Goal: Transaction & Acquisition: Obtain resource

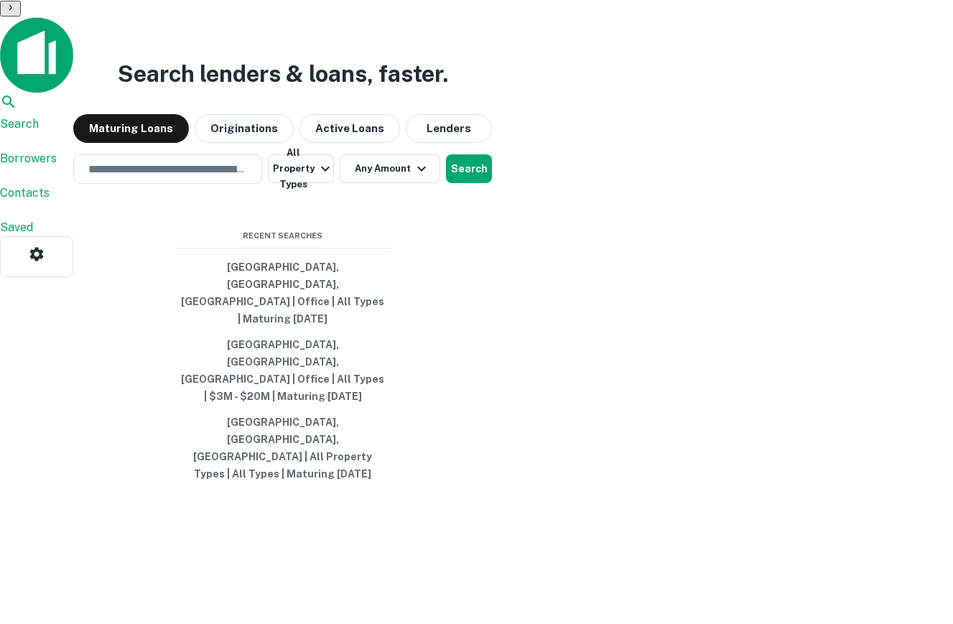
click at [492, 129] on main "Search lenders & loans, faster. Maturing Loans Originations Active Loans Lender…" at bounding box center [282, 312] width 419 height 624
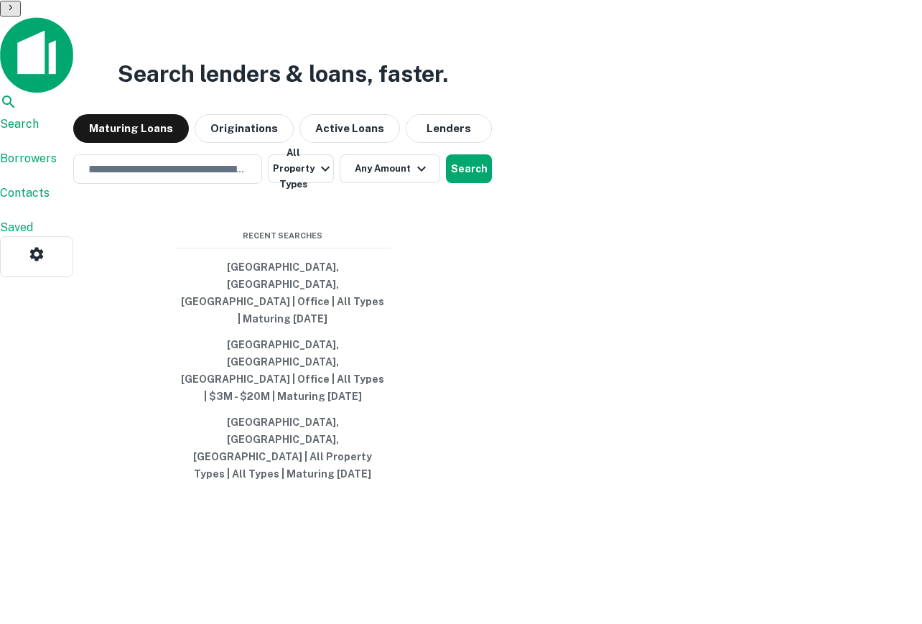
click at [492, 155] on div "Search lenders & loans, faster. Maturing Loans Originations Active Loans Lender…" at bounding box center [282, 323] width 419 height 624
drag, startPoint x: 654, startPoint y: 419, endPoint x: 310, endPoint y: 305, distance: 363.2
click at [310, 305] on div "Search lenders & loans, faster. Maturing Loans Originations Active Loans Lender…" at bounding box center [282, 323] width 419 height 624
drag, startPoint x: 310, startPoint y: 305, endPoint x: 293, endPoint y: 305, distance: 16.5
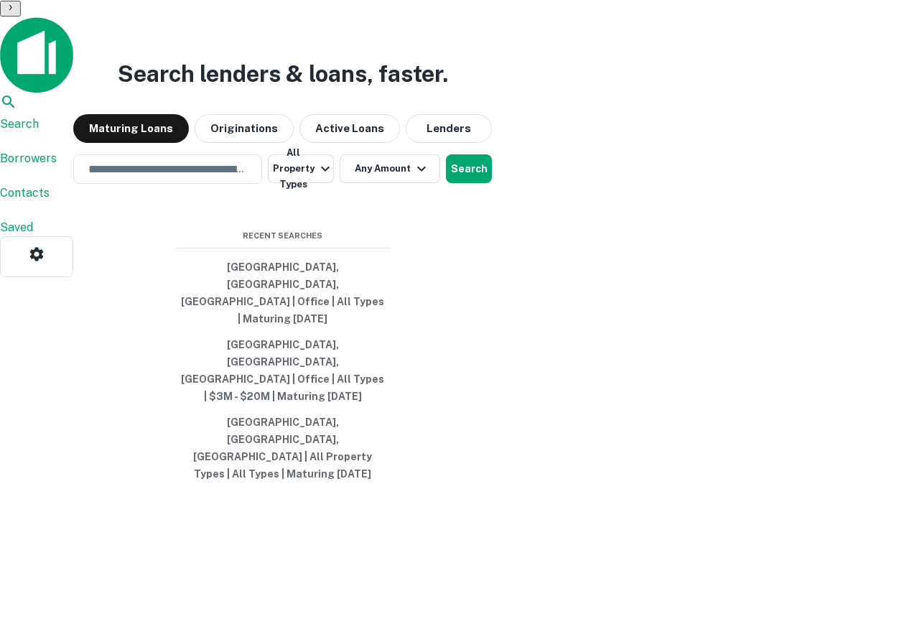
click at [302, 305] on div "Search lenders & loans, faster. Maturing Loans Originations Active Loans Lender…" at bounding box center [282, 323] width 419 height 624
drag, startPoint x: 310, startPoint y: 305, endPoint x: 621, endPoint y: 459, distance: 347.6
click at [492, 459] on div "Search lenders & loans, faster. Maturing Loans Originations Active Loans Lender…" at bounding box center [282, 323] width 419 height 624
click at [492, 496] on div "Search lenders & loans, faster. Maturing Loans Originations Active Loans Lender…" at bounding box center [282, 323] width 419 height 624
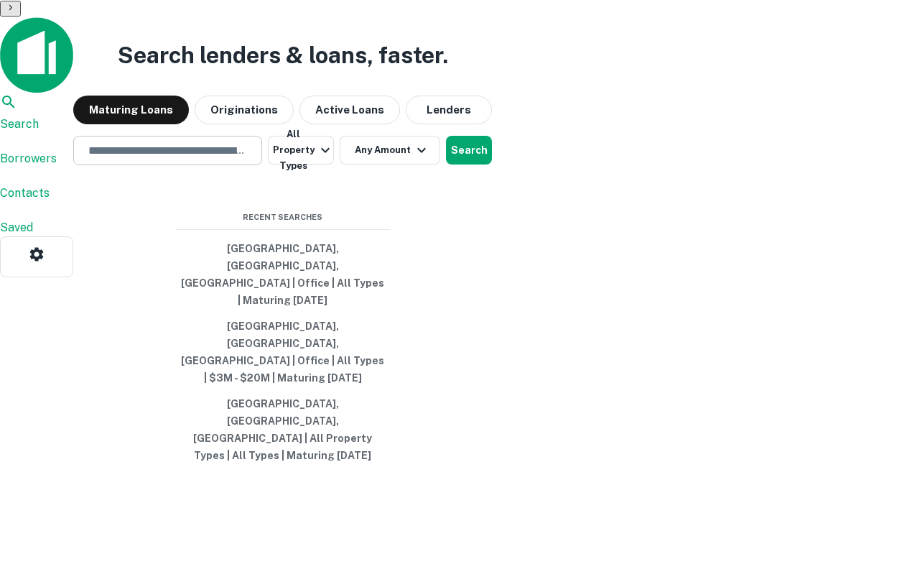
click at [262, 165] on div "​" at bounding box center [167, 150] width 189 height 29
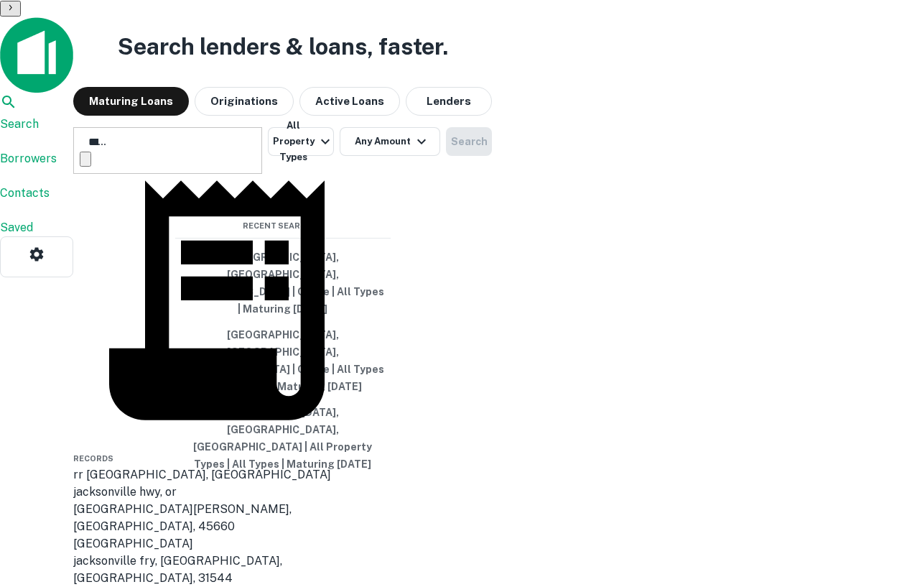
scroll to position [45, 0]
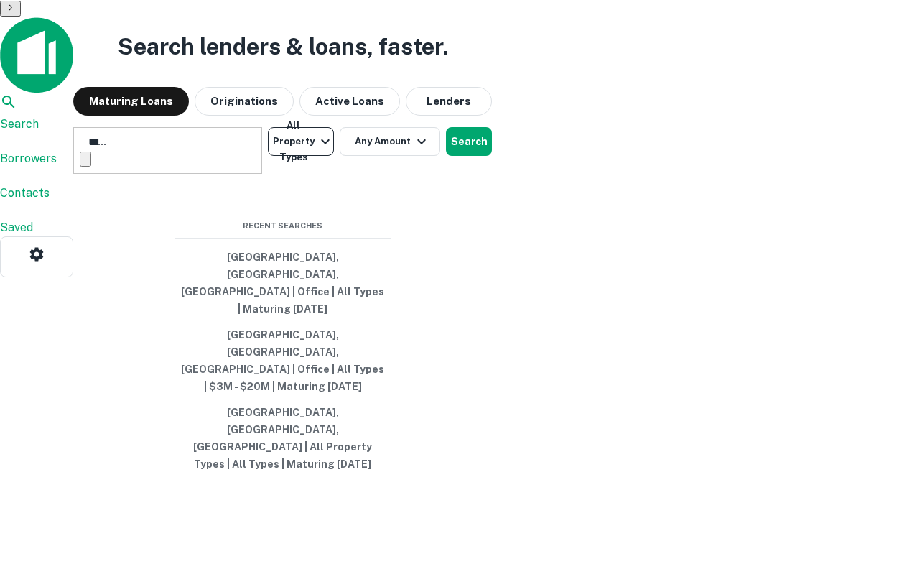
type input "**********"
click at [334, 156] on button "All Property Types" at bounding box center [301, 141] width 66 height 29
click at [439, 156] on button "Any Amount" at bounding box center [388, 141] width 101 height 29
type input "*******"
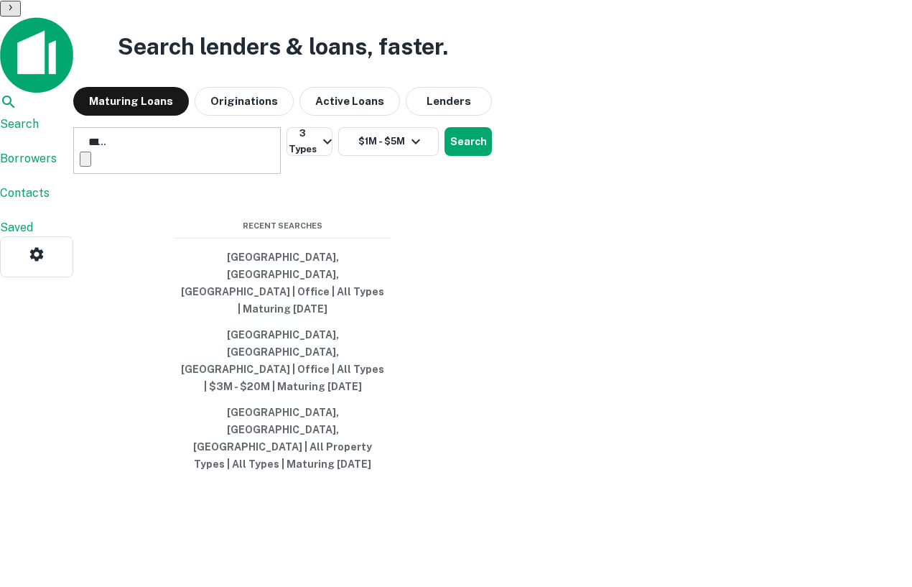
type input "*******"
click at [492, 156] on button "Search" at bounding box center [468, 141] width 47 height 29
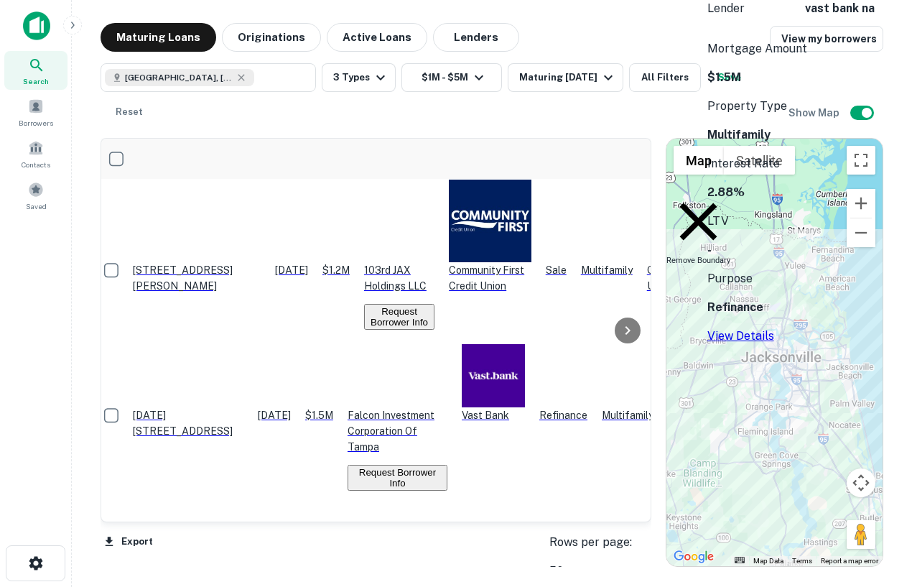
scroll to position [6, 0]
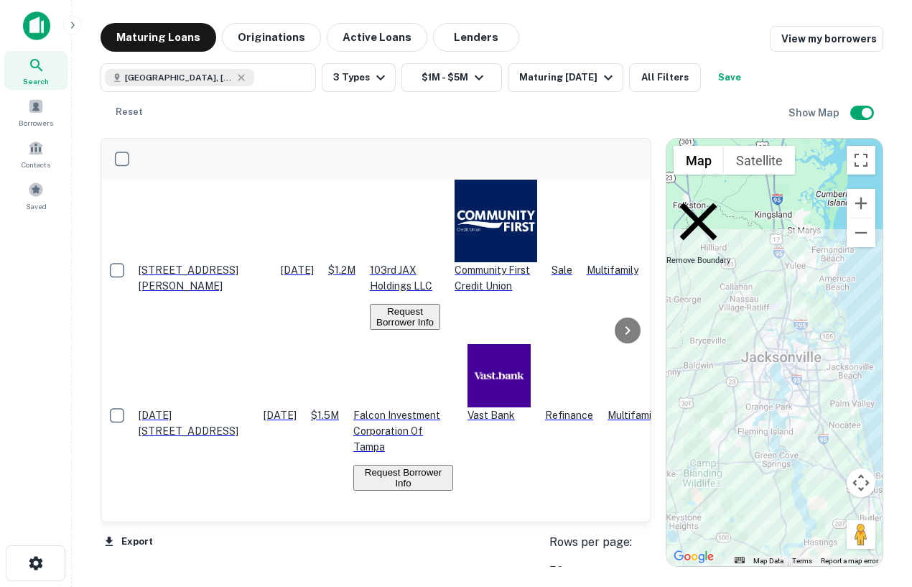
click at [606, 196] on p "Remove Boundary" at bounding box center [699, 227] width 64 height 75
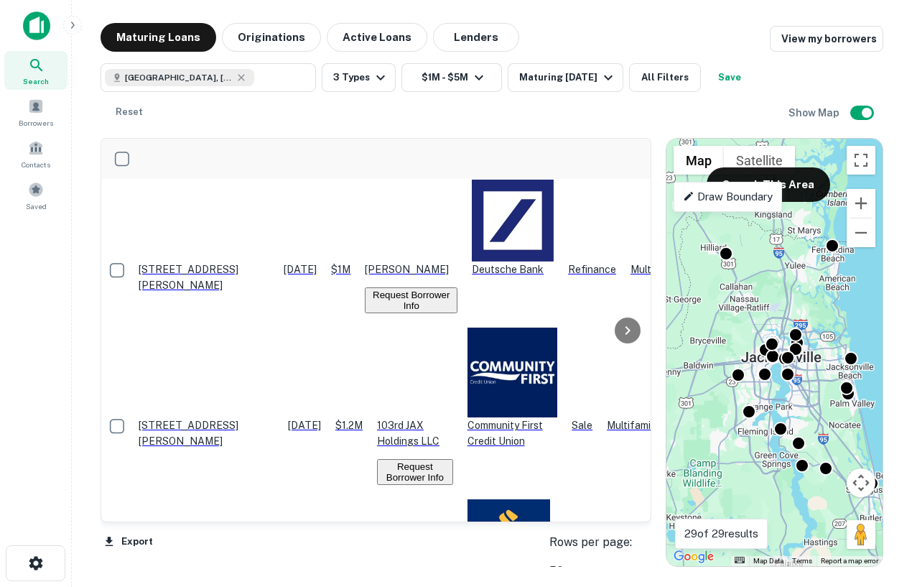
click at [606, 308] on div "To activate drag with keyboard, press Alt + Enter. Once in keyboard drag state,…" at bounding box center [775, 352] width 216 height 427
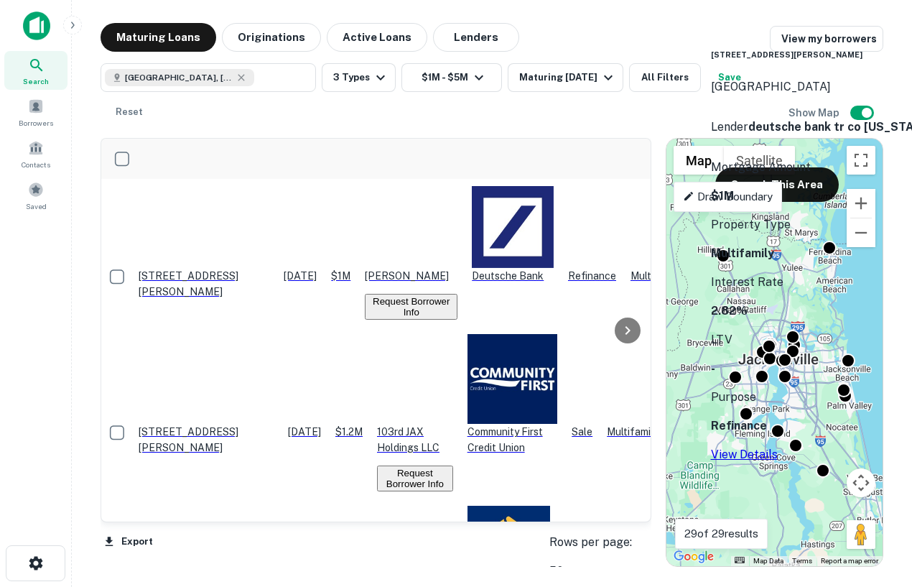
click at [249, 268] on p "8289 Colee Cove Rd Saint Augustine, FL32092" at bounding box center [204, 284] width 131 height 32
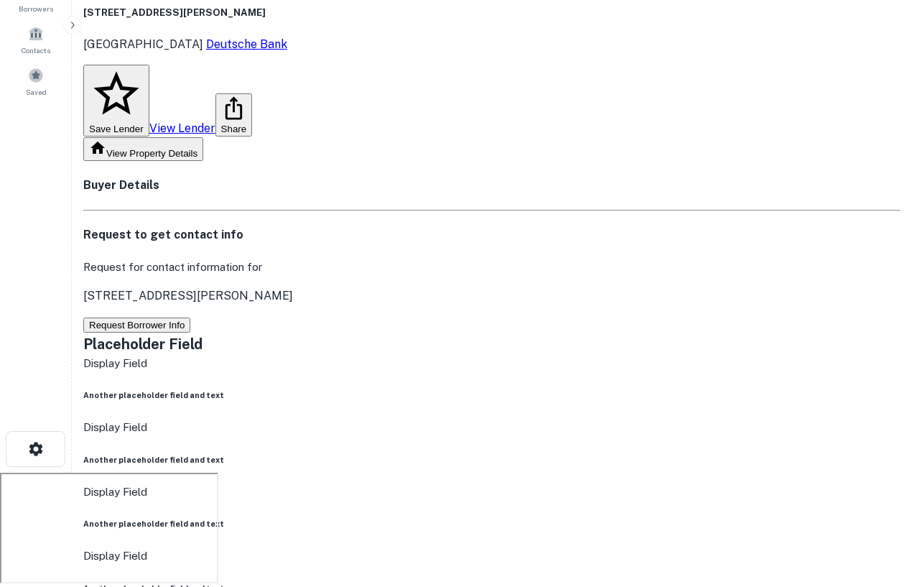
scroll to position [112, 0]
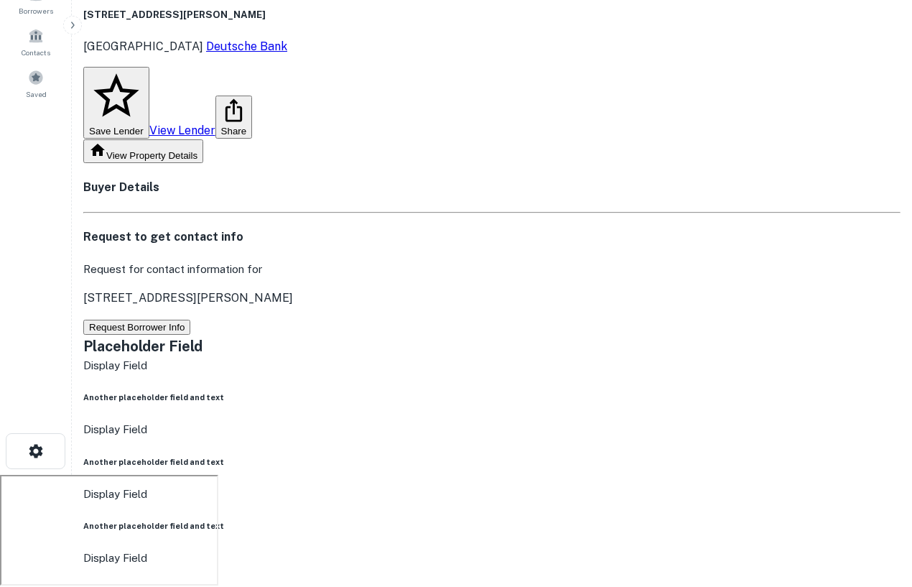
click at [190, 320] on button "Request Borrower Info" at bounding box center [136, 327] width 107 height 15
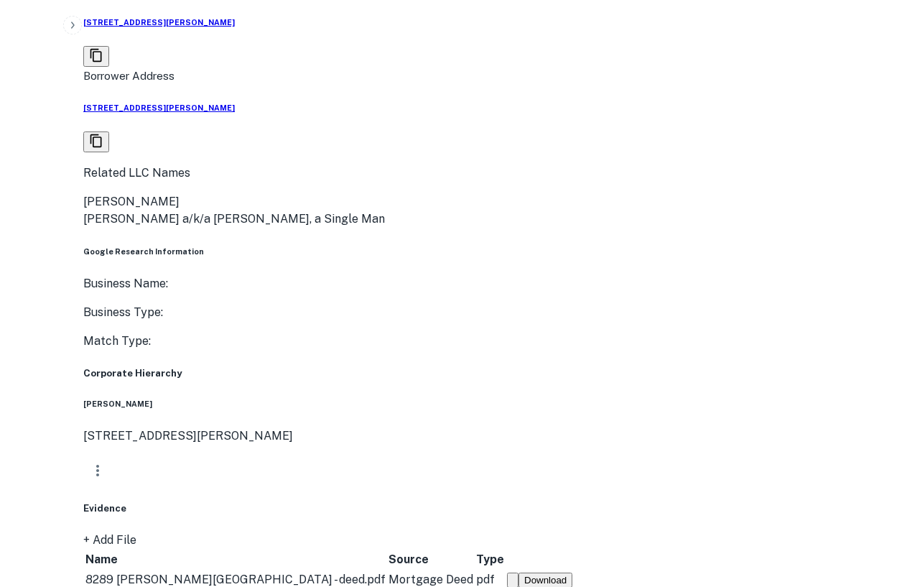
scroll to position [1093, 0]
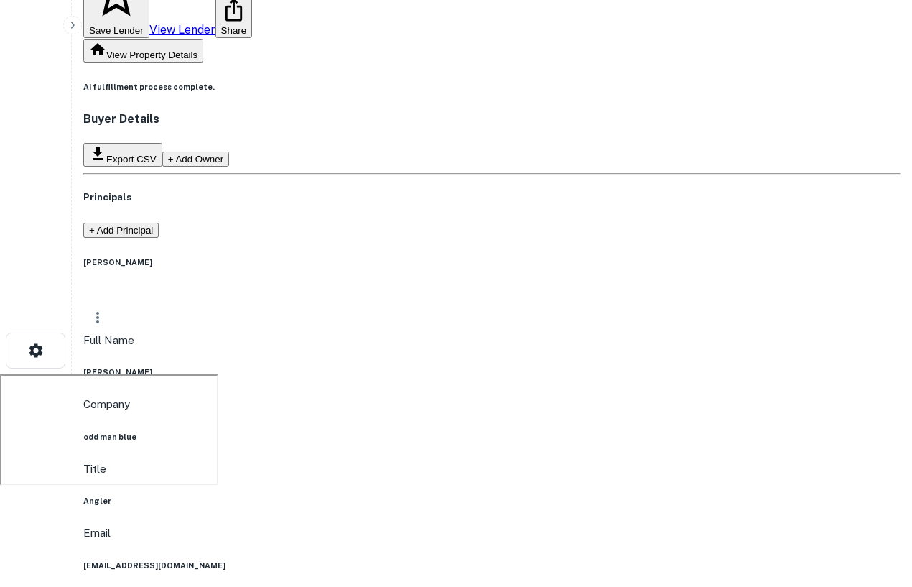
scroll to position [53, 0]
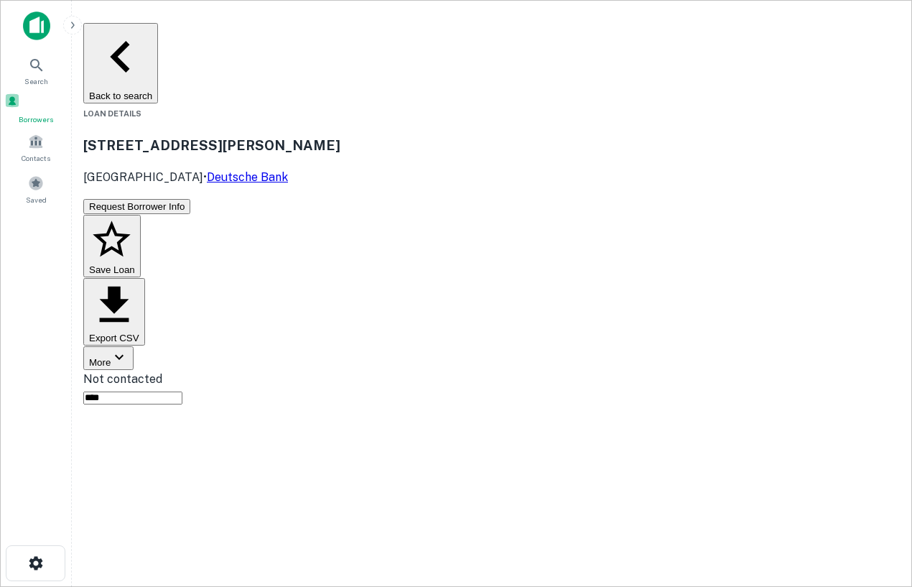
click at [20, 108] on span at bounding box center [12, 101] width 16 height 16
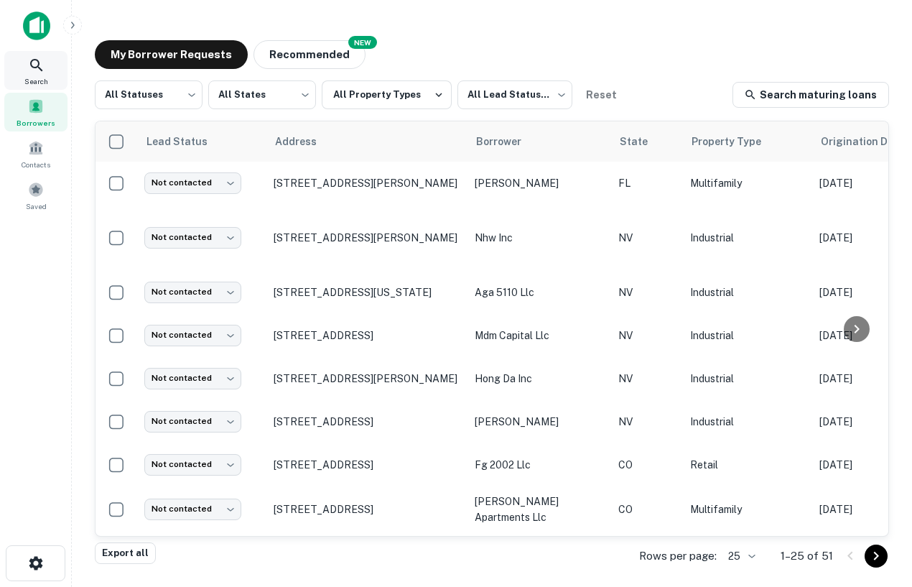
click at [24, 65] on div "Search" at bounding box center [35, 70] width 63 height 39
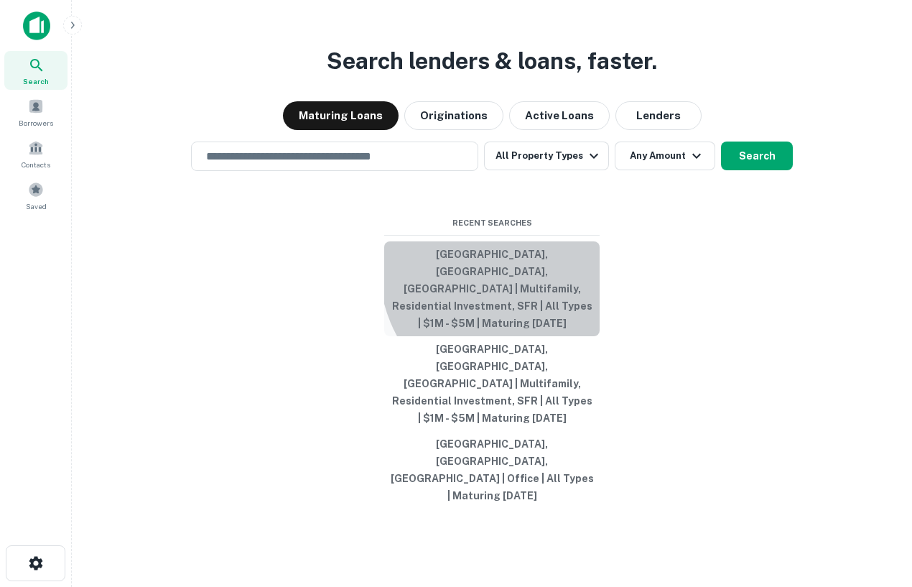
click at [527, 317] on button "Jacksonville, FL, USA | Multifamily, Residential Investment, SFR | All Types | …" at bounding box center [491, 288] width 215 height 95
type input "**********"
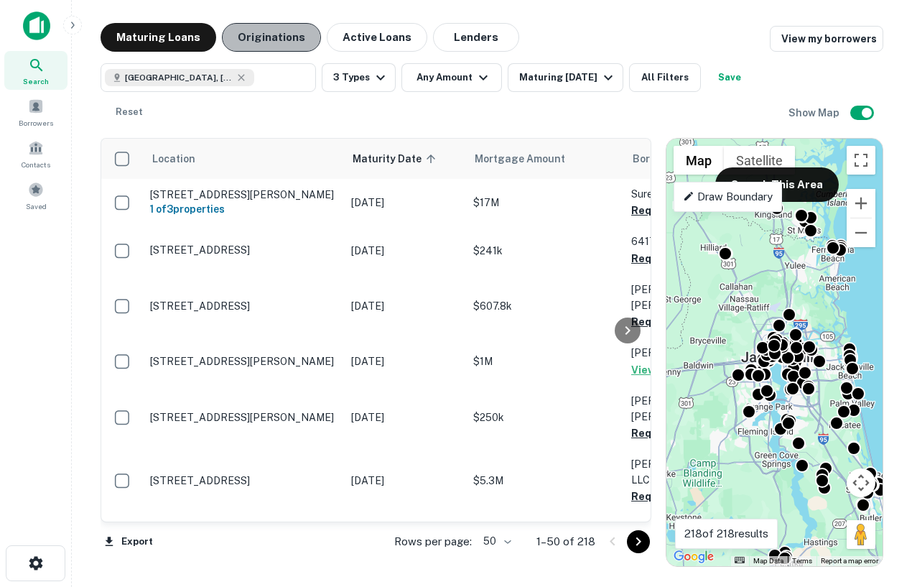
click at [262, 42] on button "Originations" at bounding box center [271, 37] width 99 height 29
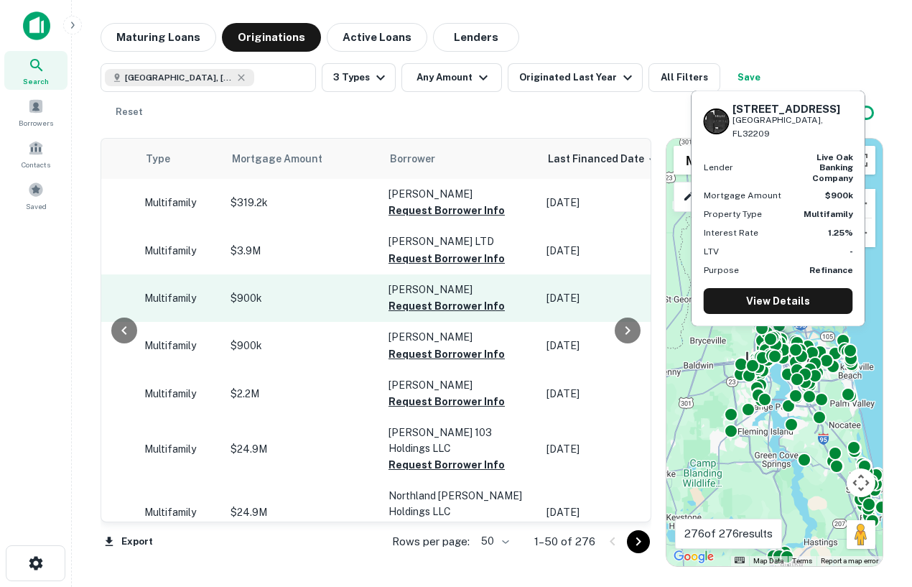
scroll to position [0, 589]
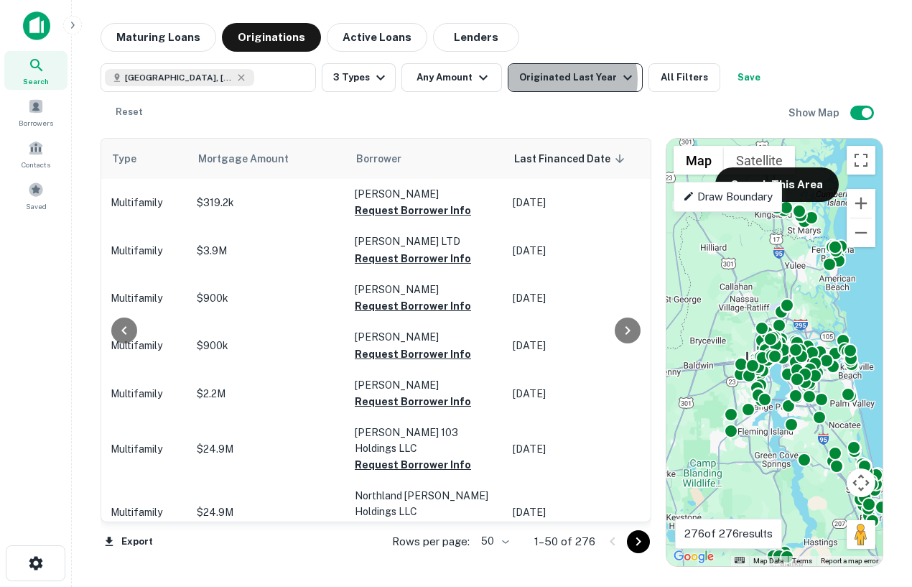
click at [562, 79] on div "Originated Last Year" at bounding box center [577, 77] width 117 height 17
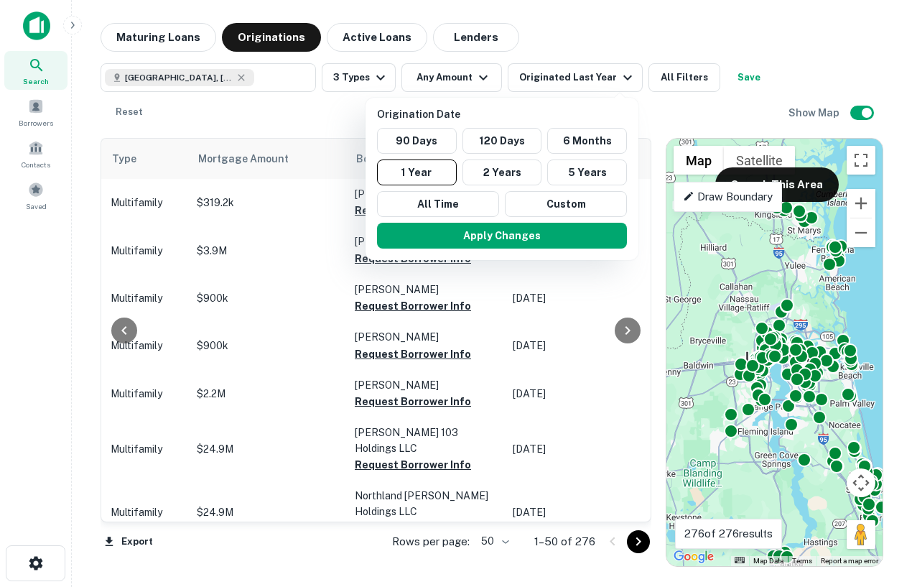
click at [643, 11] on div at bounding box center [456, 293] width 912 height 587
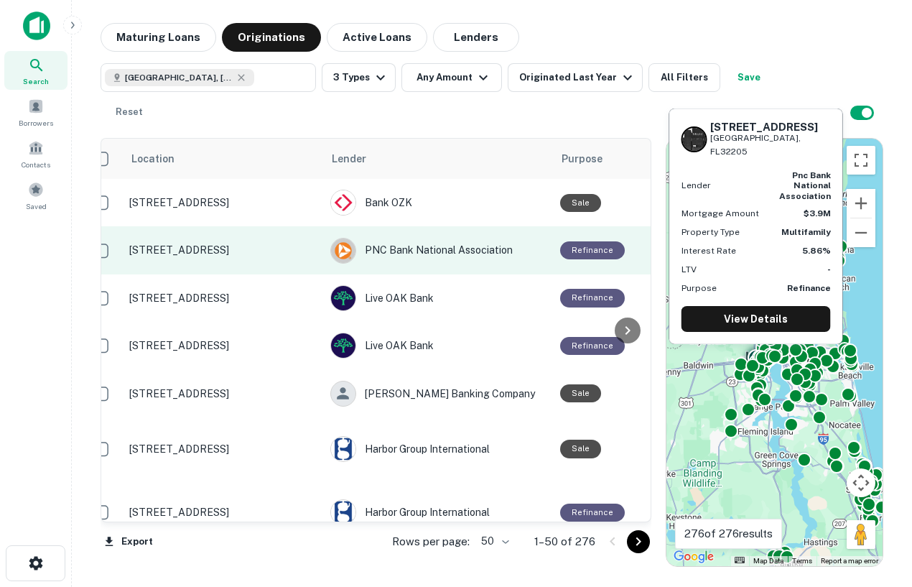
scroll to position [0, 0]
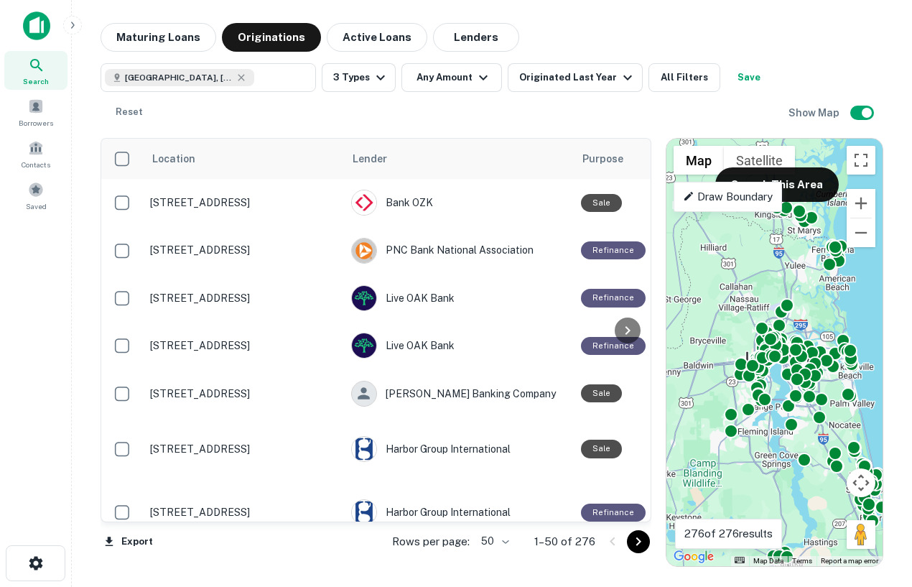
click at [478, 123] on div "Jacksonville, FL, USA ​ 3 Types Any Amount Originated Last Year All Filters Sav…" at bounding box center [445, 94] width 688 height 63
click at [453, 40] on button "Lenders" at bounding box center [476, 37] width 86 height 29
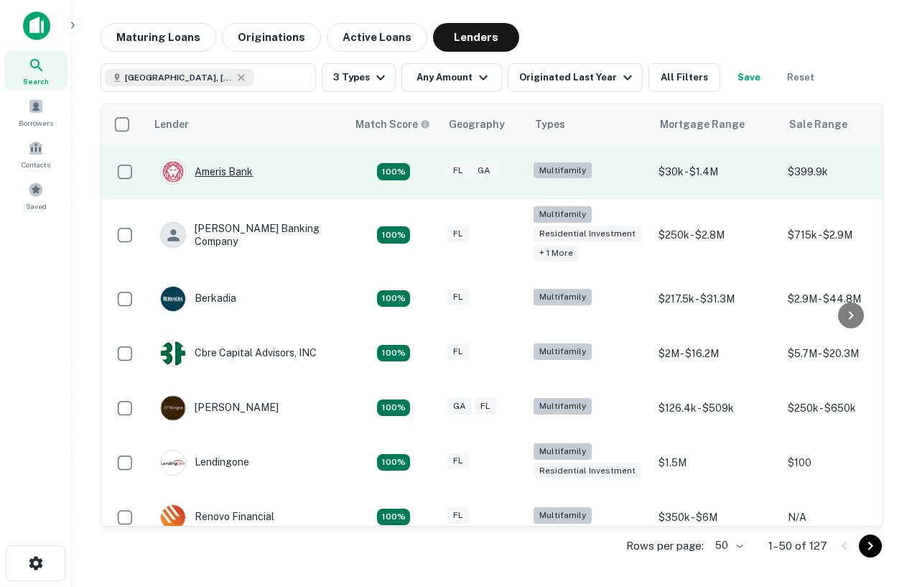
click at [223, 172] on div "Ameris Bank" at bounding box center [206, 172] width 93 height 26
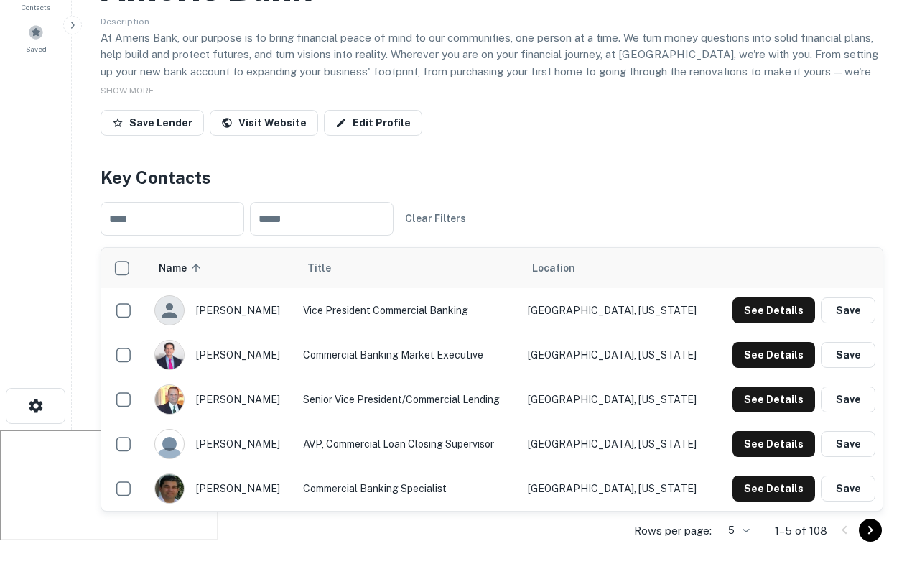
scroll to position [159, 0]
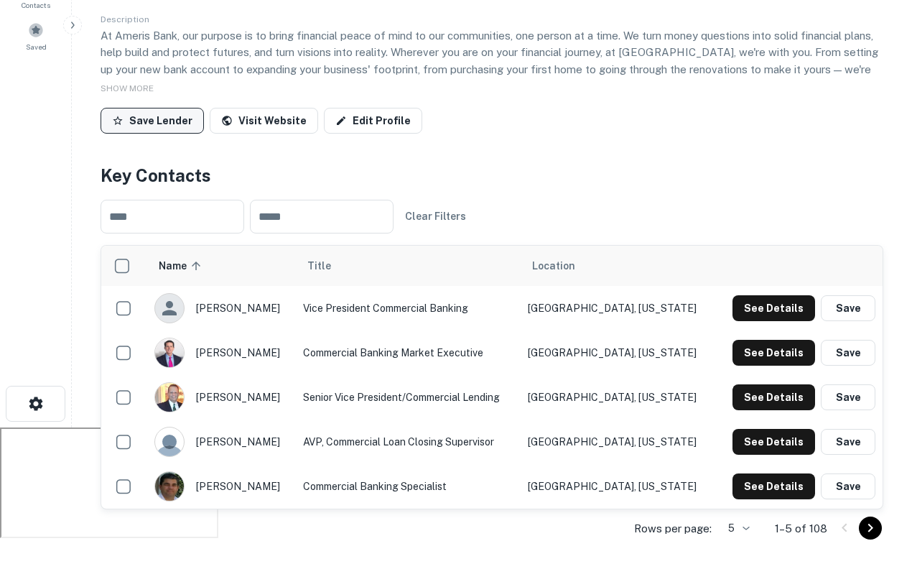
click at [164, 121] on button "Save Lender" at bounding box center [152, 121] width 103 height 26
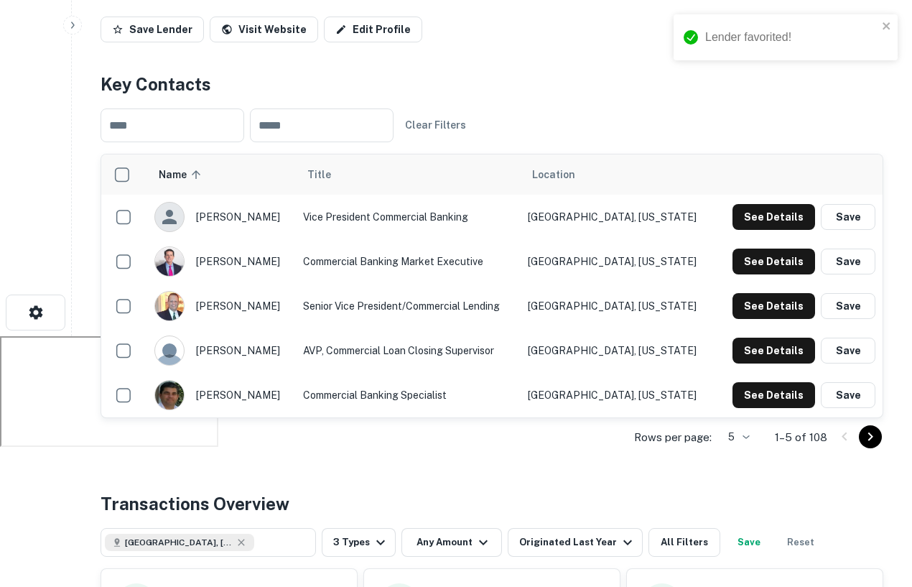
scroll to position [255, 0]
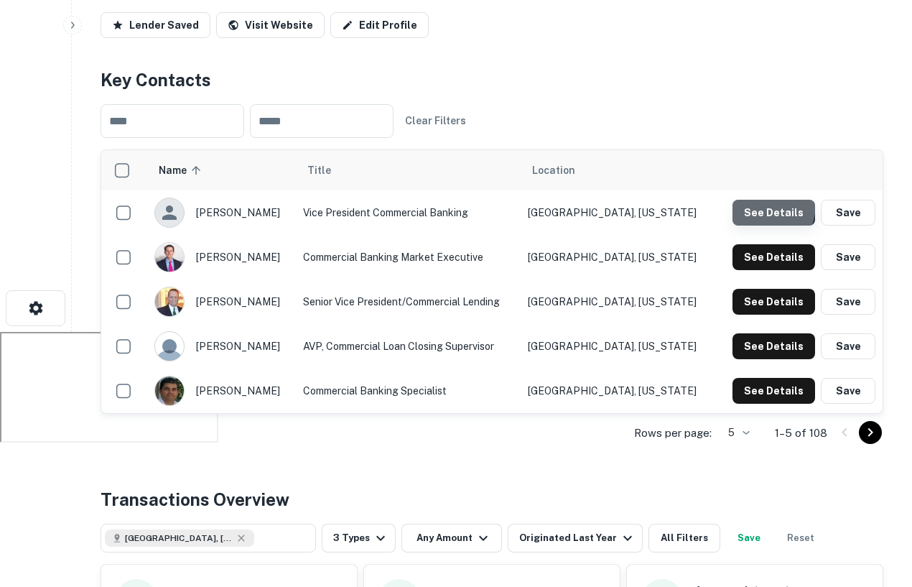
click at [746, 203] on button "See Details" at bounding box center [774, 213] width 83 height 26
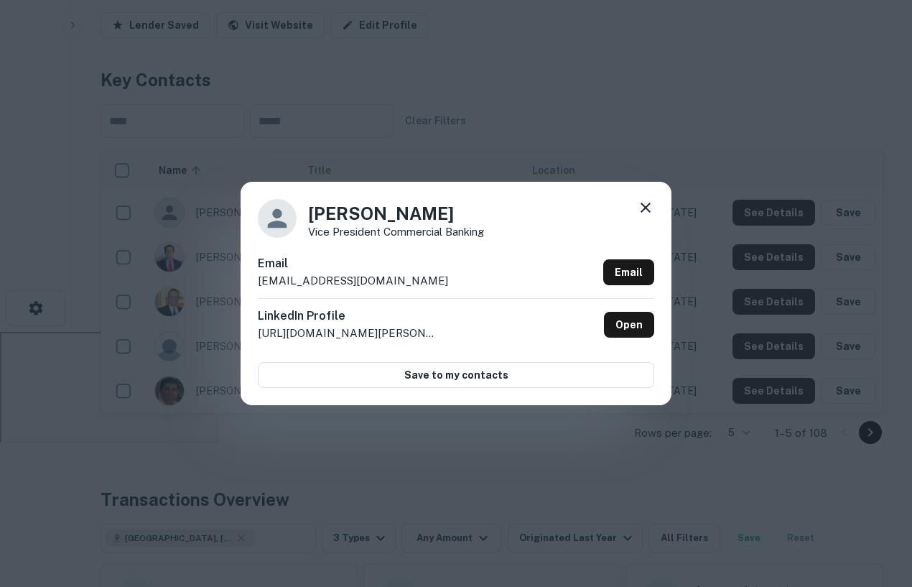
click at [646, 208] on icon at bounding box center [646, 208] width 10 height 10
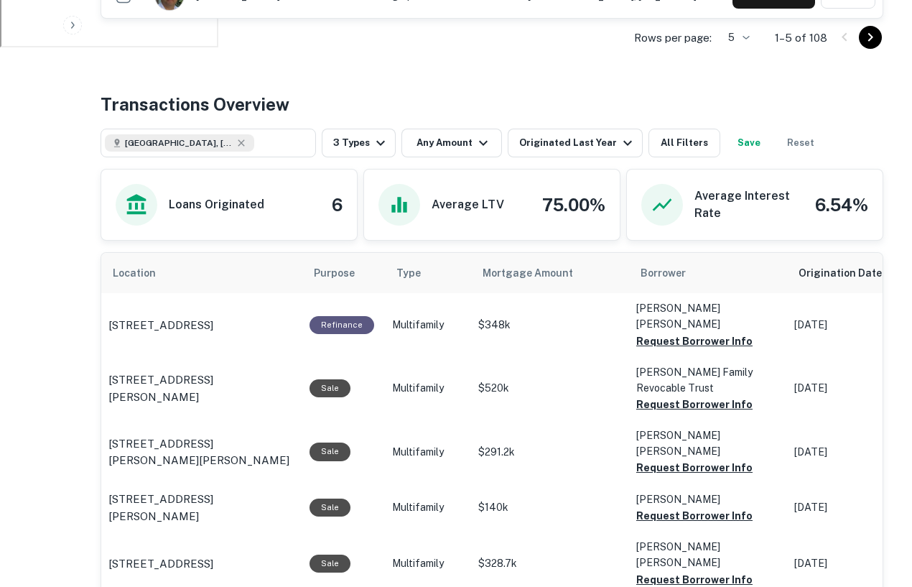
scroll to position [654, 0]
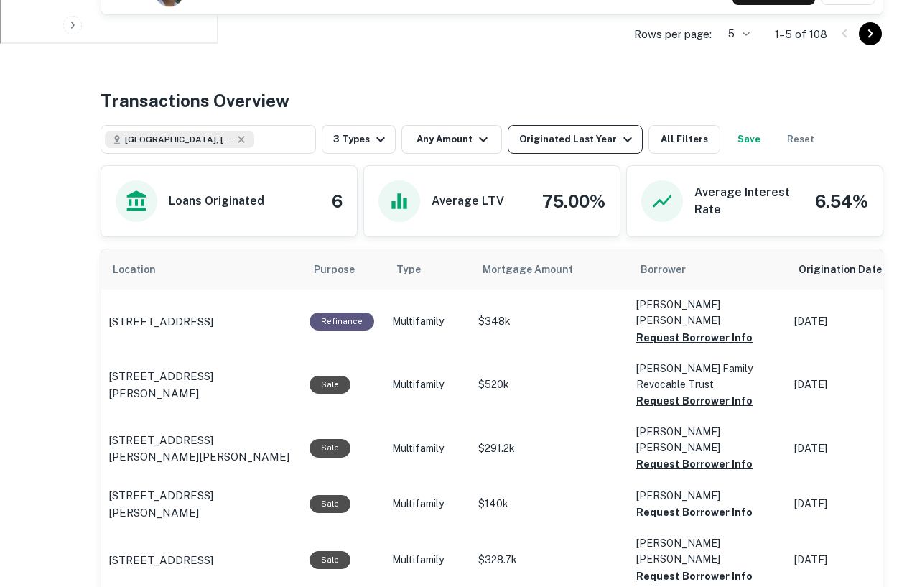
click at [575, 138] on div "Originated Last Year" at bounding box center [577, 139] width 117 height 17
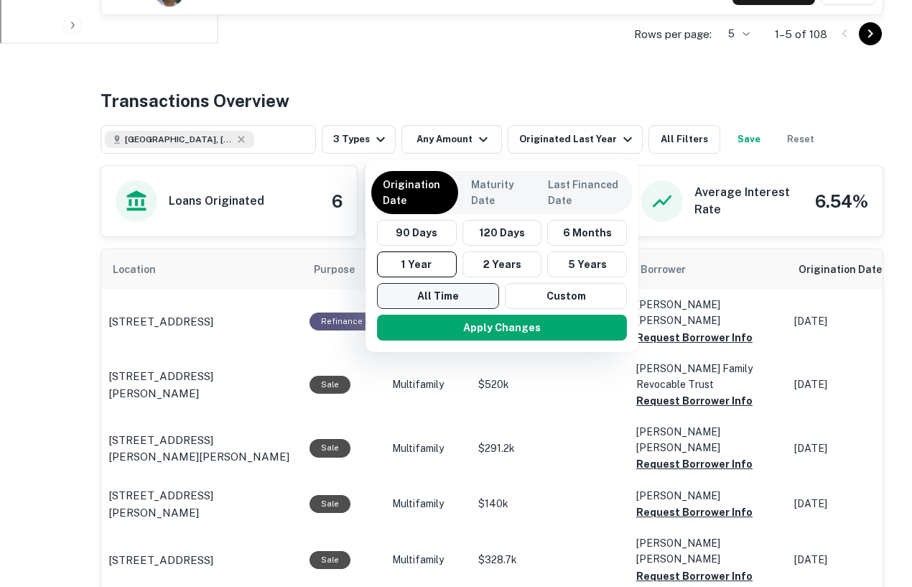
click at [443, 298] on button "All Time" at bounding box center [438, 296] width 122 height 26
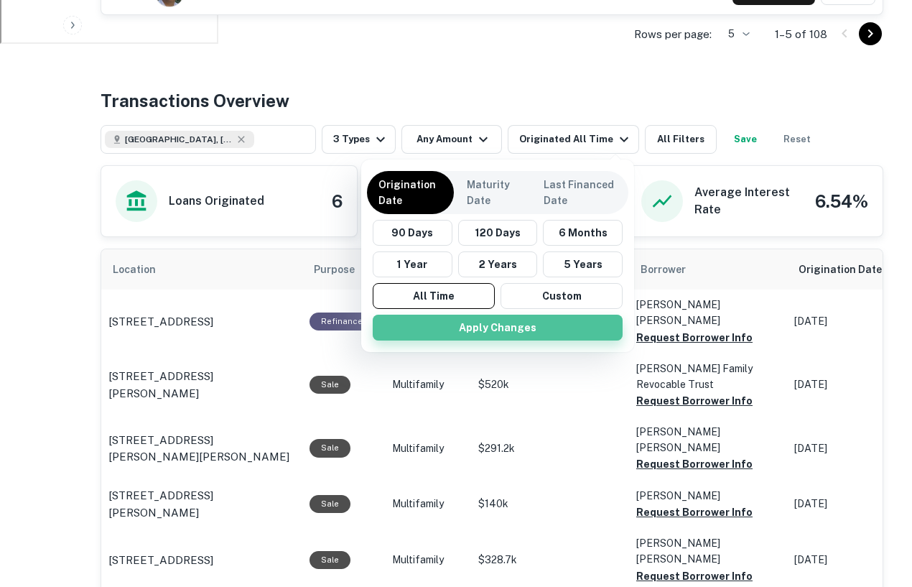
click at [471, 332] on button "Apply Changes" at bounding box center [498, 328] width 250 height 26
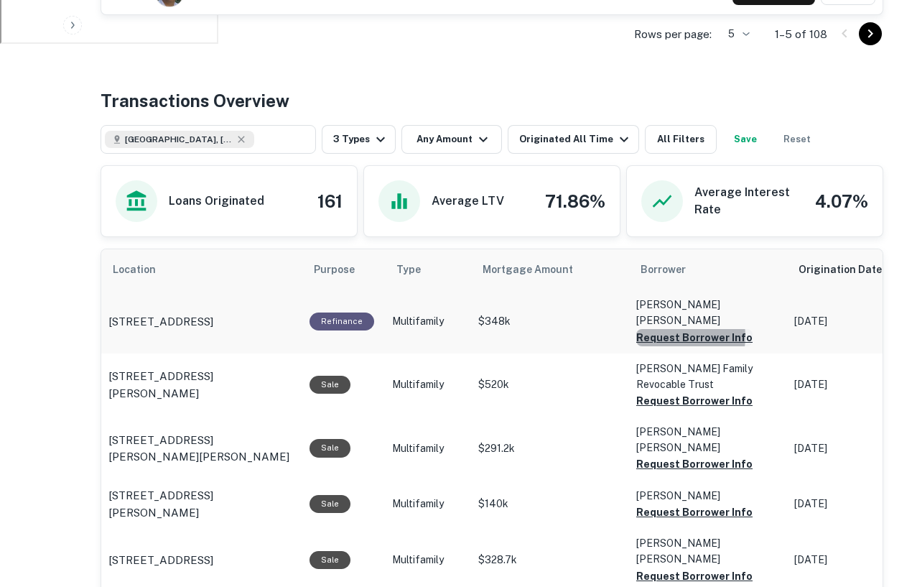
click at [668, 329] on button "Request Borrower Info" at bounding box center [694, 337] width 116 height 17
click at [679, 346] on button "Request Borrower Info" at bounding box center [670, 337] width 69 height 17
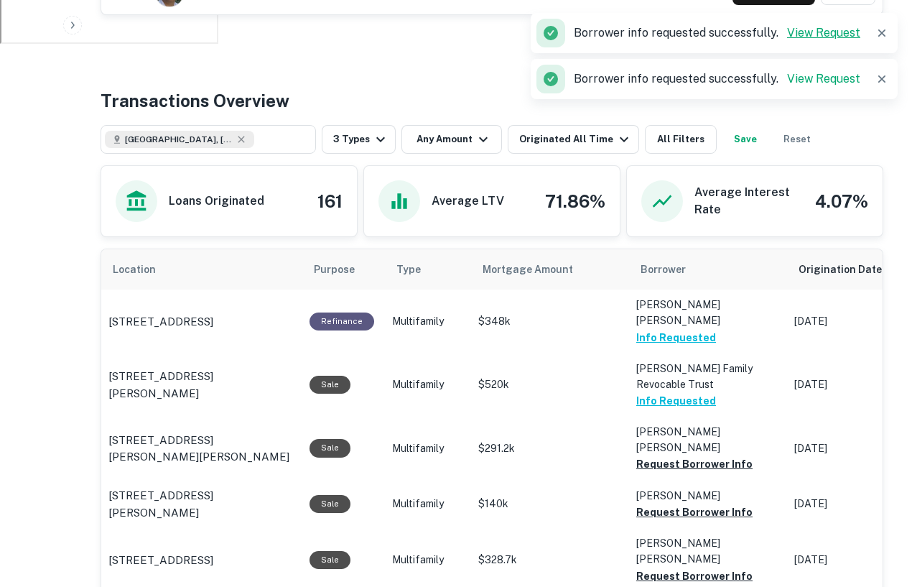
click at [833, 31] on link "View Request" at bounding box center [823, 33] width 73 height 14
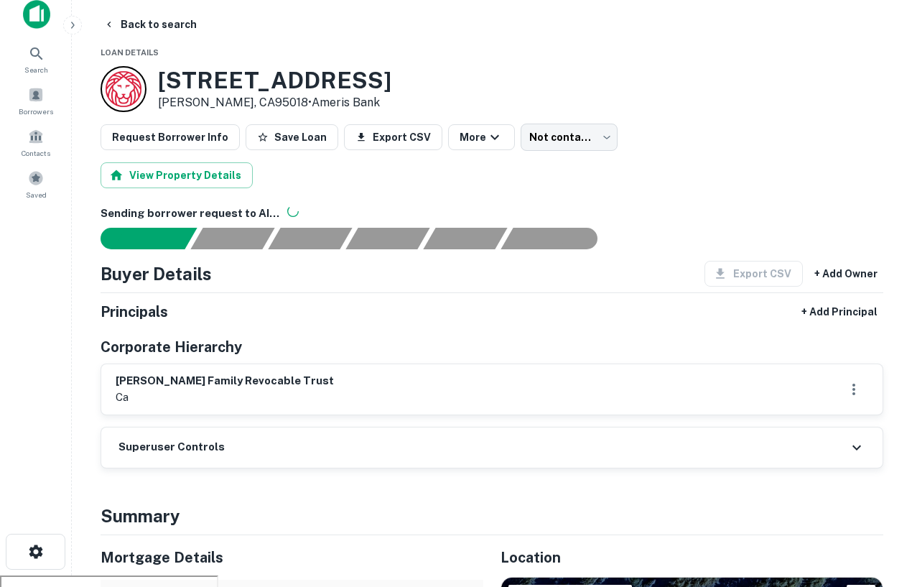
scroll to position [5, 0]
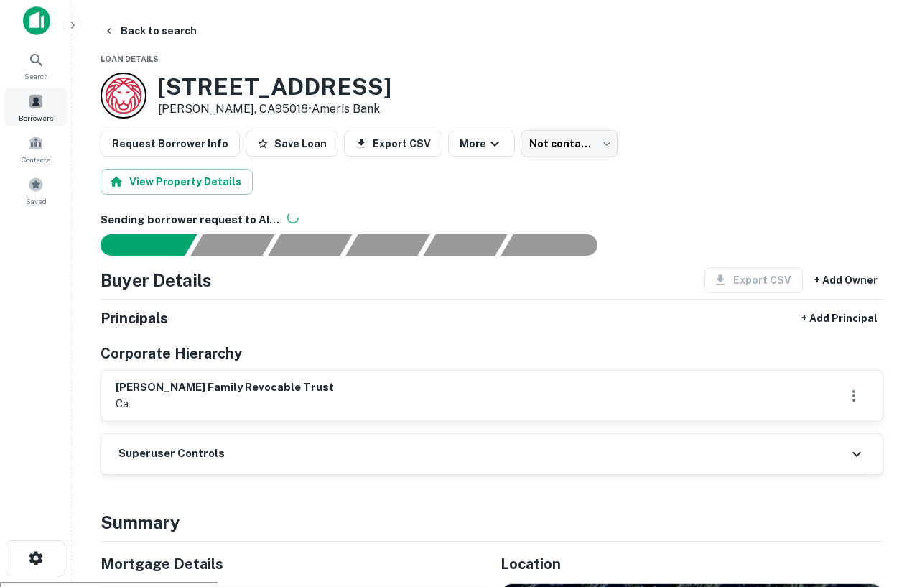
click at [31, 100] on span at bounding box center [36, 101] width 16 height 16
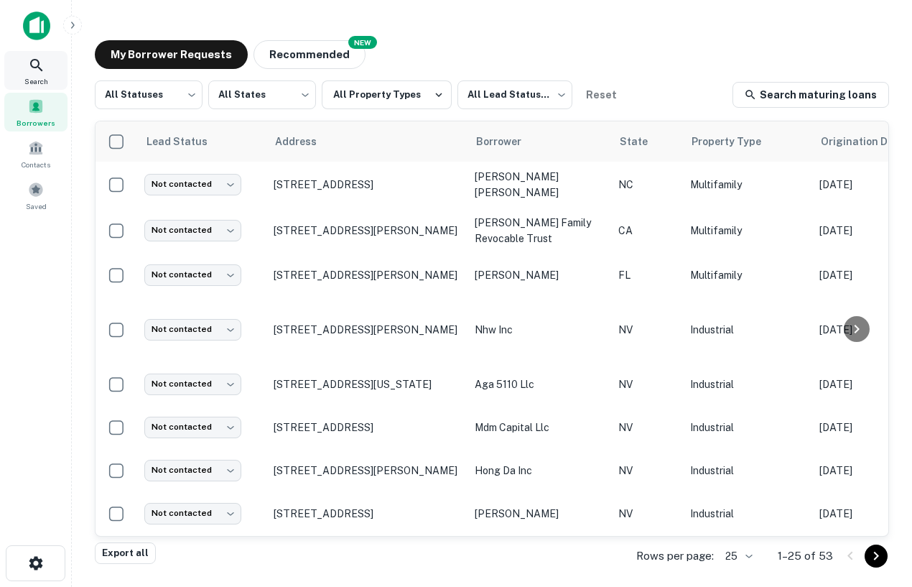
click at [45, 71] on div "Search" at bounding box center [35, 70] width 63 height 39
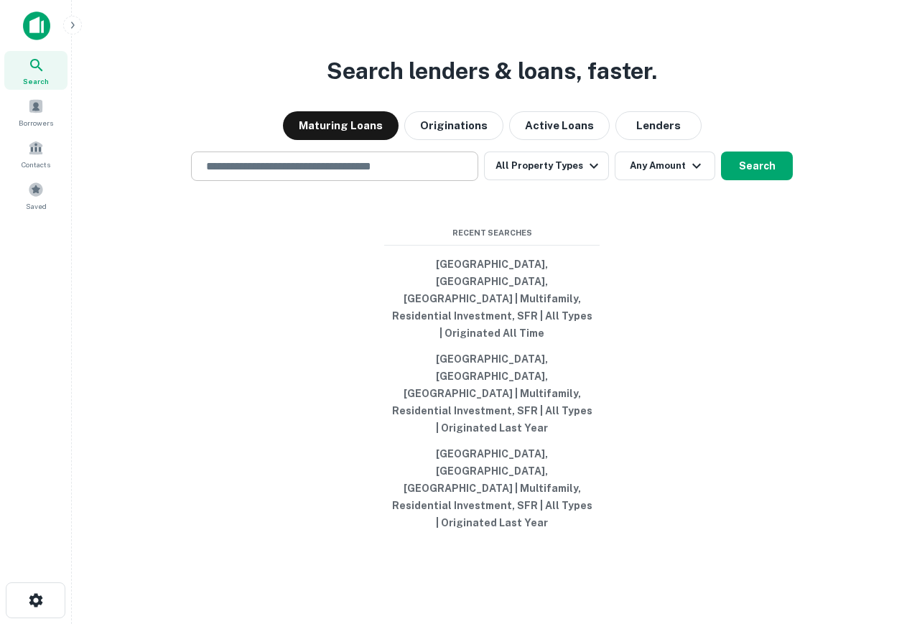
click at [360, 175] on input "text" at bounding box center [335, 166] width 274 height 17
click at [235, 77] on div "Search lenders & loans, faster. Maturing Loans Originations Active Loans Lender…" at bounding box center [491, 346] width 817 height 624
click at [32, 75] on span "Search" at bounding box center [36, 80] width 26 height 11
click at [76, 30] on icon "button" at bounding box center [72, 24] width 11 height 11
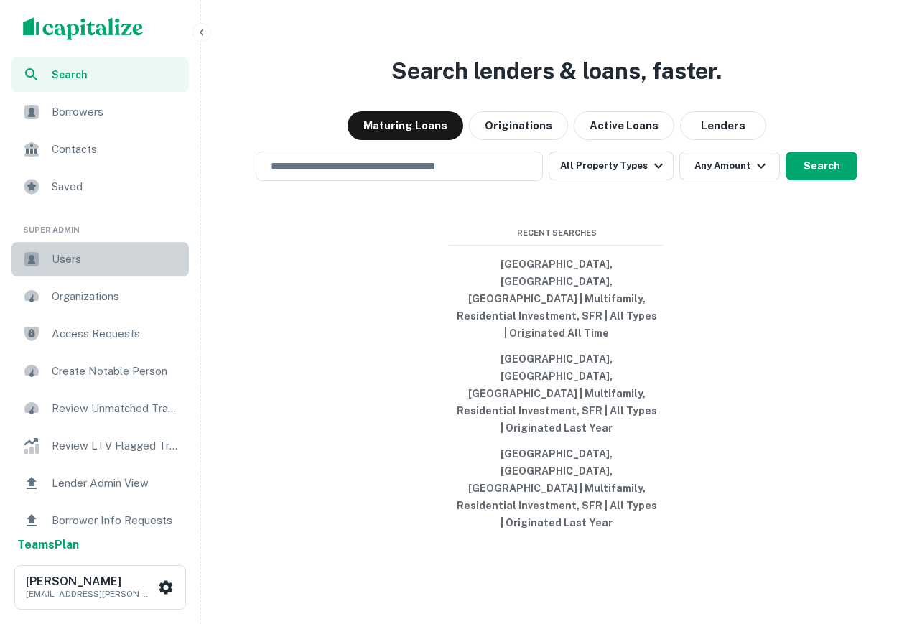
click at [57, 258] on span "Users" at bounding box center [116, 259] width 129 height 17
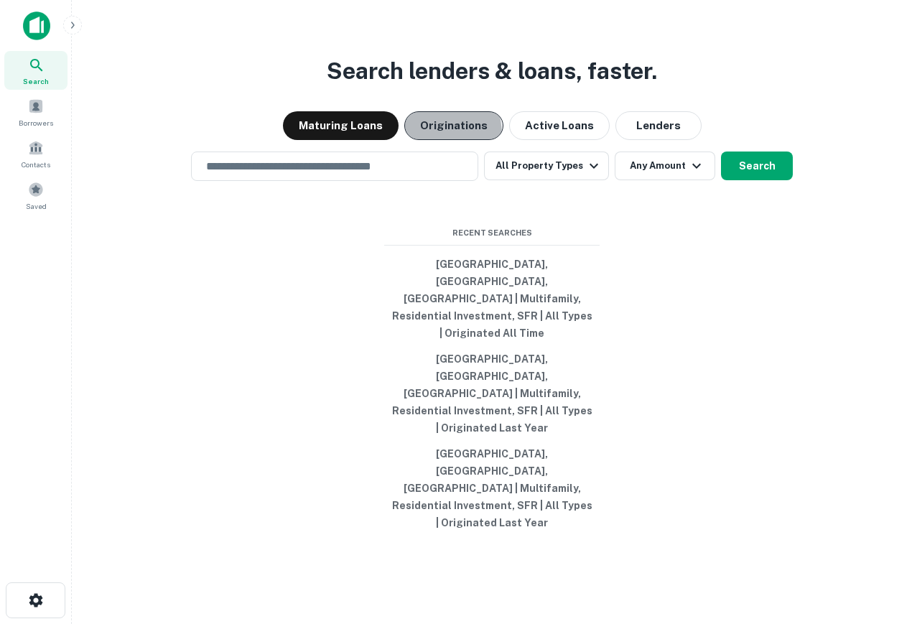
click at [414, 140] on button "Originations" at bounding box center [453, 125] width 99 height 29
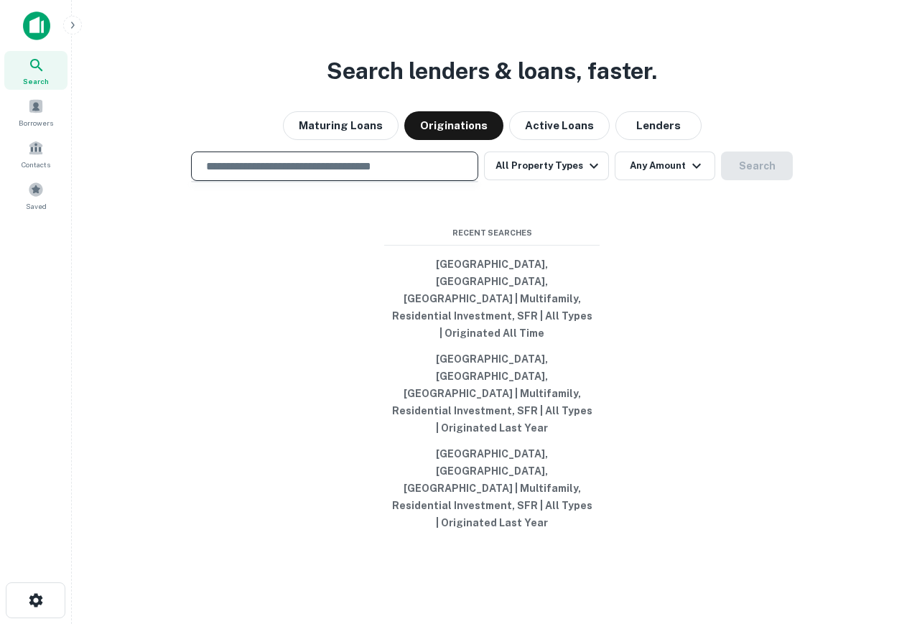
click at [359, 175] on input "text" at bounding box center [335, 166] width 274 height 17
click at [280, 140] on div "Maturing Loans Originations Active Loans Lenders" at bounding box center [491, 125] width 817 height 29
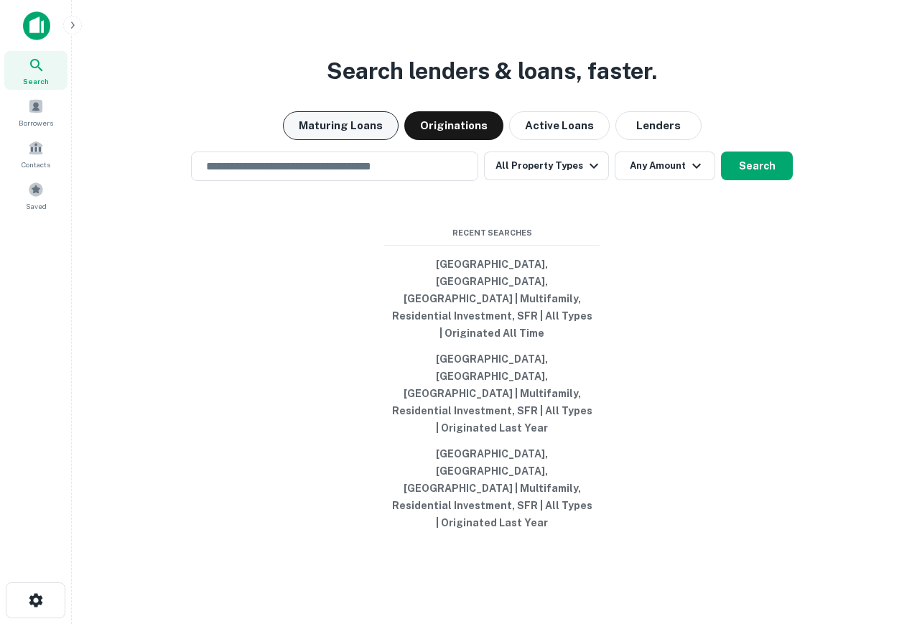
click at [324, 140] on button "Maturing Loans" at bounding box center [341, 125] width 116 height 29
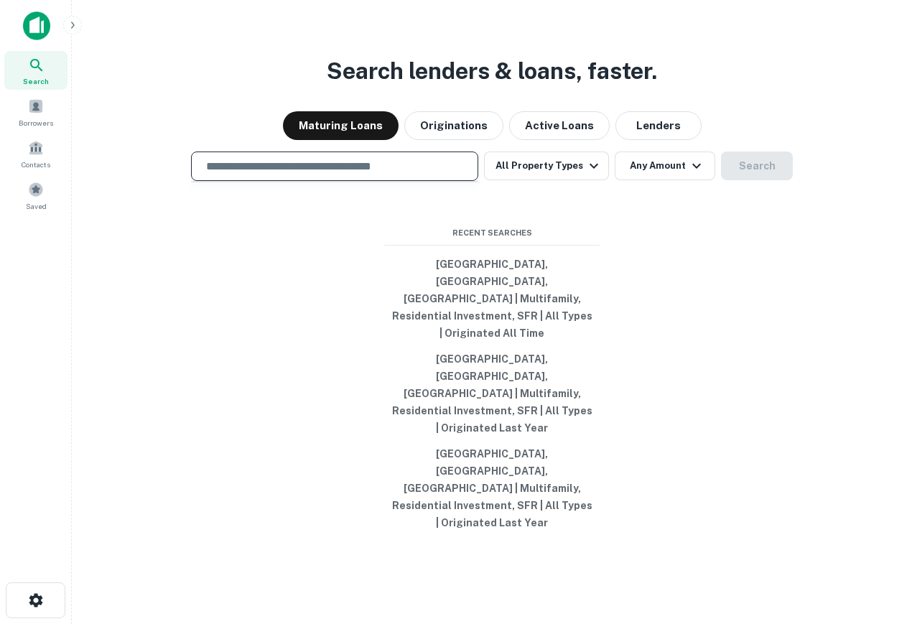
click at [315, 175] on input "text" at bounding box center [335, 166] width 274 height 17
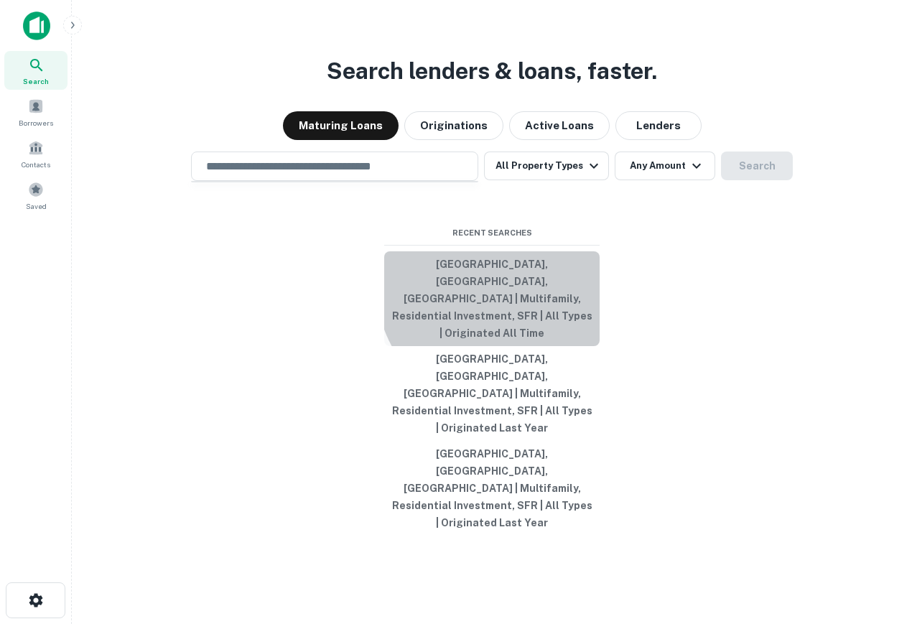
click at [498, 340] on button "[GEOGRAPHIC_DATA], [GEOGRAPHIC_DATA], [GEOGRAPHIC_DATA] | Multifamily, Resident…" at bounding box center [491, 298] width 215 height 95
type input "**********"
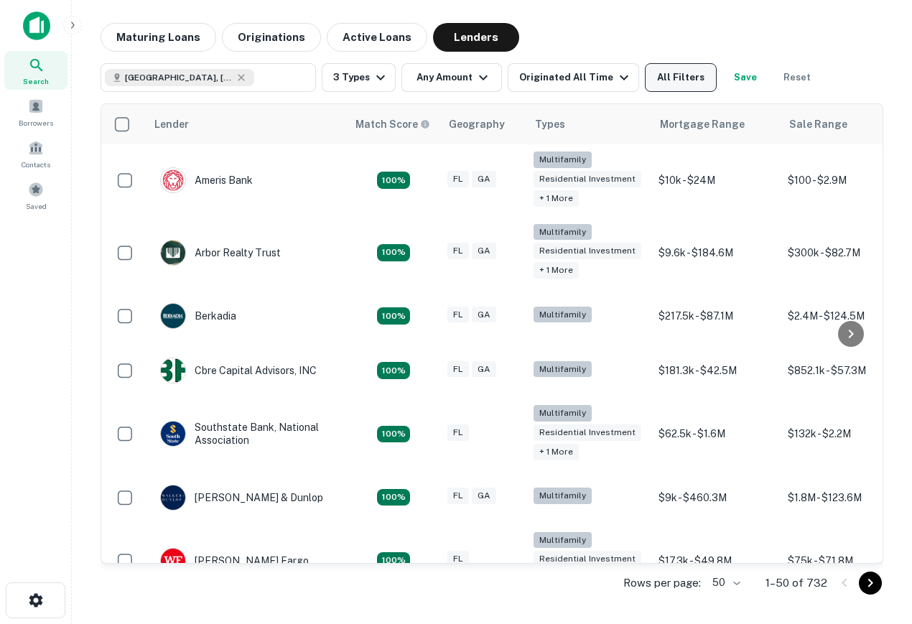
click at [688, 73] on button "All Filters" at bounding box center [681, 77] width 72 height 29
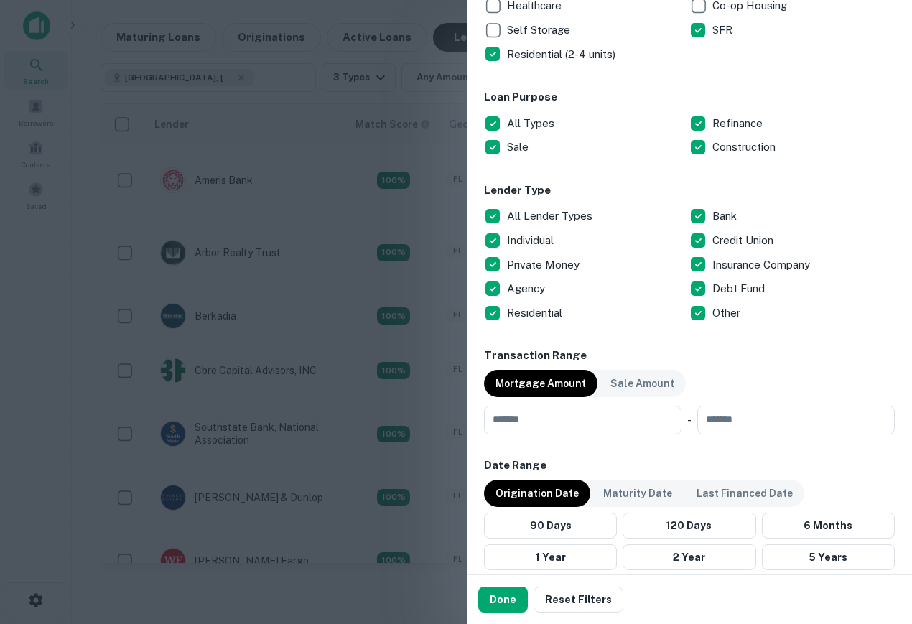
scroll to position [399, 0]
click at [46, 340] on div at bounding box center [456, 312] width 912 height 624
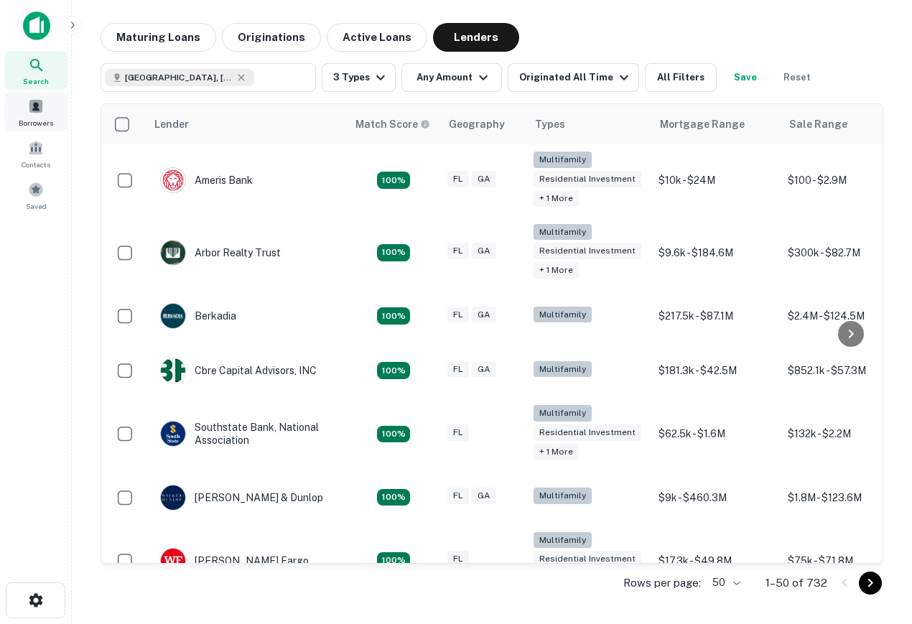
click at [29, 121] on span "Borrowers" at bounding box center [36, 122] width 34 height 11
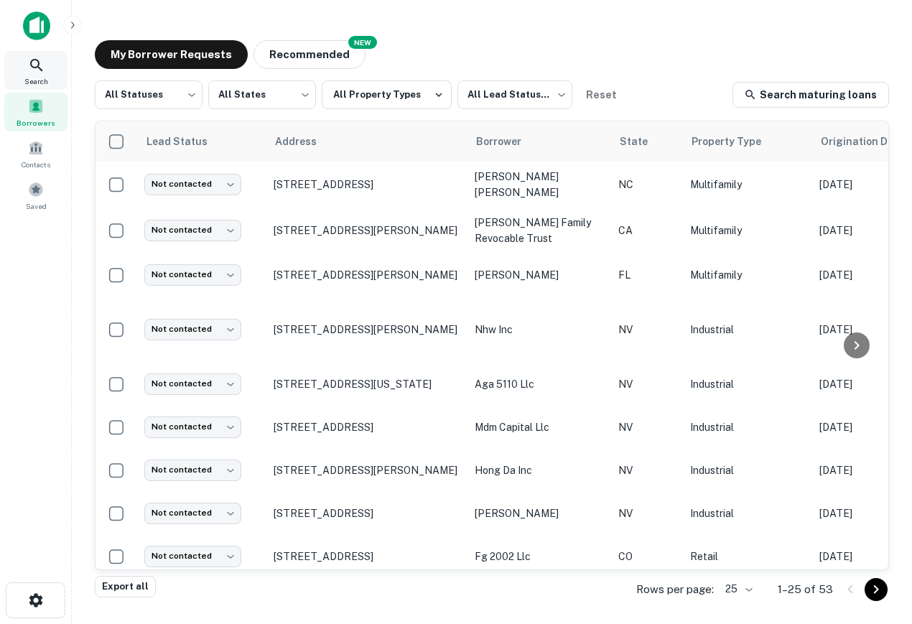
click at [48, 77] on div "Search" at bounding box center [35, 70] width 63 height 39
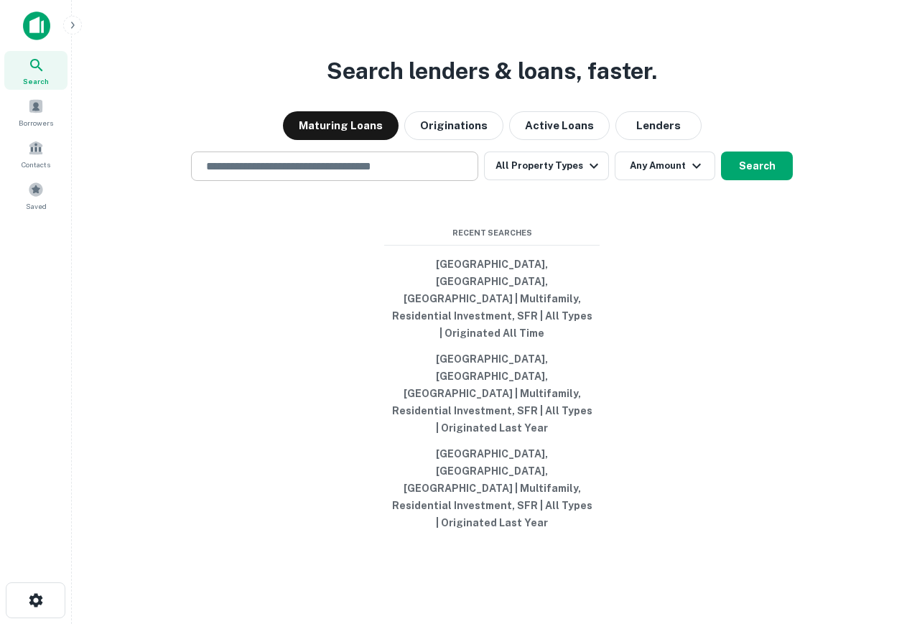
click at [352, 175] on input "text" at bounding box center [335, 166] width 274 height 17
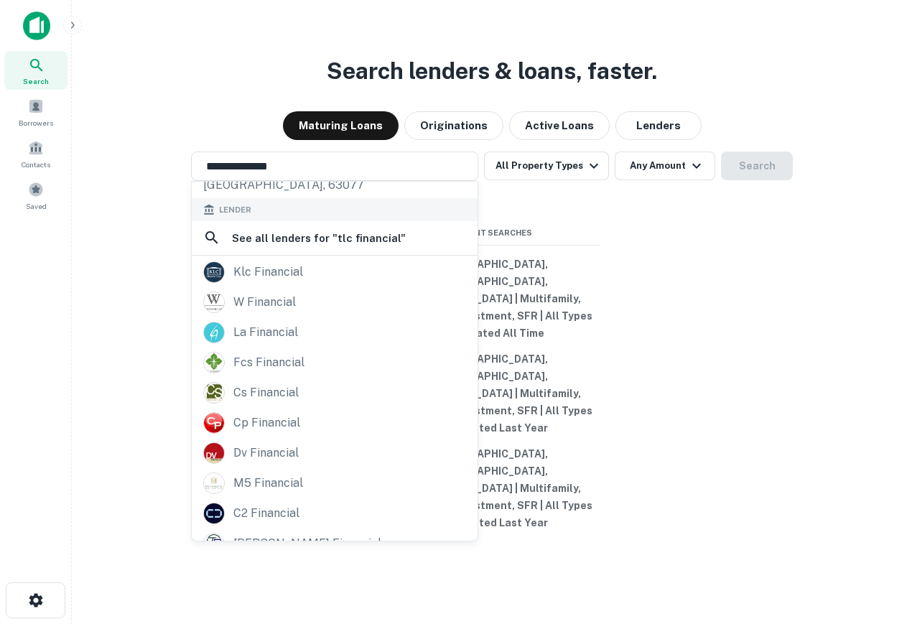
scroll to position [23, 0]
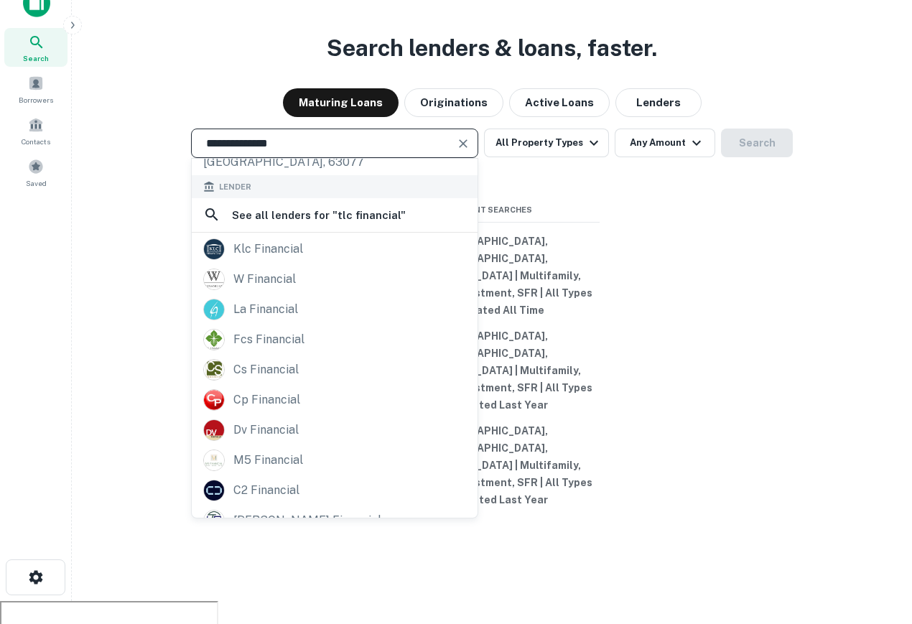
drag, startPoint x: 432, startPoint y: 203, endPoint x: 45, endPoint y: 203, distance: 386.4
click at [45, 203] on div "**********" at bounding box center [456, 289] width 912 height 624
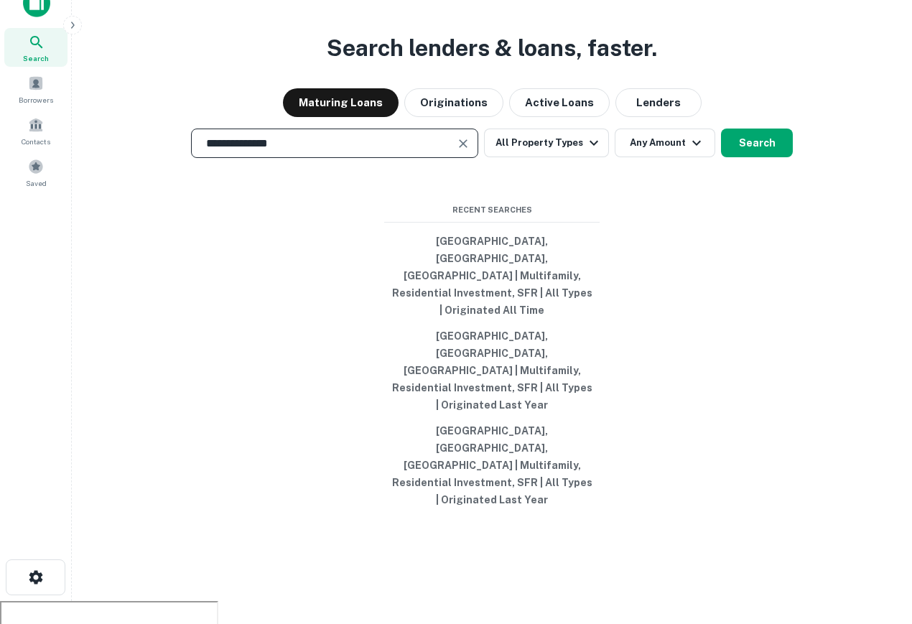
click at [354, 152] on input "**********" at bounding box center [324, 143] width 253 height 17
type input "**********"
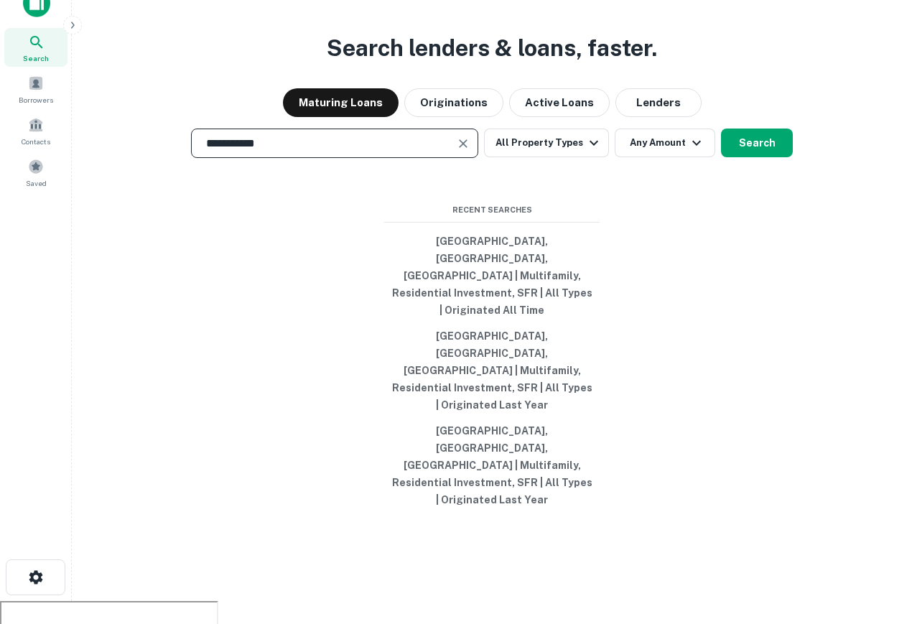
click at [335, 152] on input "**********" at bounding box center [324, 143] width 253 height 17
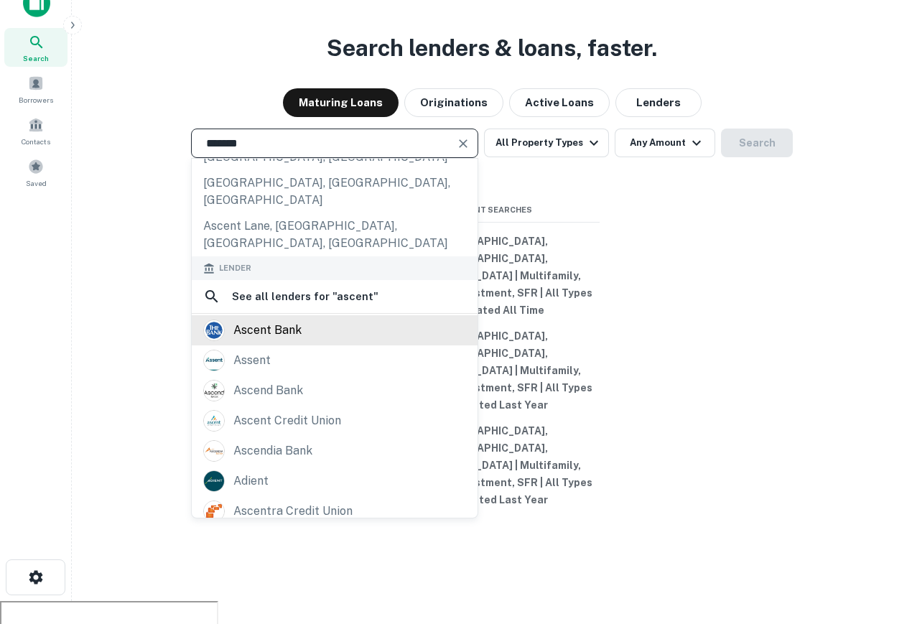
scroll to position [228, 0]
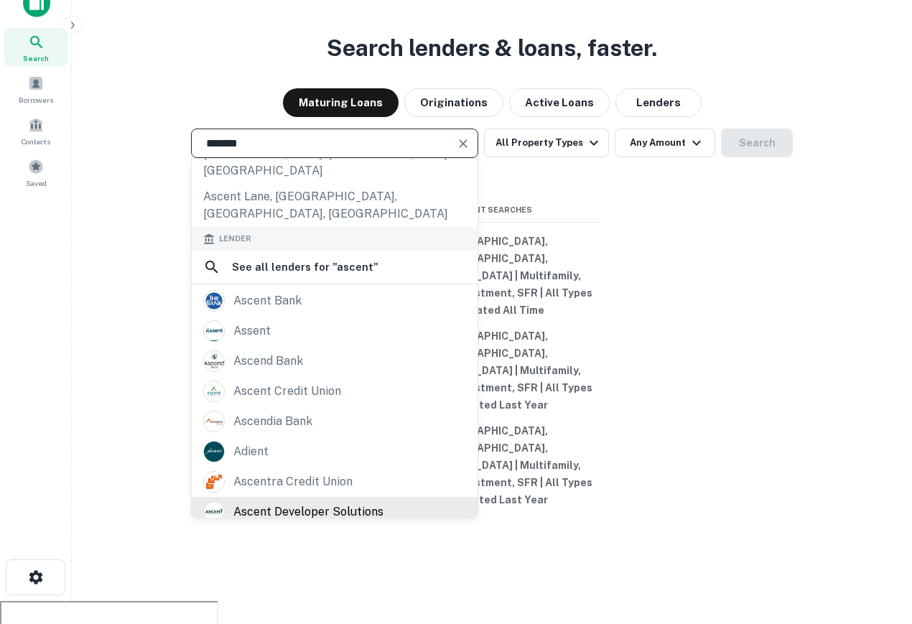
type input "******"
click at [349, 501] on div "ascent developer solutions" at bounding box center [308, 512] width 150 height 22
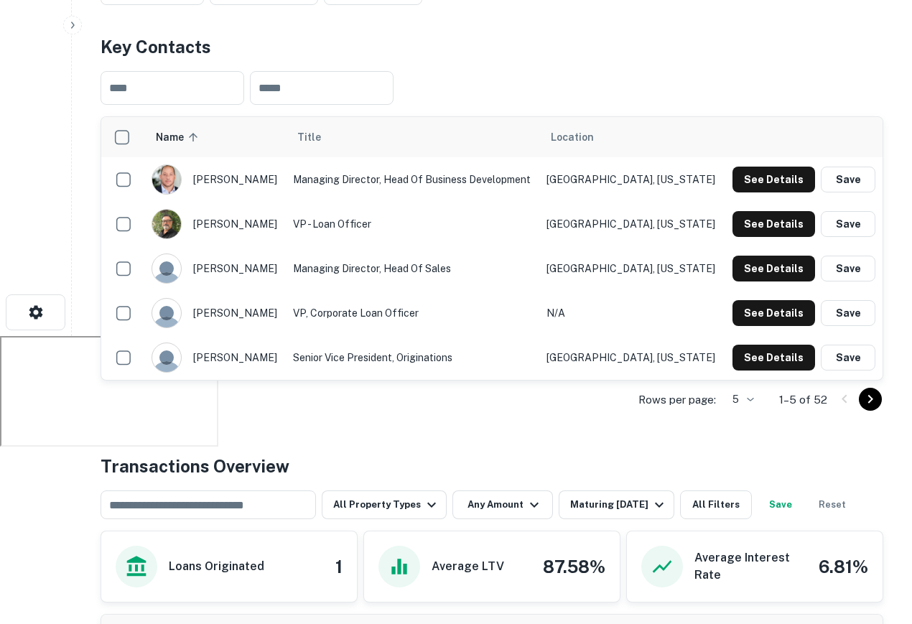
scroll to position [292, 0]
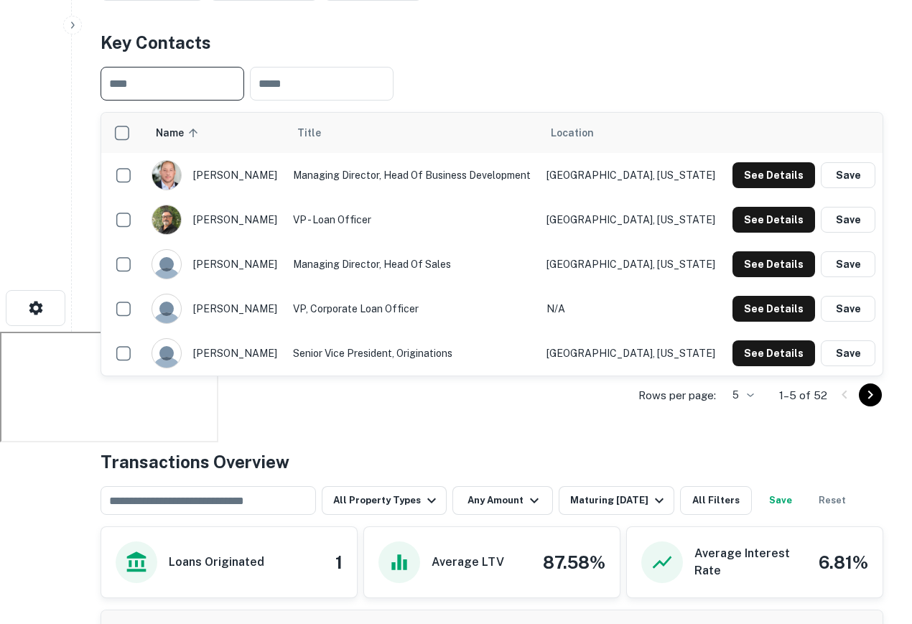
click at [215, 88] on input "text" at bounding box center [173, 84] width 144 height 34
type input "*"
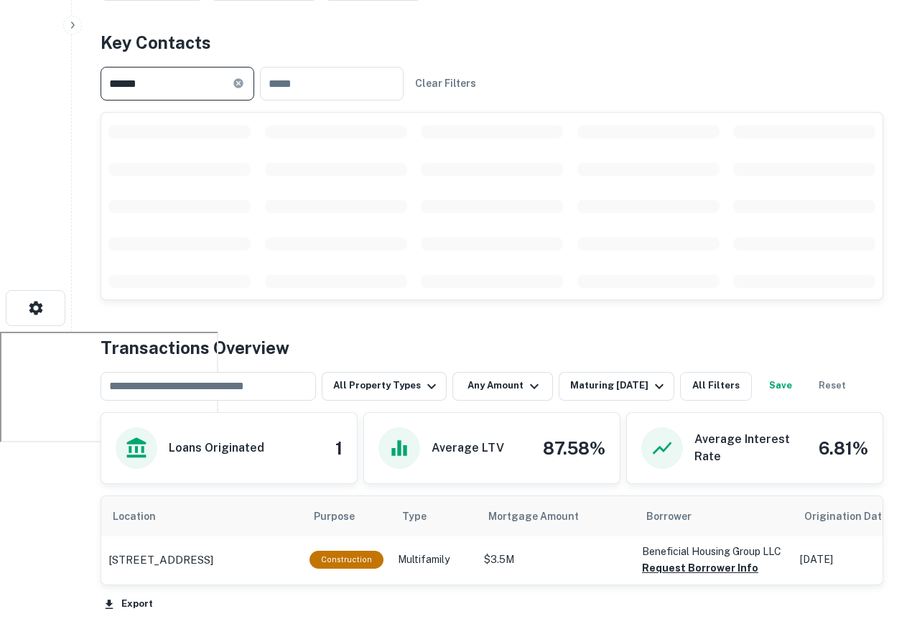
type input "*******"
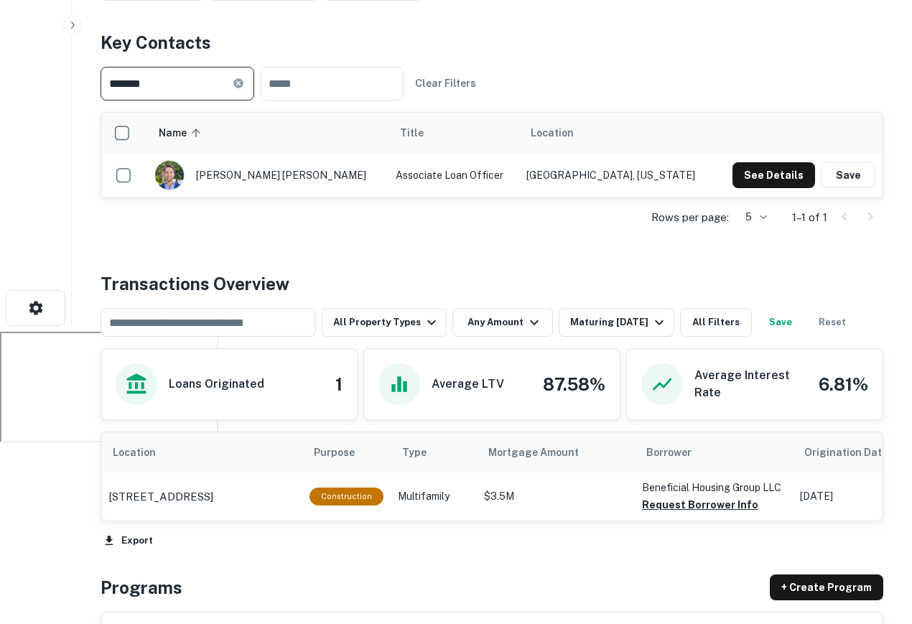
click at [206, 73] on input "*******" at bounding box center [167, 84] width 132 height 34
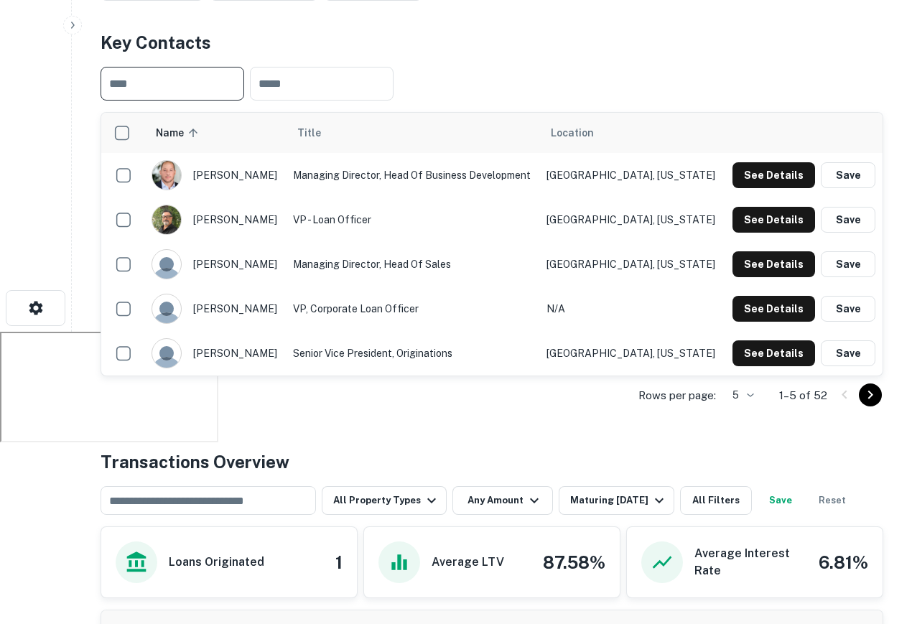
click at [489, 430] on div "Back to search Ascent Developer Solutions Description AscentDS is a leading pri…" at bounding box center [491, 503] width 817 height 1545
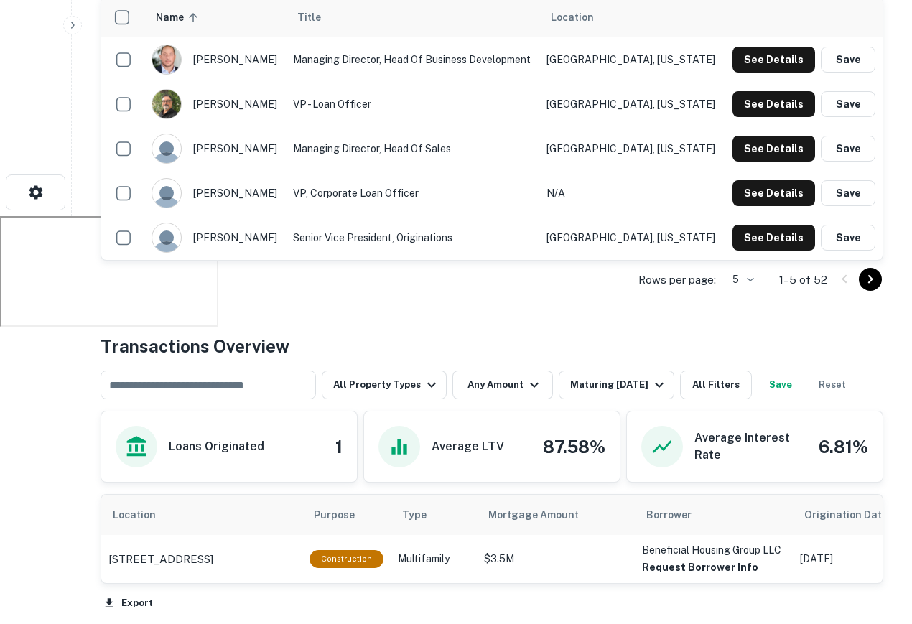
scroll to position [432, 0]
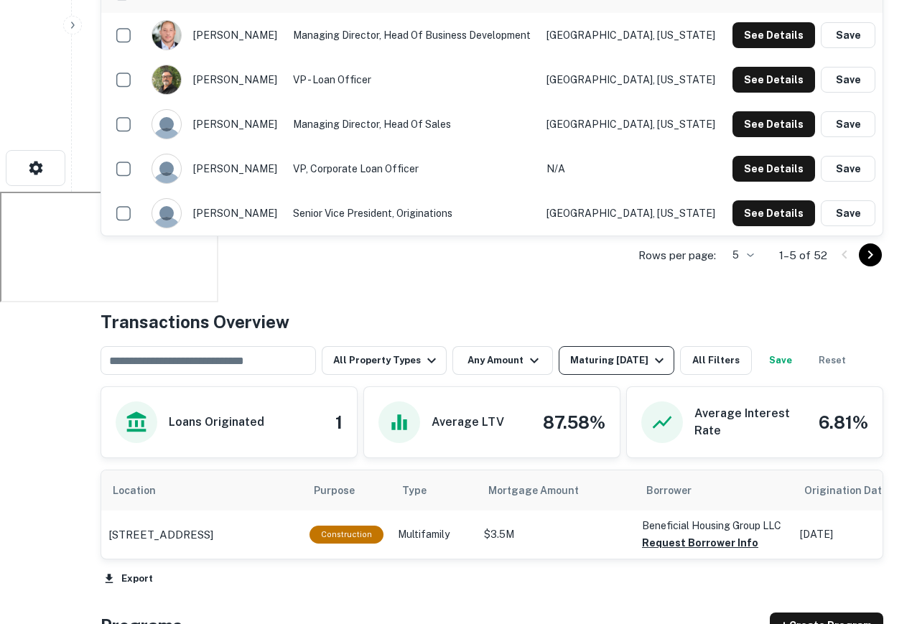
click at [597, 367] on div "Maturing In 1 Year" at bounding box center [619, 360] width 98 height 17
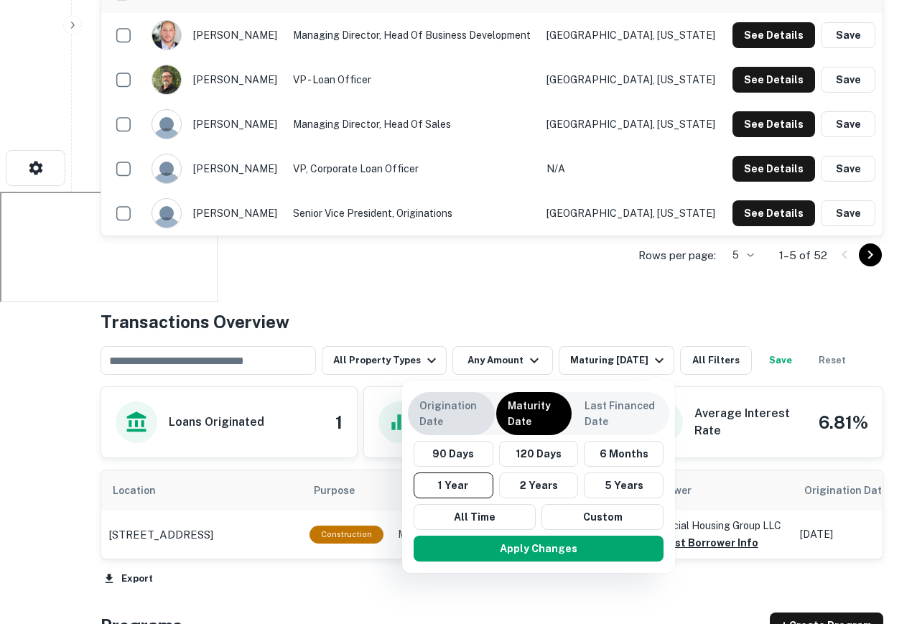
click at [455, 419] on p "Origination Date" at bounding box center [451, 414] width 64 height 32
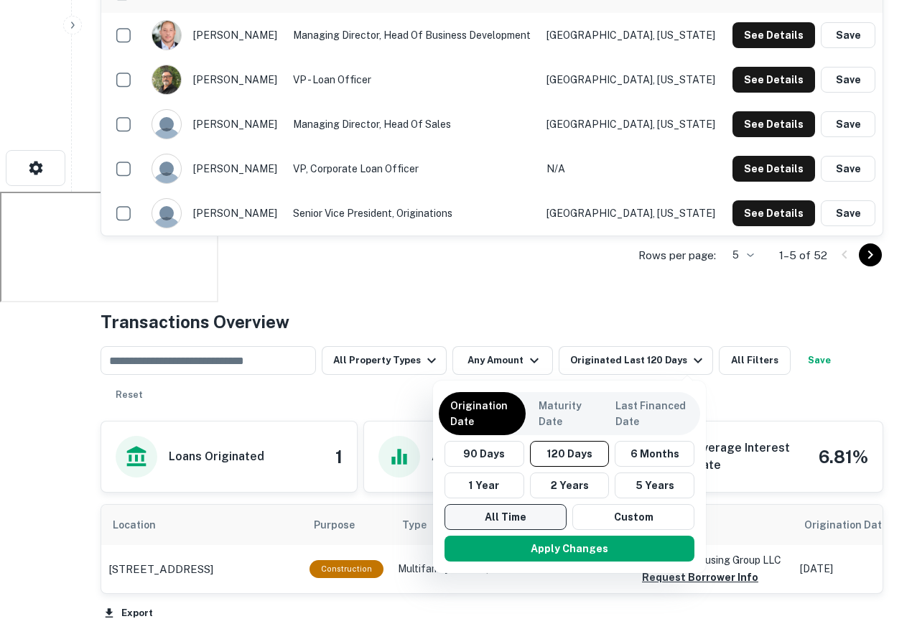
click at [510, 506] on button "All Time" at bounding box center [506, 517] width 122 height 26
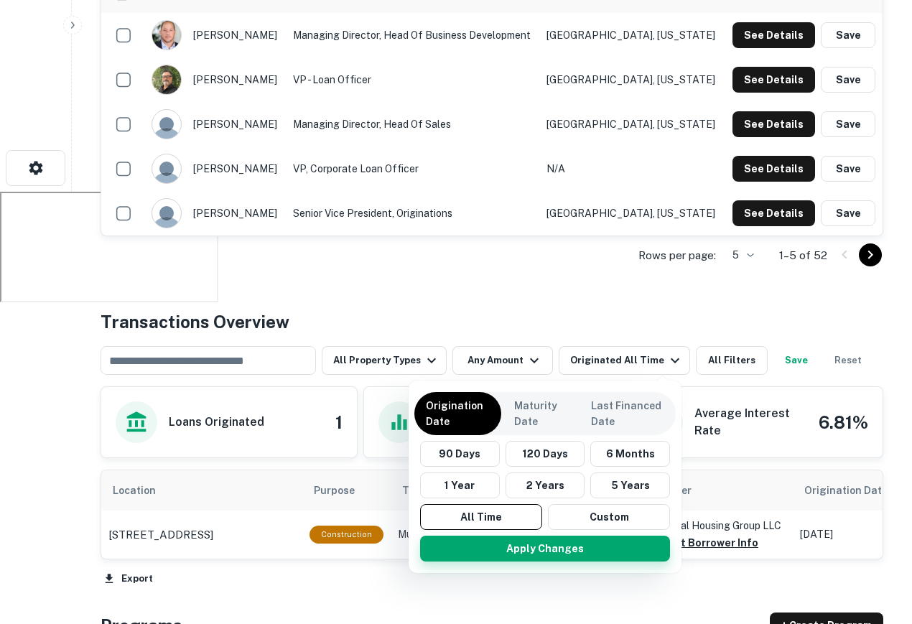
click at [549, 555] on button "Apply Changes" at bounding box center [545, 549] width 250 height 26
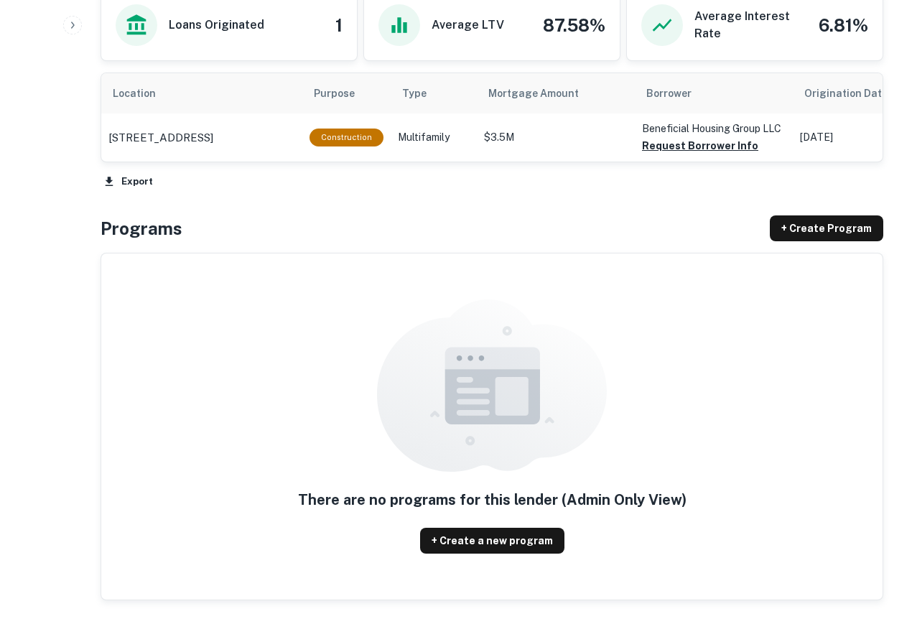
scroll to position [820, 0]
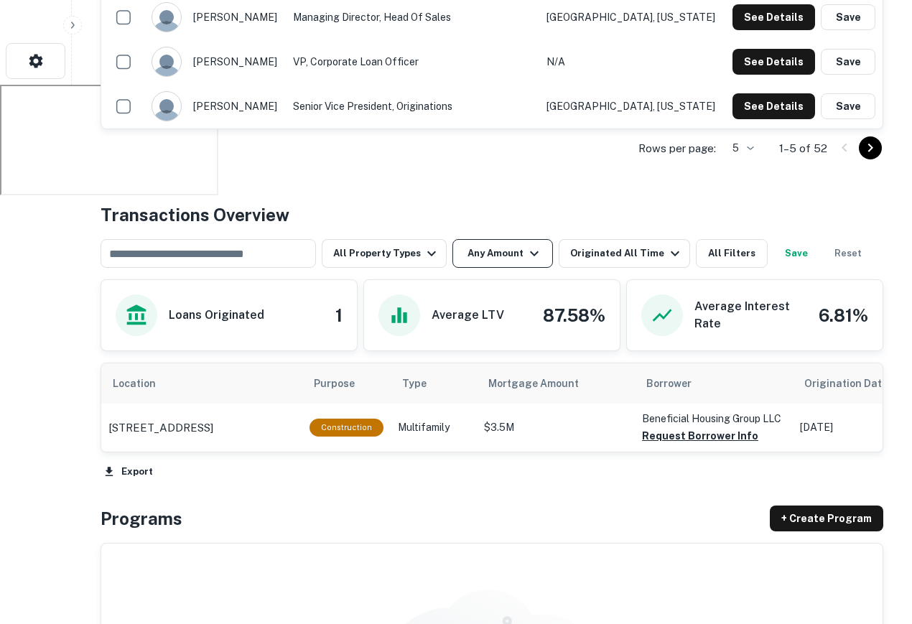
scroll to position [542, 0]
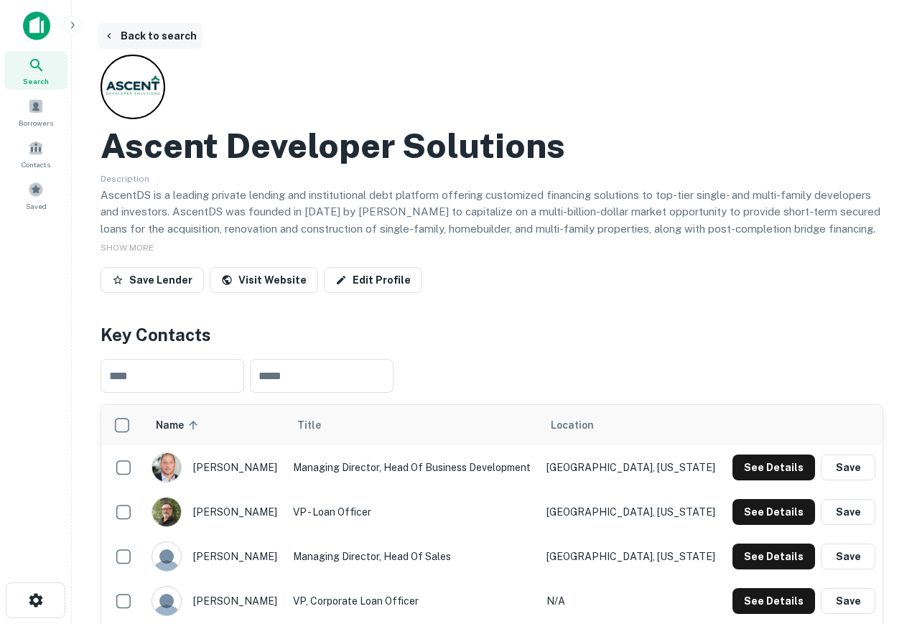
click at [151, 39] on button "Back to search" at bounding box center [150, 36] width 105 height 26
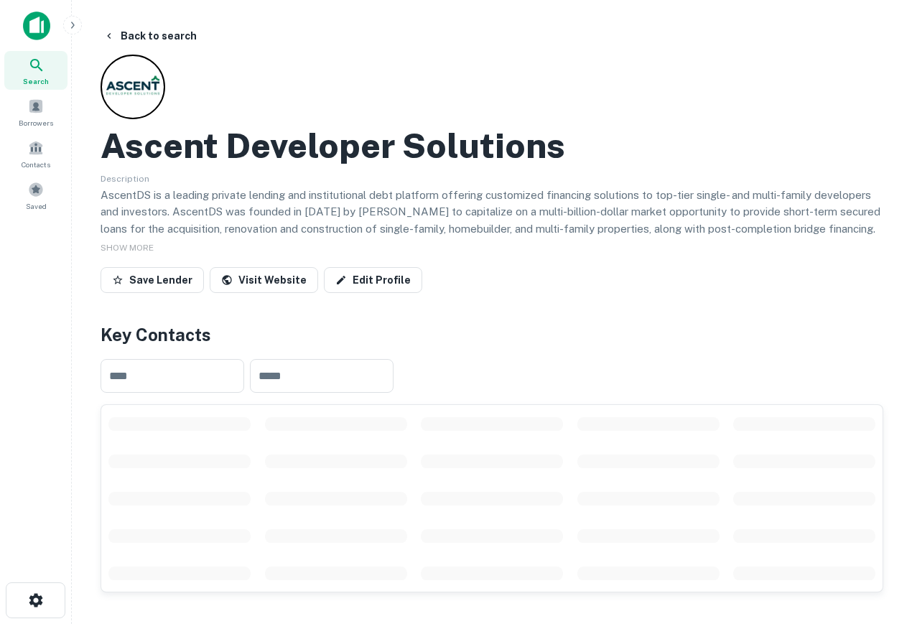
click at [38, 65] on icon at bounding box center [36, 65] width 17 height 17
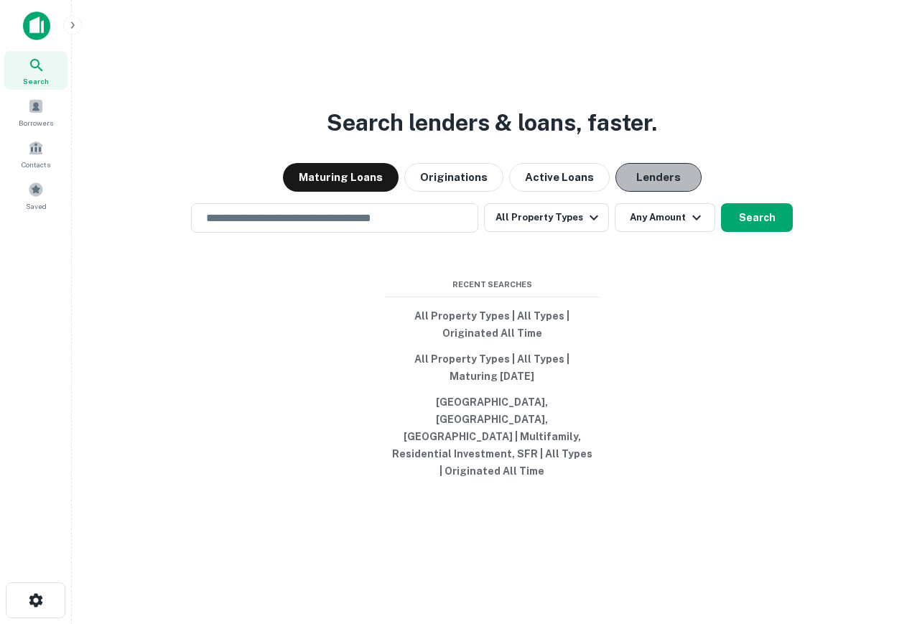
click at [619, 191] on button "Lenders" at bounding box center [659, 177] width 86 height 29
click at [401, 226] on input "text" at bounding box center [335, 218] width 274 height 17
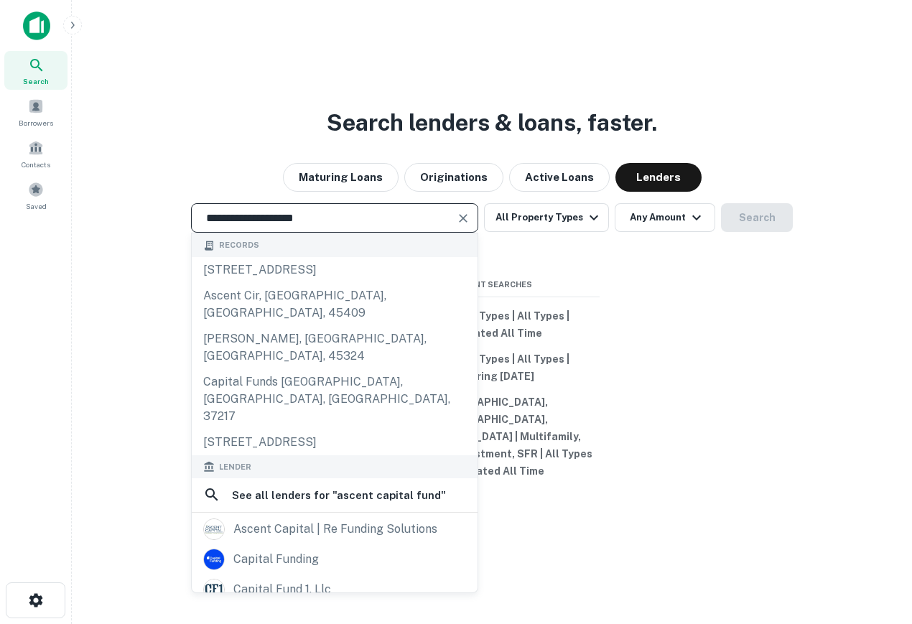
scroll to position [154, 0]
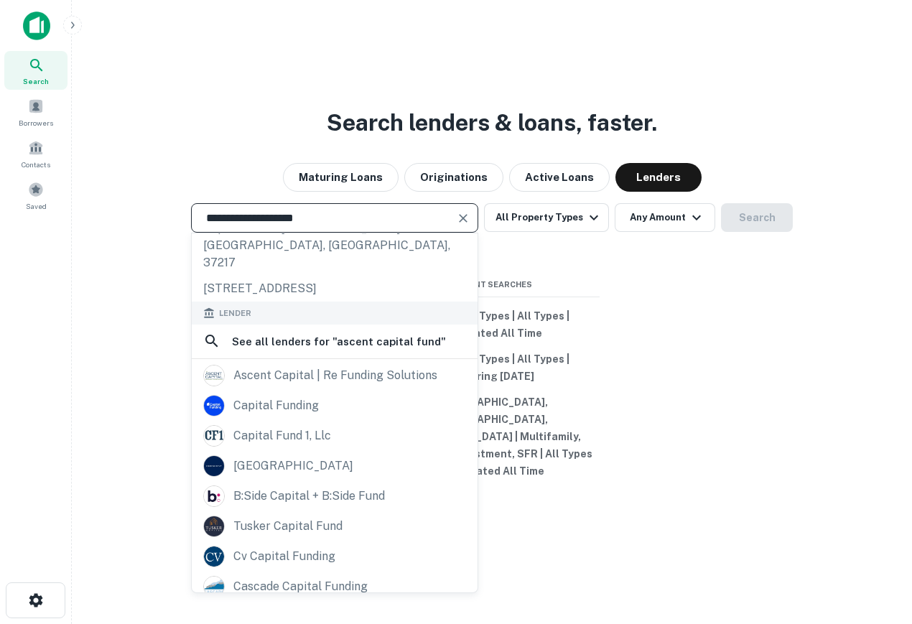
click at [270, 226] on input "**********" at bounding box center [324, 218] width 253 height 17
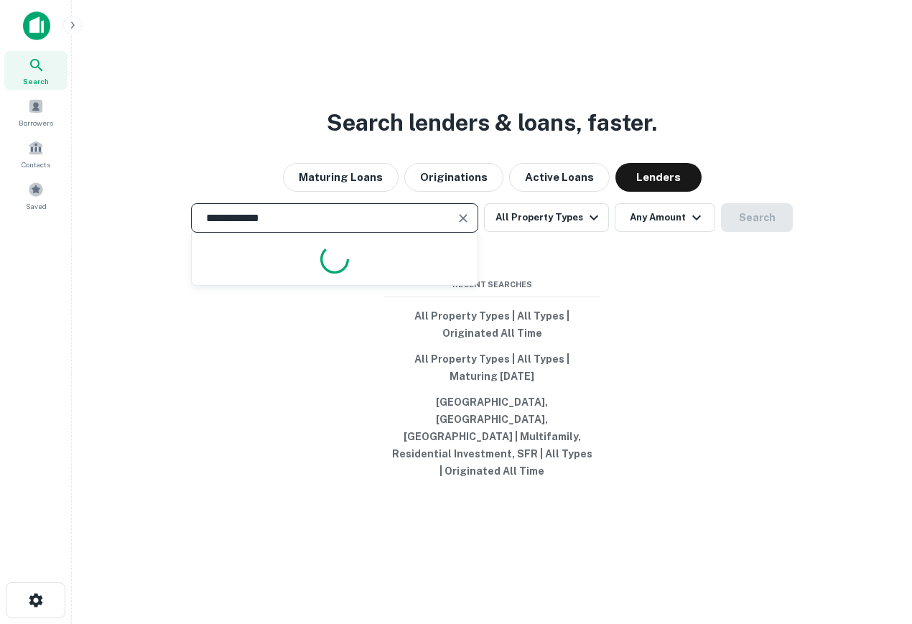
click at [270, 226] on input "**********" at bounding box center [324, 218] width 253 height 17
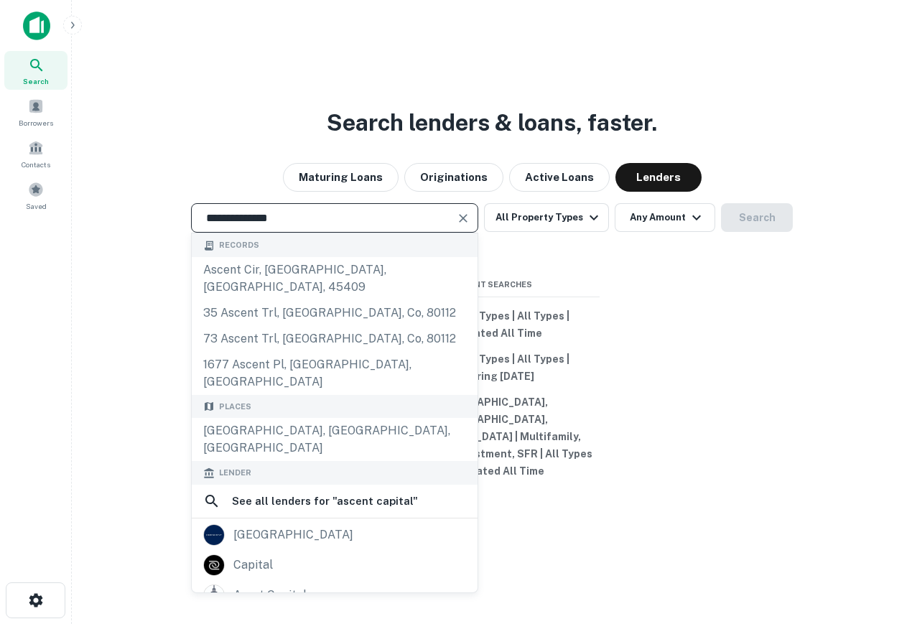
scroll to position [177, 0]
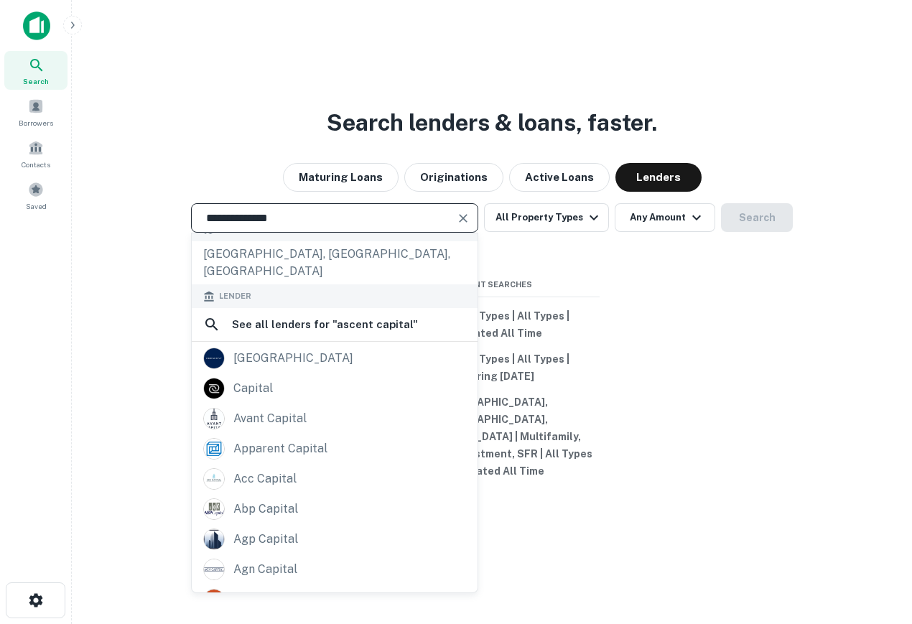
click at [271, 226] on input "**********" at bounding box center [324, 218] width 253 height 17
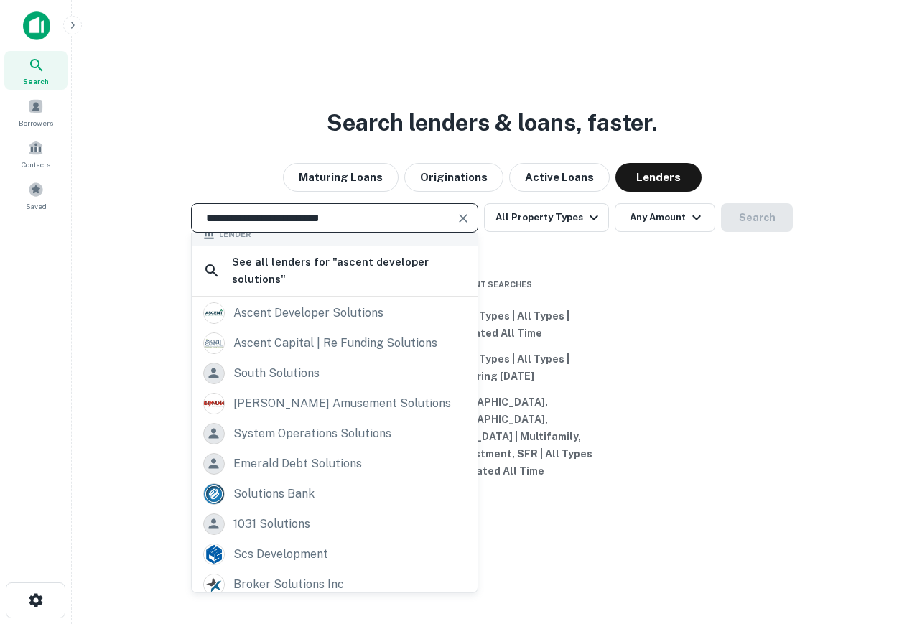
scroll to position [170, 0]
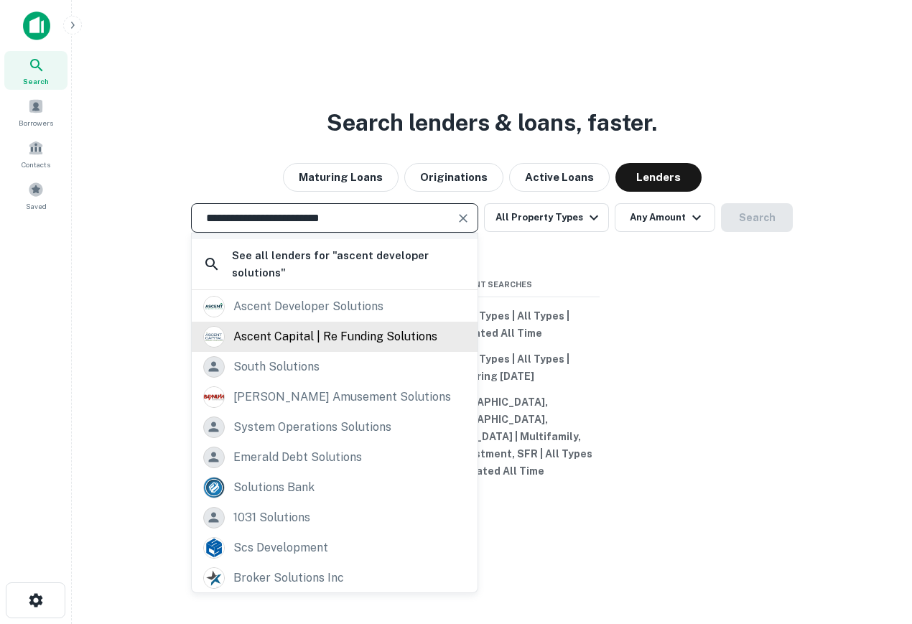
type input "**********"
click at [378, 348] on div "ascent capital | re funding solutions" at bounding box center [335, 337] width 204 height 22
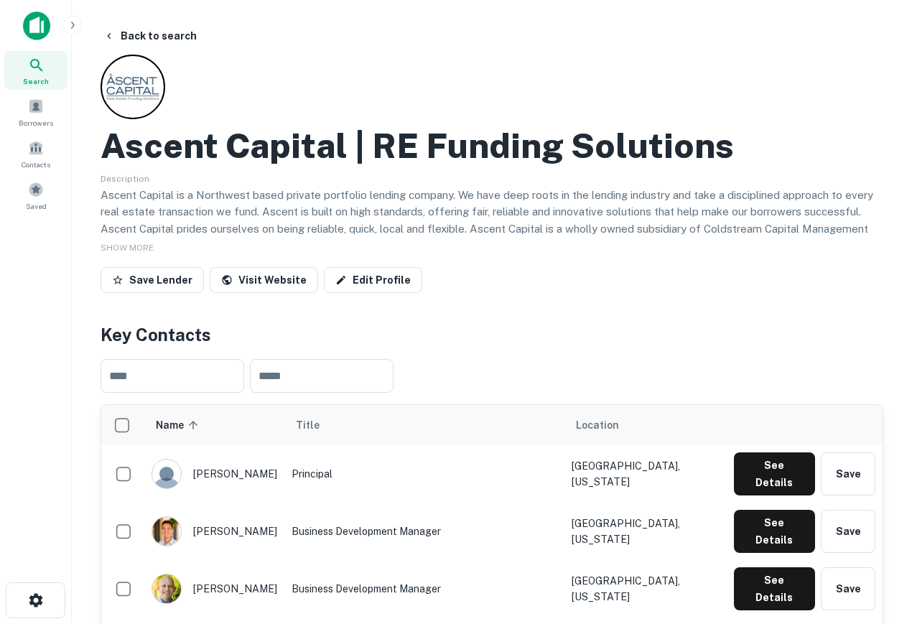
click at [39, 26] on img at bounding box center [36, 25] width 27 height 29
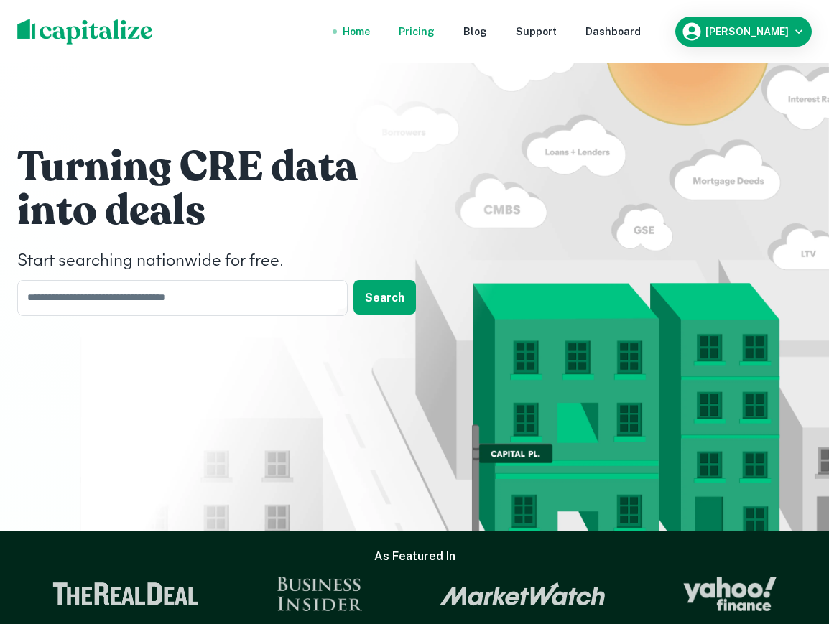
click at [435, 30] on div "Pricing" at bounding box center [417, 32] width 36 height 16
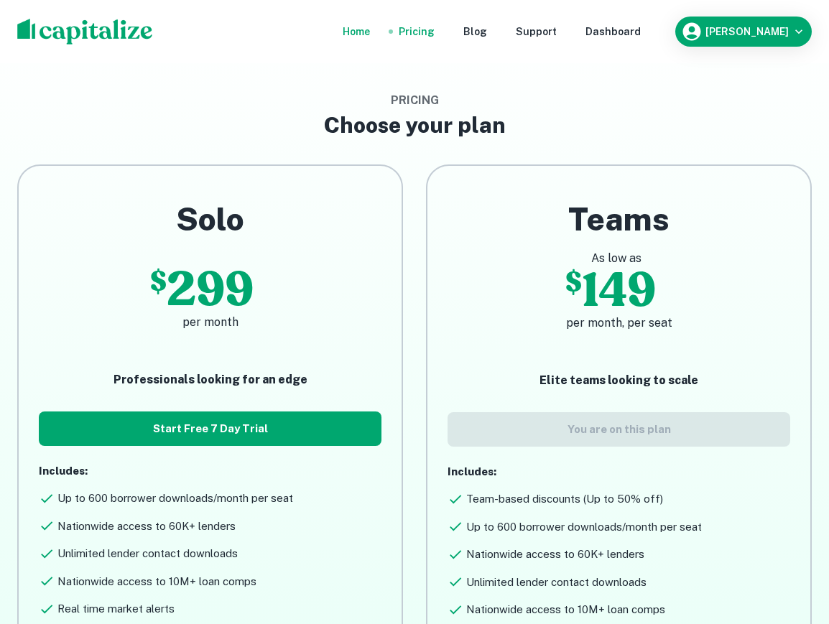
click at [370, 28] on div "Home" at bounding box center [356, 32] width 27 height 16
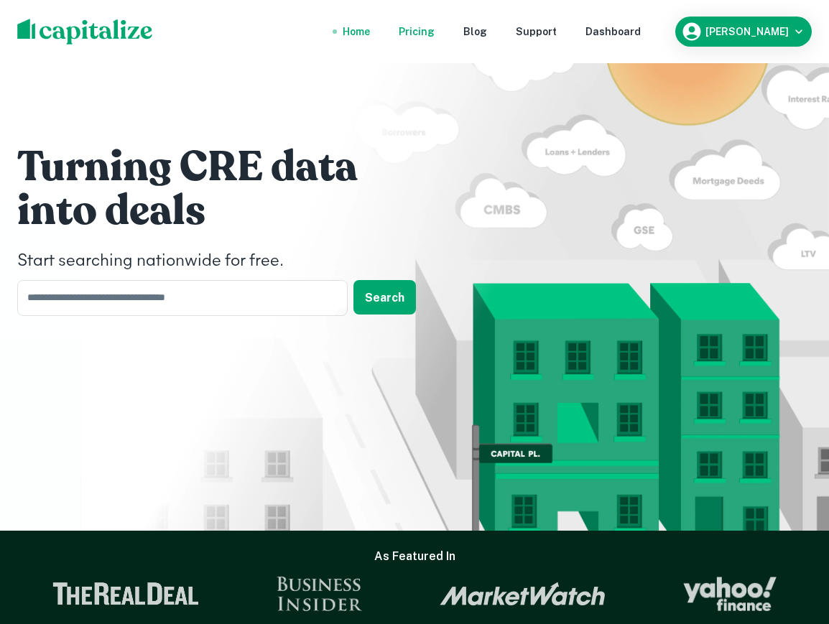
click at [435, 37] on div "Pricing" at bounding box center [417, 32] width 36 height 16
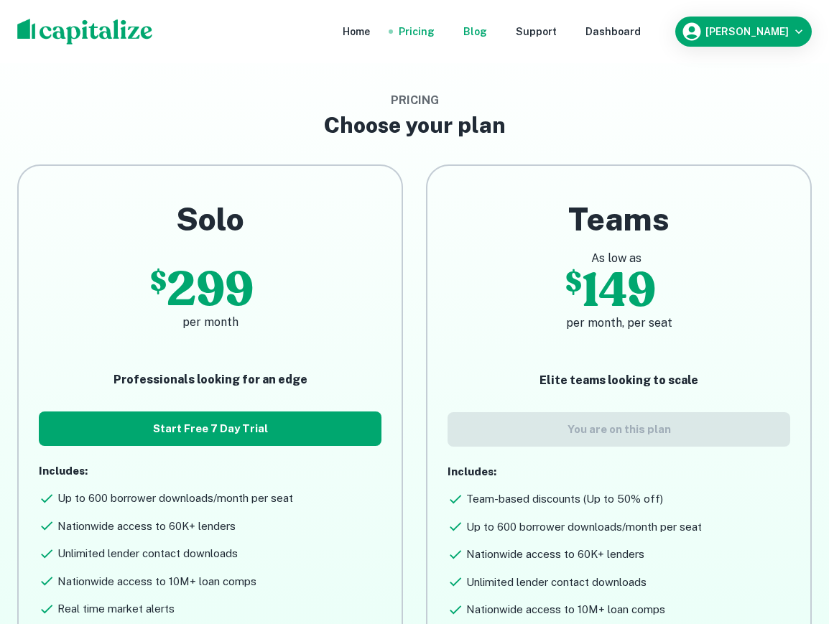
click at [487, 32] on div "Blog" at bounding box center [475, 32] width 24 height 16
click at [641, 27] on div "Dashboard" at bounding box center [612, 32] width 55 height 16
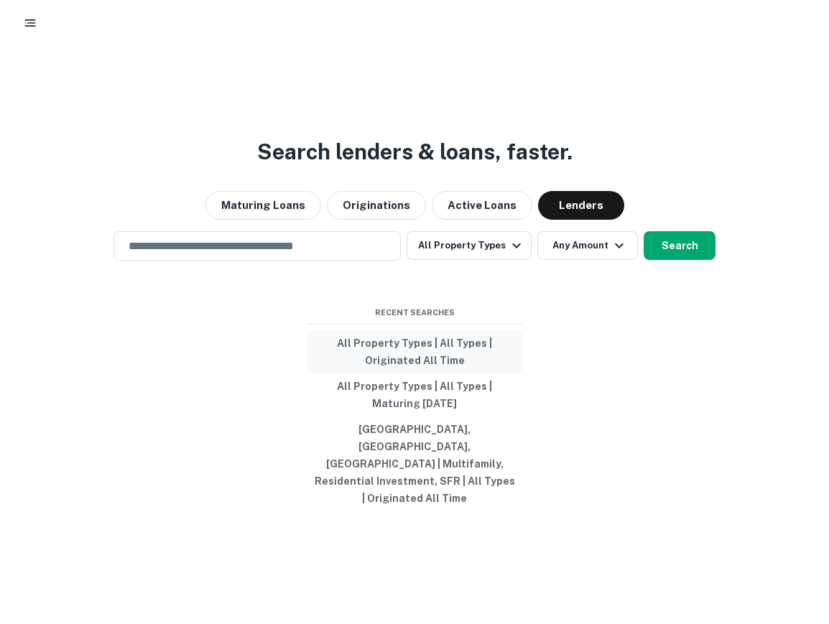
drag, startPoint x: 562, startPoint y: 503, endPoint x: 343, endPoint y: 357, distance: 263.8
click at [343, 357] on div "Search lenders & loans, faster. Maturing Loans Originations Active Loans Lender…" at bounding box center [414, 375] width 829 height 624
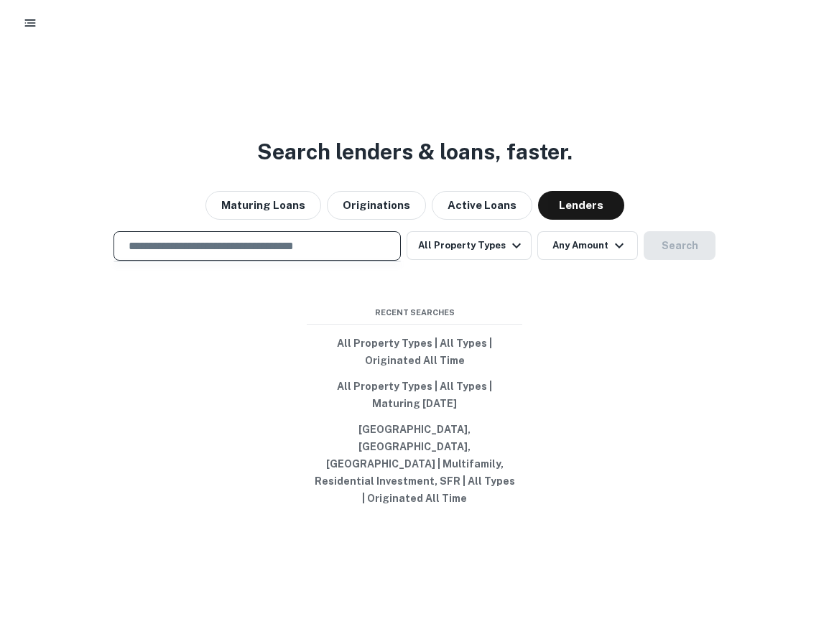
click at [335, 254] on input "text" at bounding box center [257, 246] width 274 height 17
type input "**********"
click at [241, 254] on input "**********" at bounding box center [246, 246] width 253 height 17
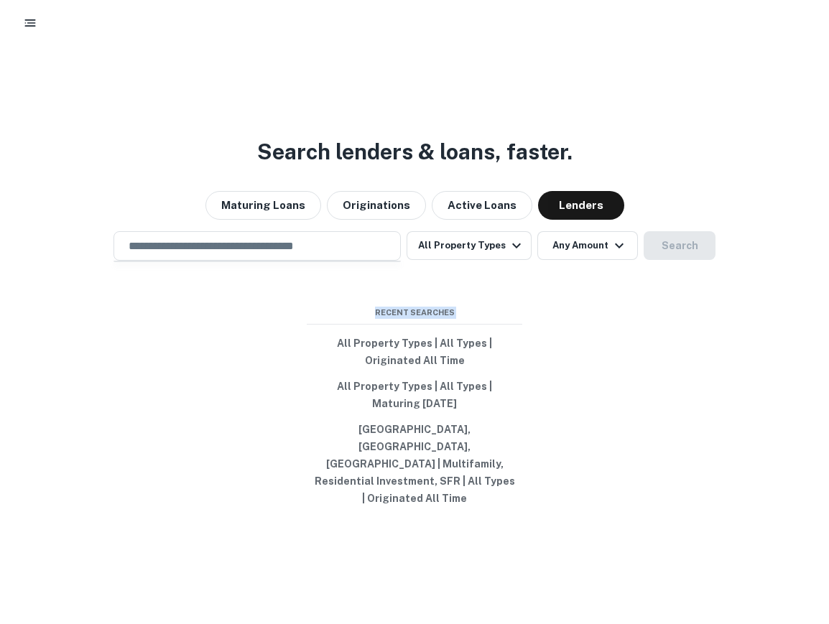
drag, startPoint x: 279, startPoint y: 329, endPoint x: 463, endPoint y: 507, distance: 256.0
click at [464, 507] on div "Search lenders & loans, faster. Maturing Loans Originations Active Loans Lender…" at bounding box center [414, 375] width 829 height 624
drag, startPoint x: 463, startPoint y: 507, endPoint x: 521, endPoint y: 507, distance: 58.2
click at [463, 507] on div "Search lenders & loans, faster. Maturing Loans Originations Active Loans Lender…" at bounding box center [414, 375] width 829 height 624
click at [523, 507] on div "Search lenders & loans, faster. Maturing Loans Originations Active Loans Lender…" at bounding box center [414, 375] width 829 height 624
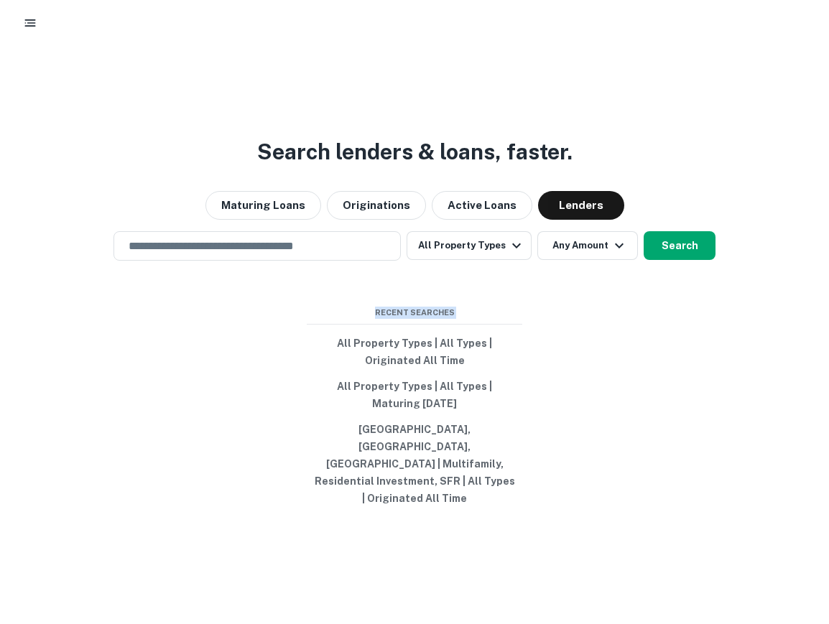
drag, startPoint x: 521, startPoint y: 507, endPoint x: 321, endPoint y: 326, distance: 270.0
click at [321, 326] on div "Search lenders & loans, faster. Maturing Loans Originations Active Loans Lender…" at bounding box center [414, 375] width 829 height 624
click at [315, 319] on span "Recent Searches" at bounding box center [414, 313] width 215 height 12
drag, startPoint x: 266, startPoint y: 353, endPoint x: 566, endPoint y: 460, distance: 319.0
click at [566, 460] on div "Search lenders & loans, faster. Maturing Loans Originations Active Loans Lender…" at bounding box center [414, 375] width 829 height 624
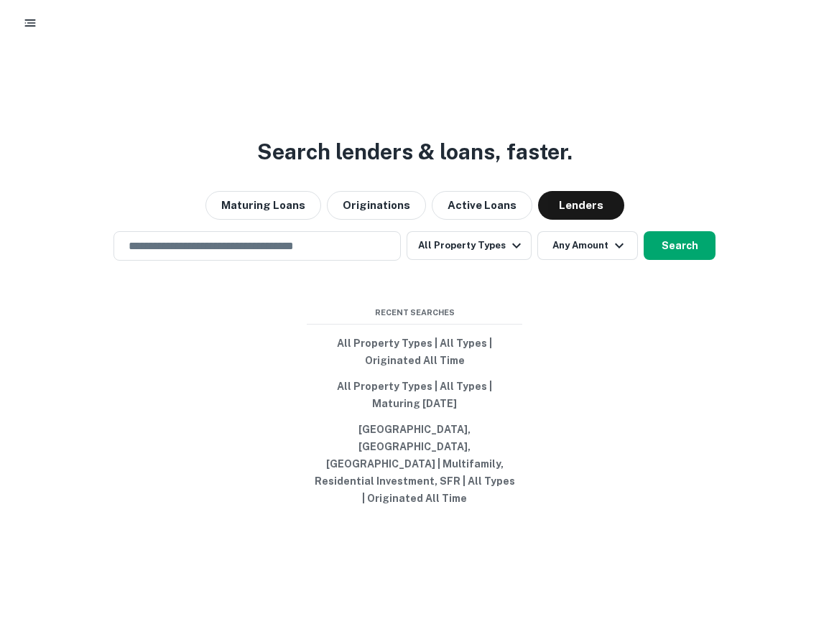
click at [257, 168] on h3 "Search lenders & loans, faster." at bounding box center [414, 152] width 315 height 32
click at [263, 214] on button "Maturing Loans" at bounding box center [263, 205] width 116 height 29
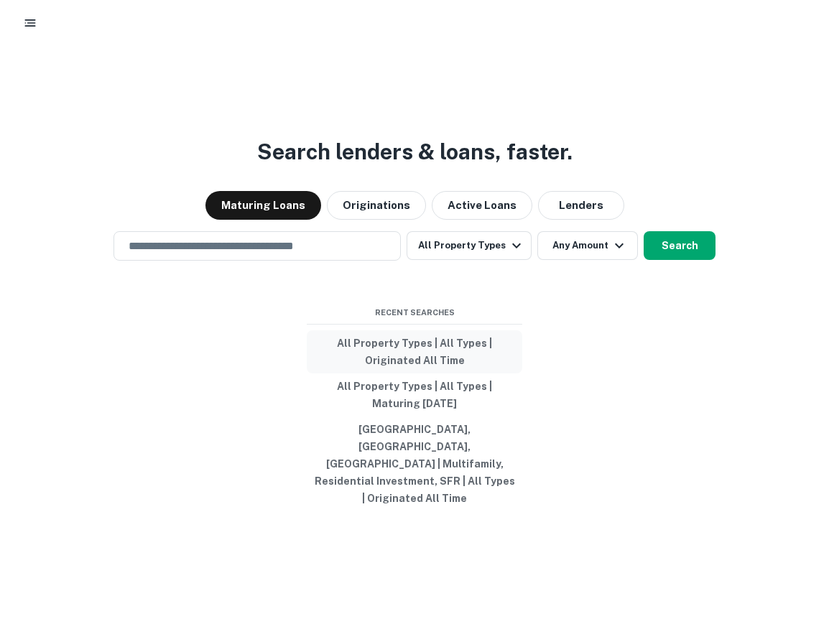
click at [440, 369] on button "All Property Types | All Types | Originated All Time" at bounding box center [414, 351] width 215 height 43
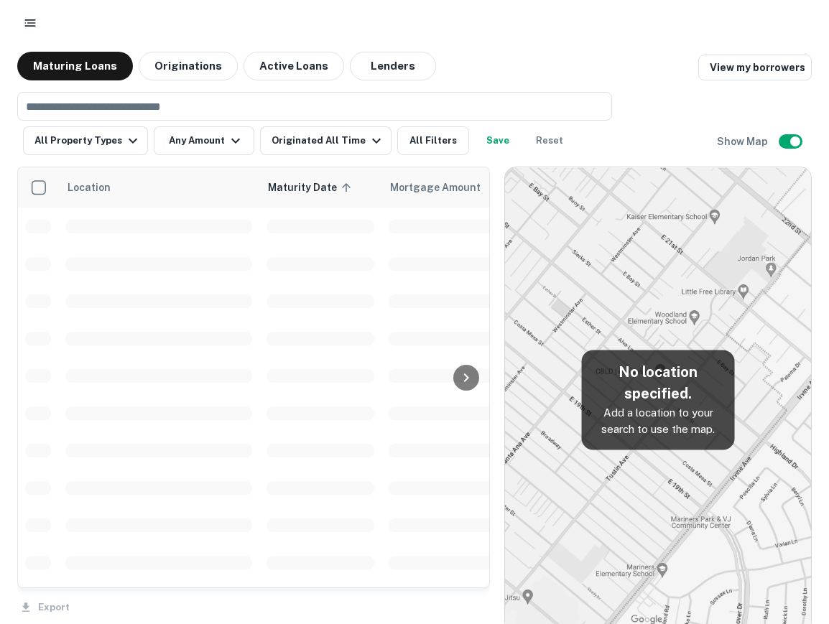
scroll to position [157, 0]
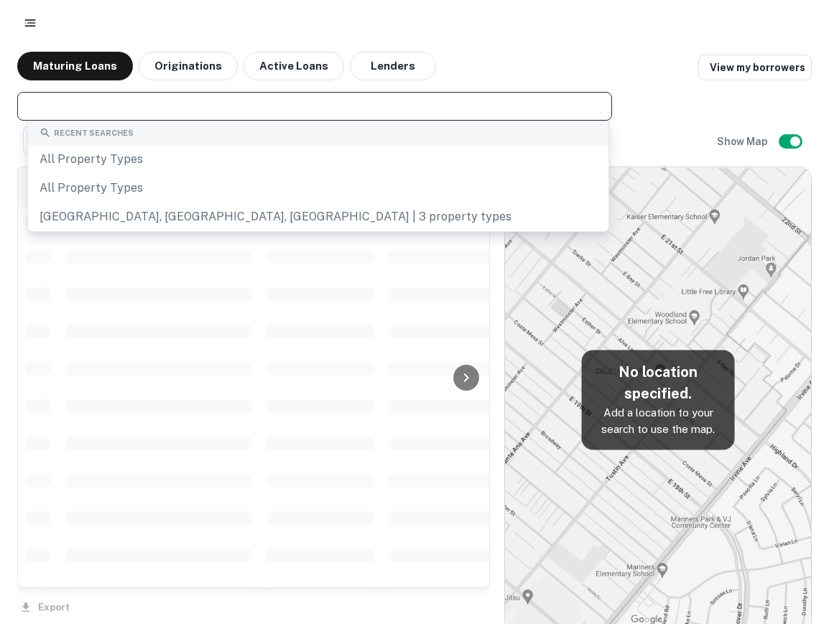
click at [157, 107] on input "text" at bounding box center [314, 106] width 584 height 20
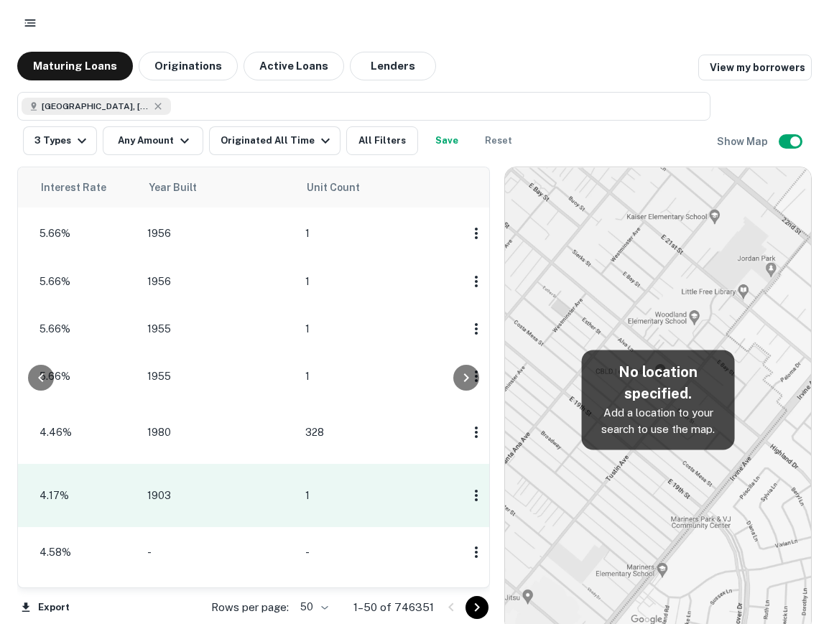
scroll to position [157, 0]
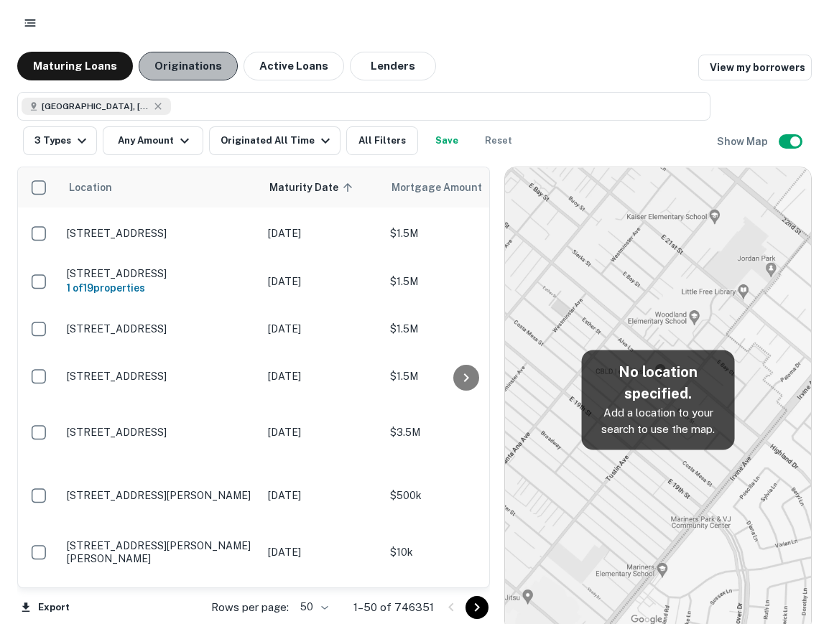
click at [177, 73] on button "Originations" at bounding box center [188, 66] width 99 height 29
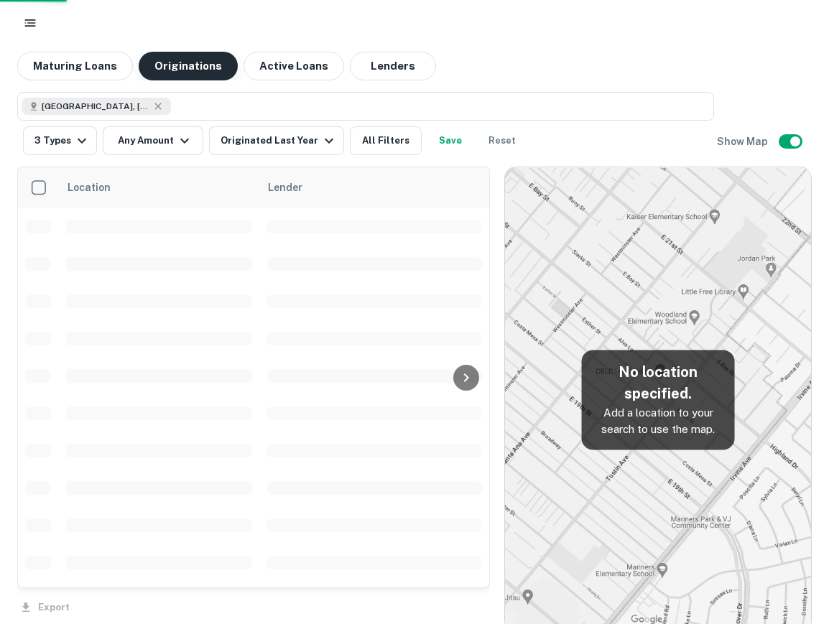
scroll to position [157, 0]
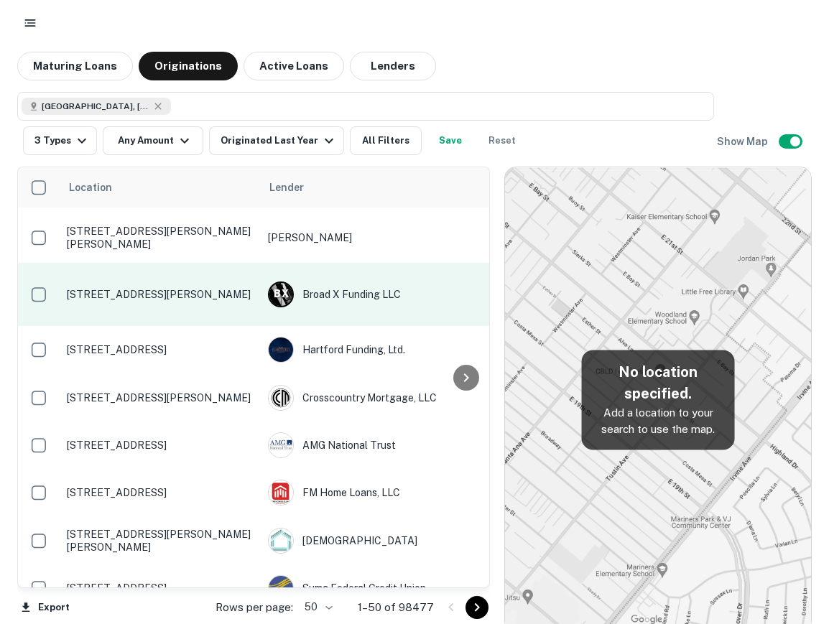
click at [156, 297] on td "2783 Marion Ave Bronx, NY10458" at bounding box center [160, 294] width 201 height 63
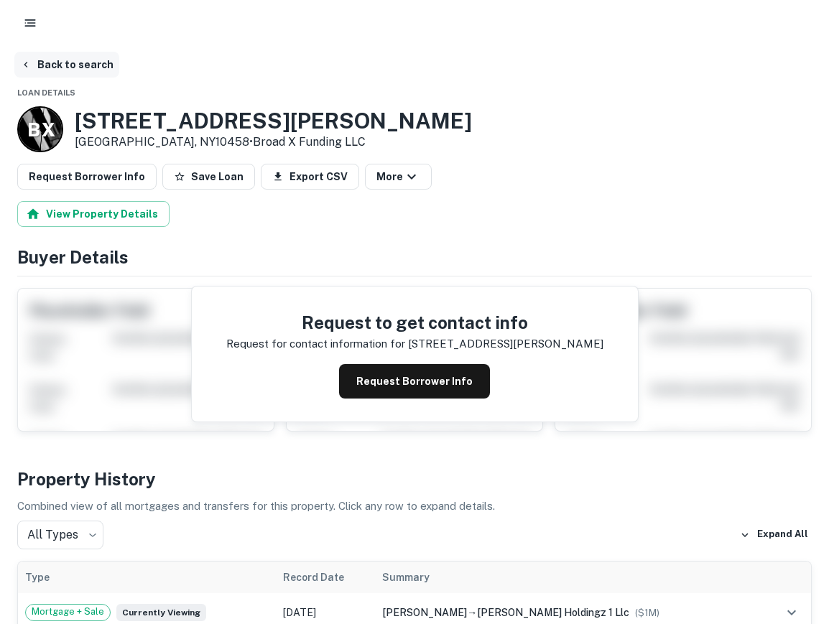
click at [51, 63] on button "Back to search" at bounding box center [66, 65] width 105 height 26
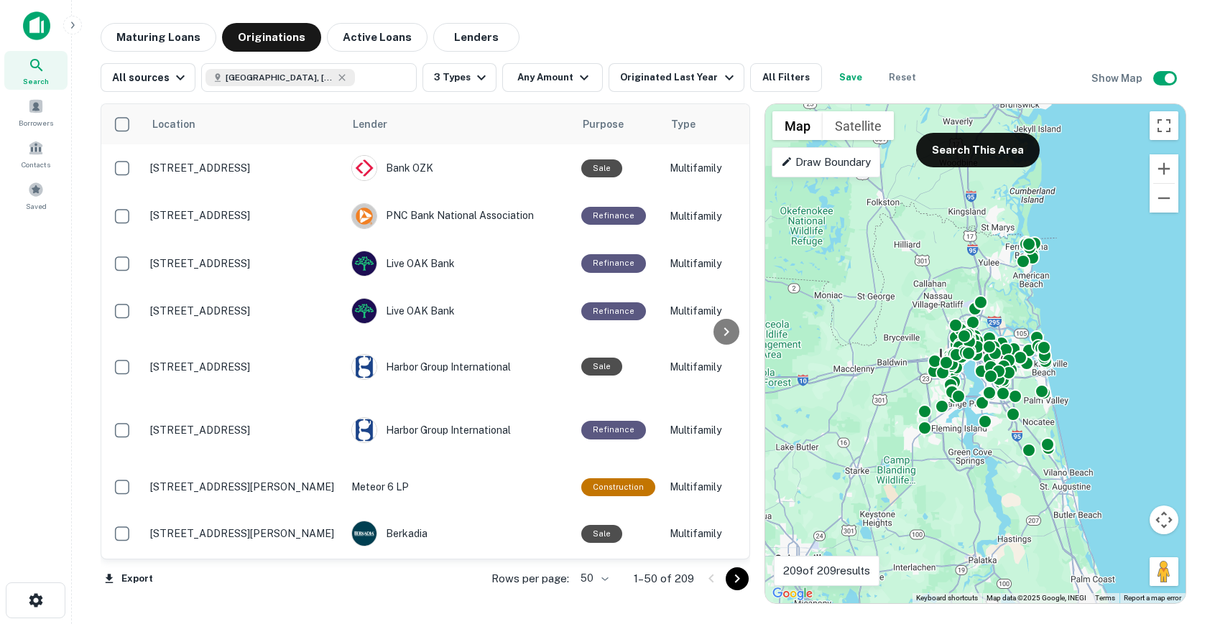
click at [862, 71] on div "All sources Jacksonville, FL, USA ​ 3 Types Any Amount Originated Last Year All…" at bounding box center [513, 77] width 825 height 29
click at [889, 70] on button "Reset" at bounding box center [902, 77] width 46 height 29
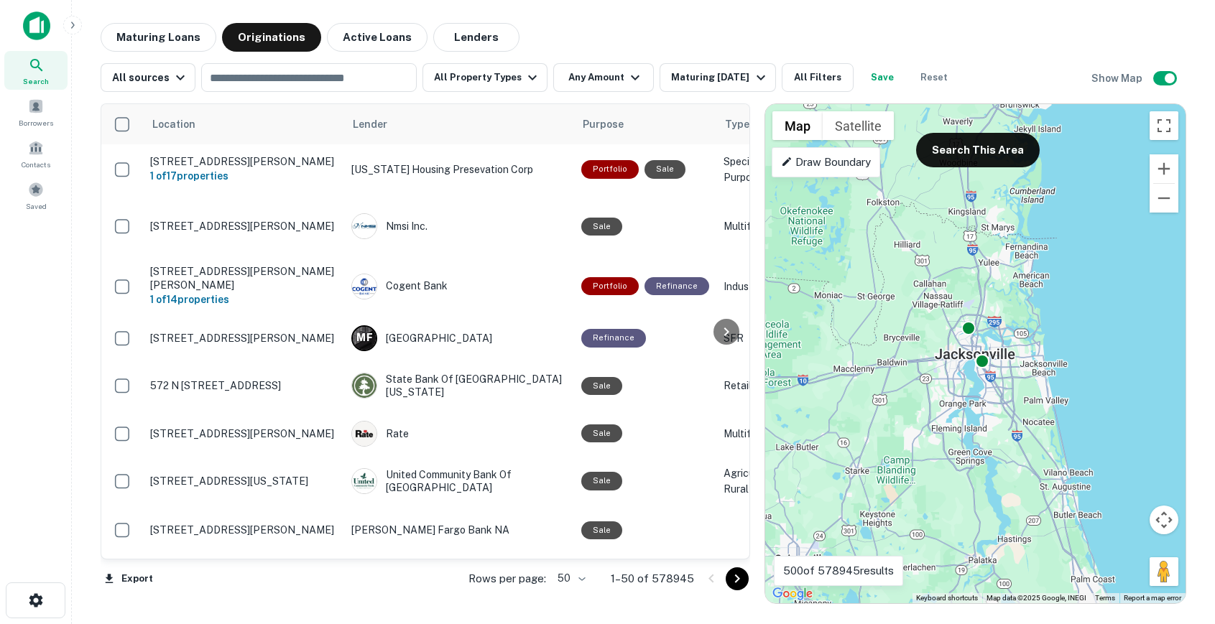
click at [144, 6] on main "Maturing Loans Originations Active Loans Lenders All sources ​ All Property Typ…" at bounding box center [643, 312] width 1143 height 624
drag, startPoint x: 148, startPoint y: 31, endPoint x: 41, endPoint y: 89, distance: 121.8
click at [148, 31] on button "Maturing Loans" at bounding box center [159, 37] width 116 height 29
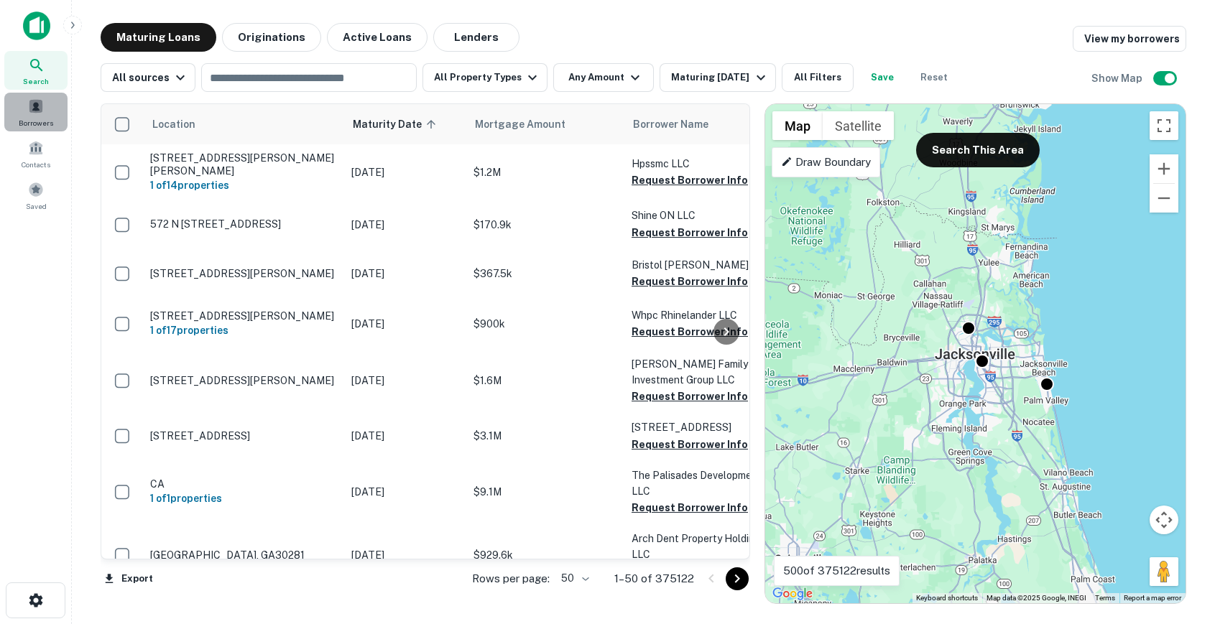
click at [39, 104] on span at bounding box center [36, 106] width 16 height 16
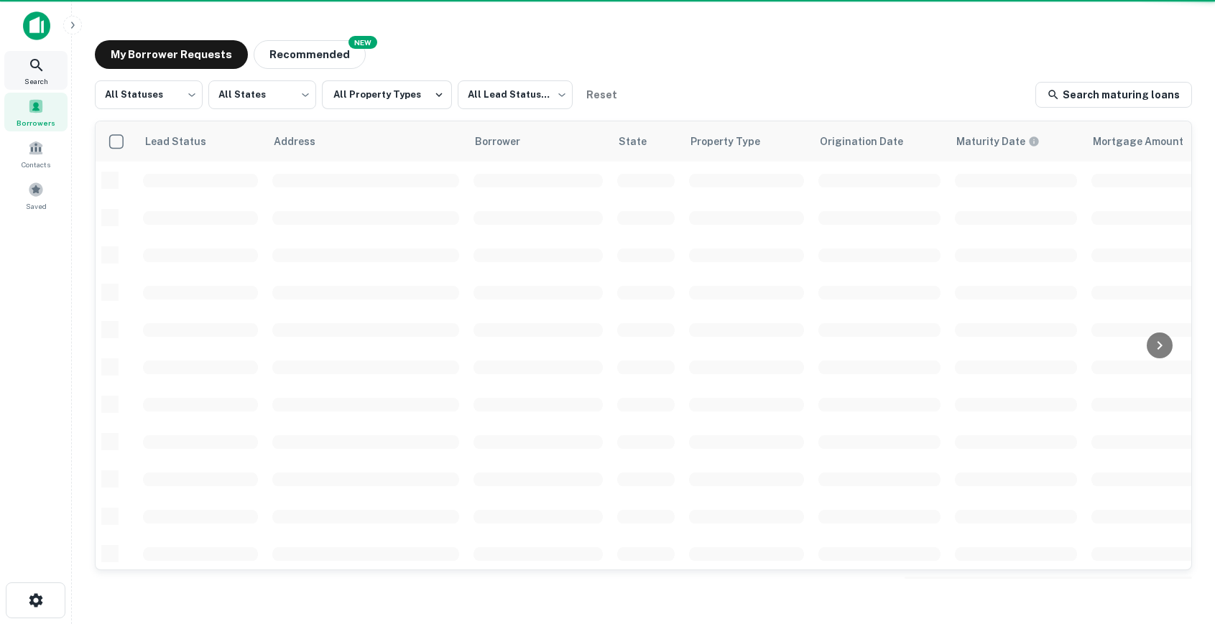
click at [33, 65] on icon at bounding box center [36, 65] width 17 height 17
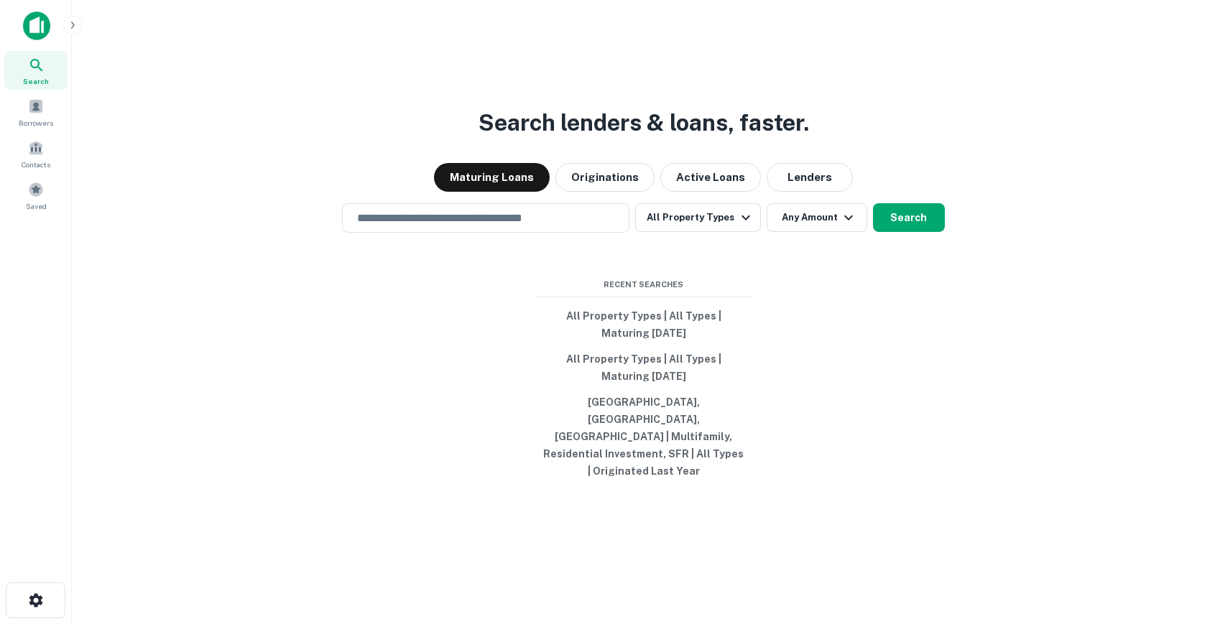
drag, startPoint x: 748, startPoint y: 486, endPoint x: 551, endPoint y: 299, distance: 271.3
click at [552, 300] on div "Search lenders & loans, faster. Maturing Loans Originations Active Loans Lender…" at bounding box center [643, 346] width 1120 height 624
click at [901, 447] on div "Search lenders & loans, faster. Maturing Loans Originations Active Loans Lender…" at bounding box center [643, 346] width 1120 height 624
drag, startPoint x: 871, startPoint y: 547, endPoint x: 590, endPoint y: 282, distance: 386.7
click at [590, 282] on div "Search lenders & loans, faster. Maturing Loans Originations Active Loans Lender…" at bounding box center [643, 346] width 1120 height 624
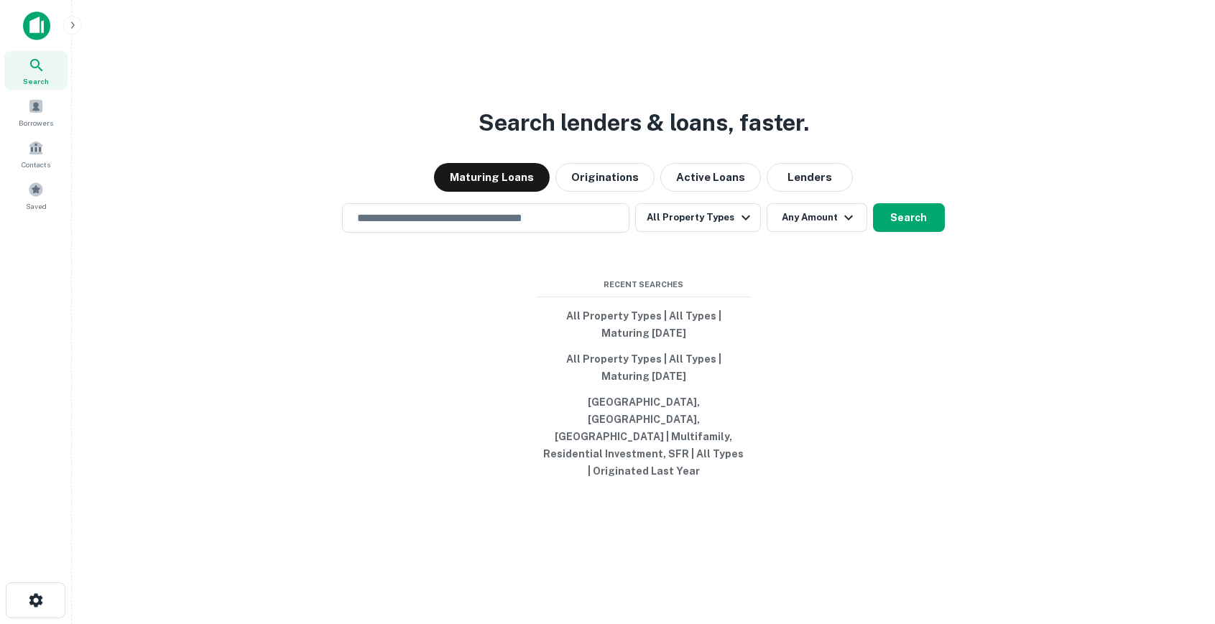
click at [575, 310] on div "Recent Searches All Property Types | All Types | Maturing [DATE] All Property T…" at bounding box center [643, 381] width 215 height 205
drag, startPoint x: 565, startPoint y: 272, endPoint x: 807, endPoint y: 517, distance: 344.9
click at [807, 517] on div "Search lenders & loans, faster. Maturing Loans Originations Active Loans Lender…" at bounding box center [643, 346] width 1120 height 624
drag, startPoint x: 772, startPoint y: 498, endPoint x: 619, endPoint y: 278, distance: 268.4
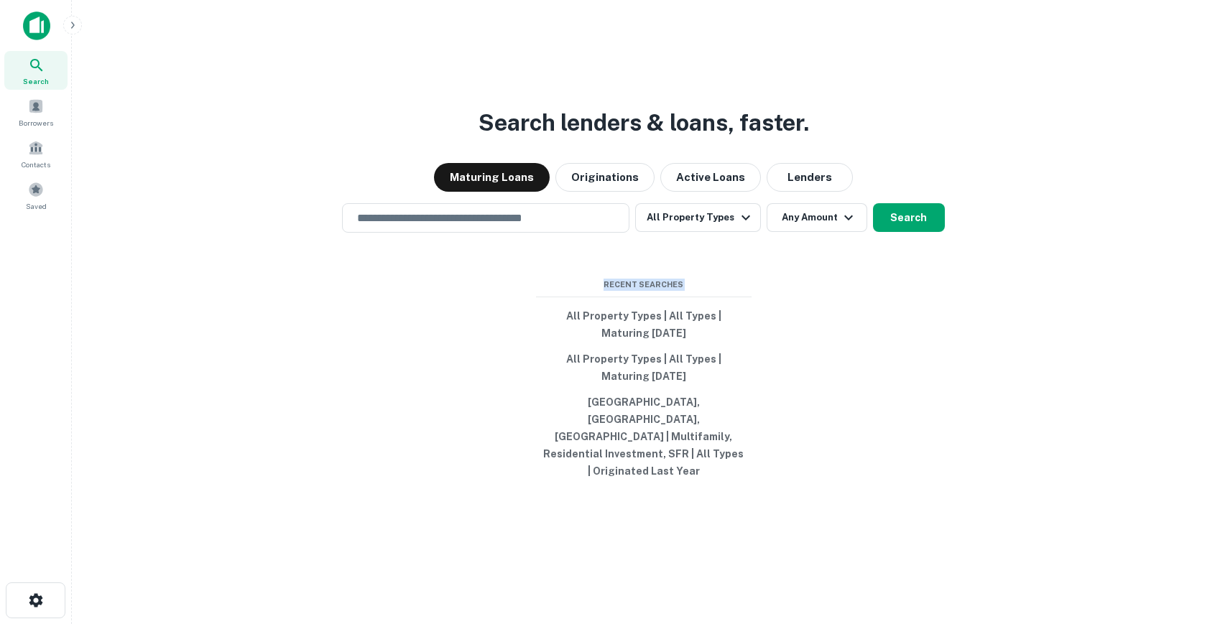
click at [618, 278] on div "Search lenders & loans, faster. Maturing Loans Originations Active Loans Lender…" at bounding box center [643, 346] width 1120 height 624
click at [567, 288] on div "Search lenders & loans, faster. Maturing Loans Originations Active Loans Lender…" at bounding box center [643, 346] width 1120 height 624
drag, startPoint x: 567, startPoint y: 288, endPoint x: 794, endPoint y: 440, distance: 272.9
click at [797, 442] on div "Search lenders & loans, faster. Maturing Loans Originations Active Loans Lender…" at bounding box center [643, 346] width 1120 height 624
click at [776, 549] on div "Search lenders & loans, faster. Maturing Loans Originations Active Loans Lender…" at bounding box center [643, 346] width 1120 height 624
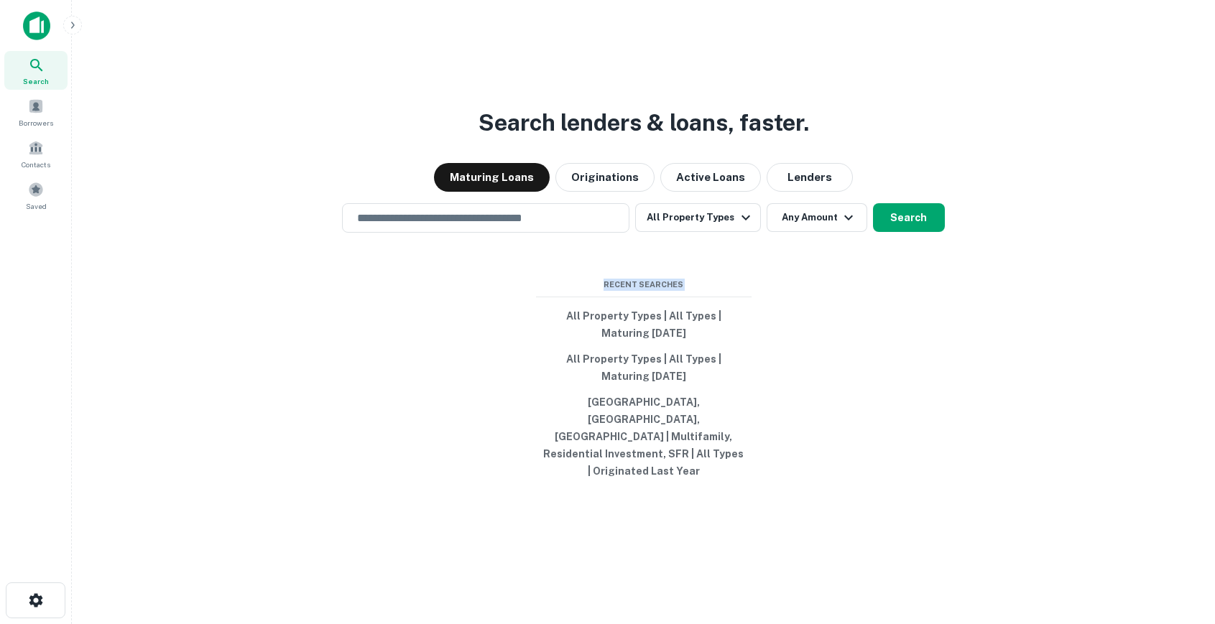
drag, startPoint x: 539, startPoint y: 277, endPoint x: 717, endPoint y: 486, distance: 273.6
click at [723, 486] on div "Search lenders & loans, faster. Maturing Loans Originations Active Loans Lender…" at bounding box center [643, 346] width 1120 height 624
click at [717, 486] on div "Search lenders & loans, faster. Maturing Loans Originations Active Loans Lender…" at bounding box center [643, 346] width 1120 height 624
drag, startPoint x: 717, startPoint y: 486, endPoint x: 558, endPoint y: 223, distance: 306.5
click at [558, 223] on div "Search lenders & loans, faster. Maturing Loans Originations Active Loans Lender…" at bounding box center [643, 346] width 1120 height 624
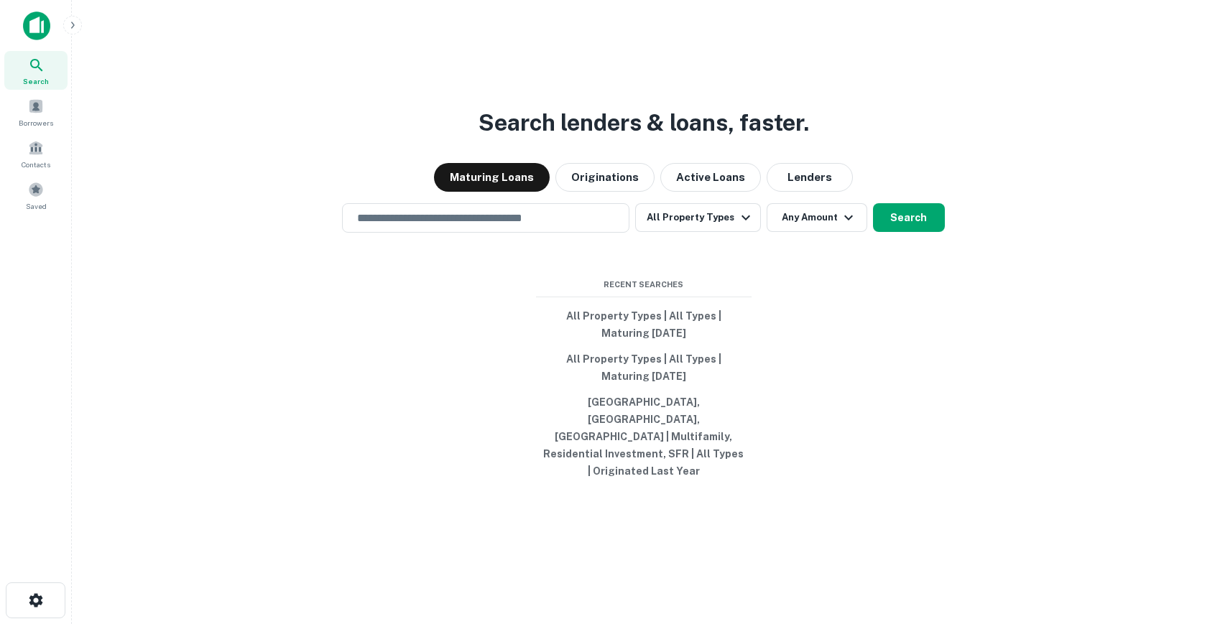
click at [485, 316] on div "Search lenders & loans, faster. Maturing Loans Originations Active Loans Lender…" at bounding box center [643, 346] width 1120 height 624
drag, startPoint x: 708, startPoint y: 286, endPoint x: 511, endPoint y: 286, distance: 196.1
click at [511, 286] on div "Search lenders & loans, faster. Maturing Loans Originations Active Loans Lender…" at bounding box center [643, 346] width 1120 height 624
drag, startPoint x: 580, startPoint y: 293, endPoint x: 716, endPoint y: 291, distance: 136.5
click at [727, 291] on div "Search lenders & loans, faster. Maturing Loans Originations Active Loans Lender…" at bounding box center [643, 346] width 1120 height 624
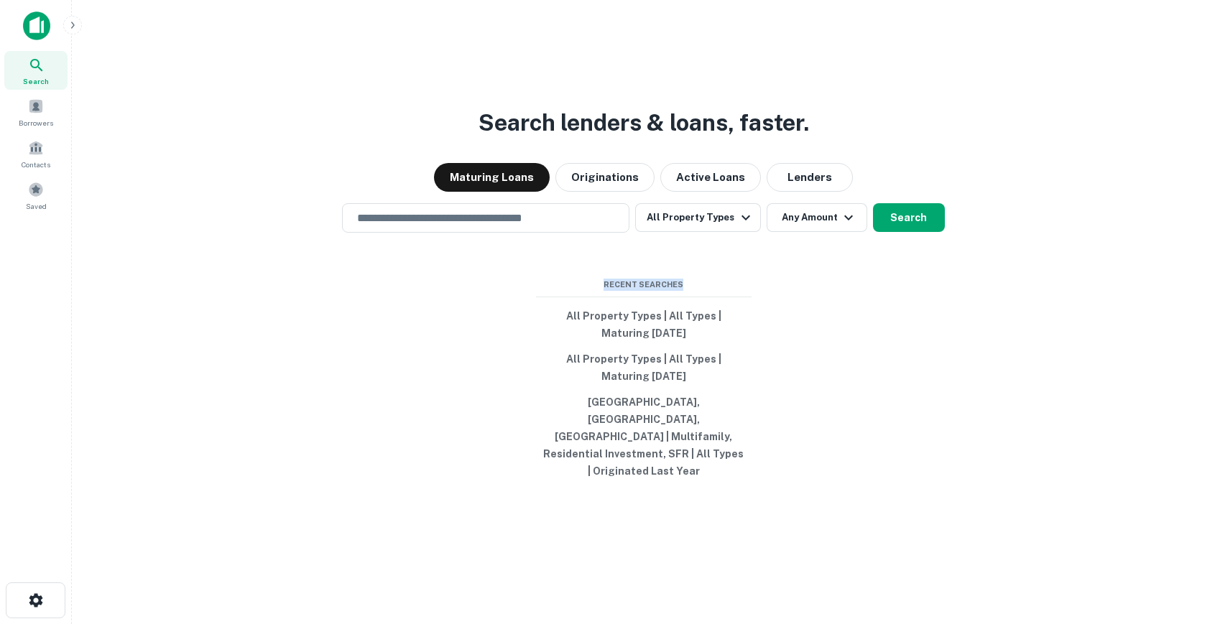
drag, startPoint x: 723, startPoint y: 302, endPoint x: 491, endPoint y: 302, distance: 232.7
click at [491, 302] on div "Search lenders & loans, faster. Maturing Loans Originations Active Loans Lender…" at bounding box center [643, 346] width 1120 height 624
click at [544, 291] on span "Recent Searches" at bounding box center [643, 285] width 215 height 12
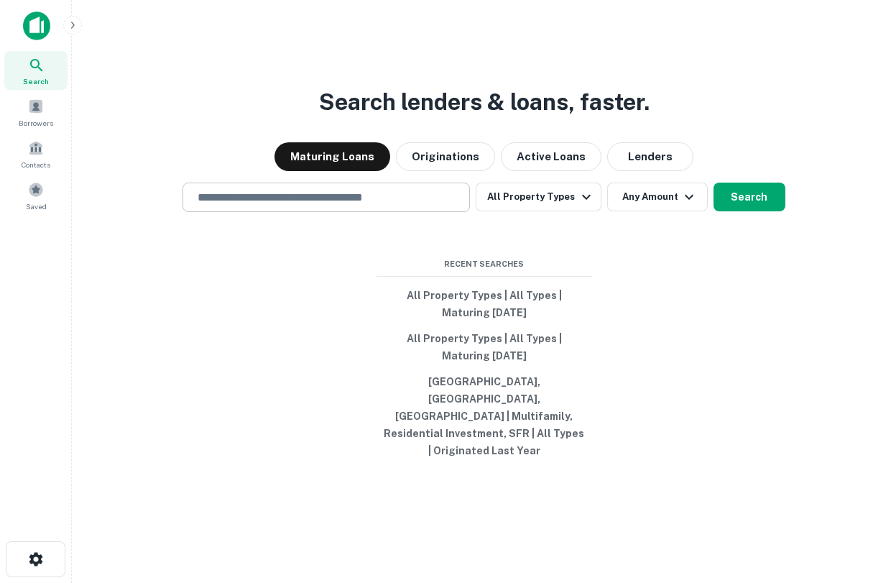
click at [335, 205] on input "text" at bounding box center [326, 197] width 274 height 17
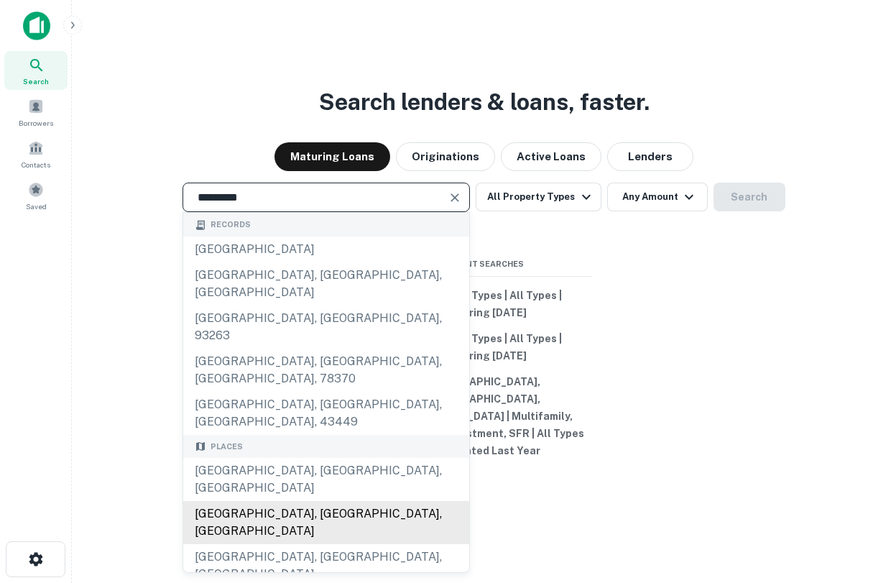
click at [291, 501] on div "[GEOGRAPHIC_DATA], [GEOGRAPHIC_DATA], [GEOGRAPHIC_DATA]" at bounding box center [326, 522] width 286 height 43
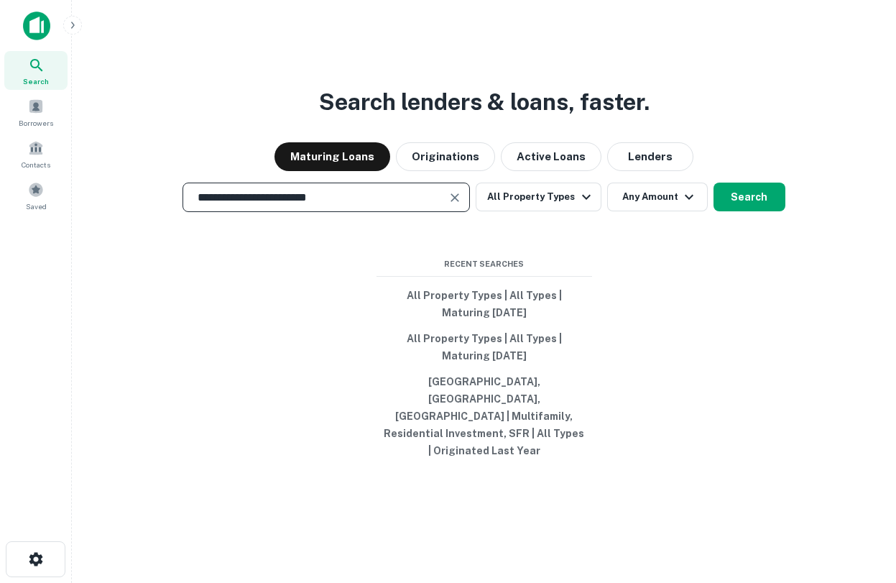
type input "**********"
click at [536, 236] on div "**********" at bounding box center [483, 325] width 801 height 583
click at [562, 199] on div "**********" at bounding box center [483, 325] width 801 height 583
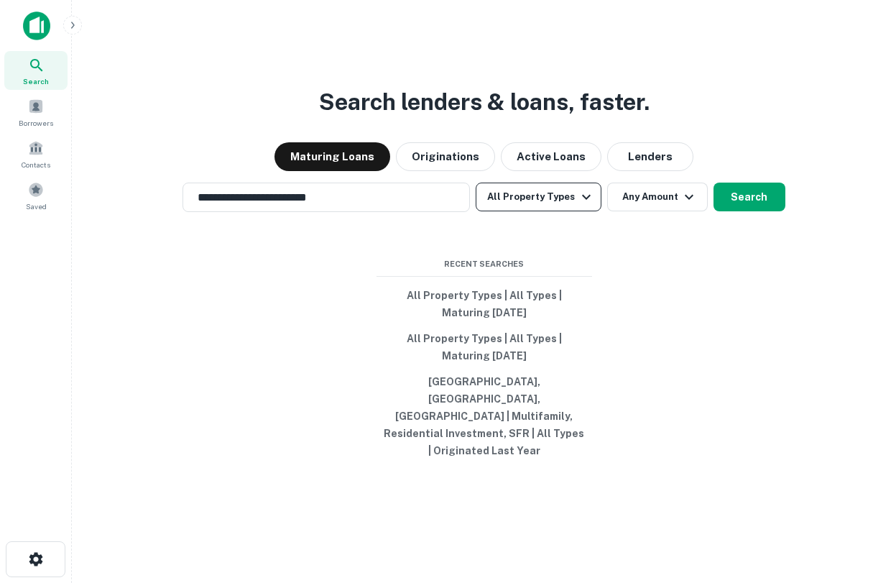
click at [565, 211] on button "All Property Types" at bounding box center [538, 196] width 125 height 29
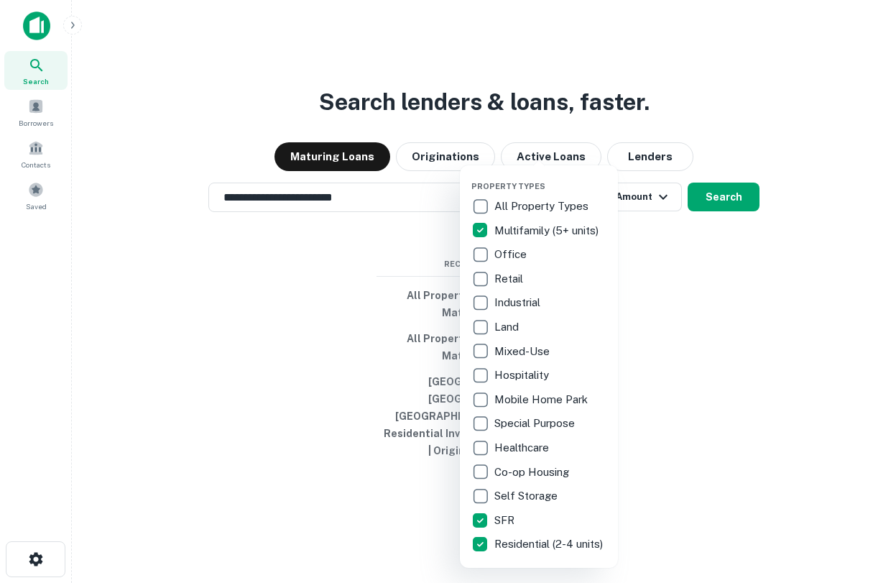
click at [708, 216] on div at bounding box center [448, 291] width 896 height 583
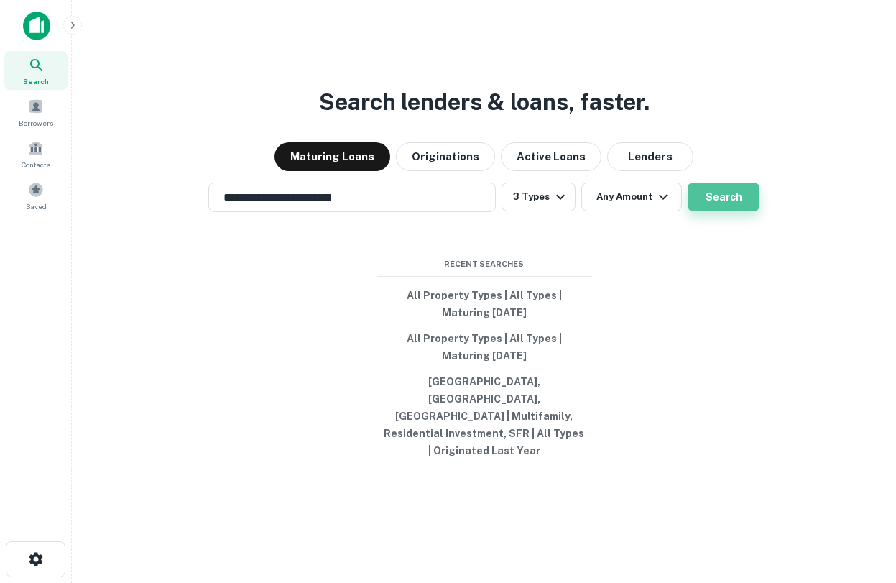
click at [723, 211] on button "Search" at bounding box center [723, 196] width 72 height 29
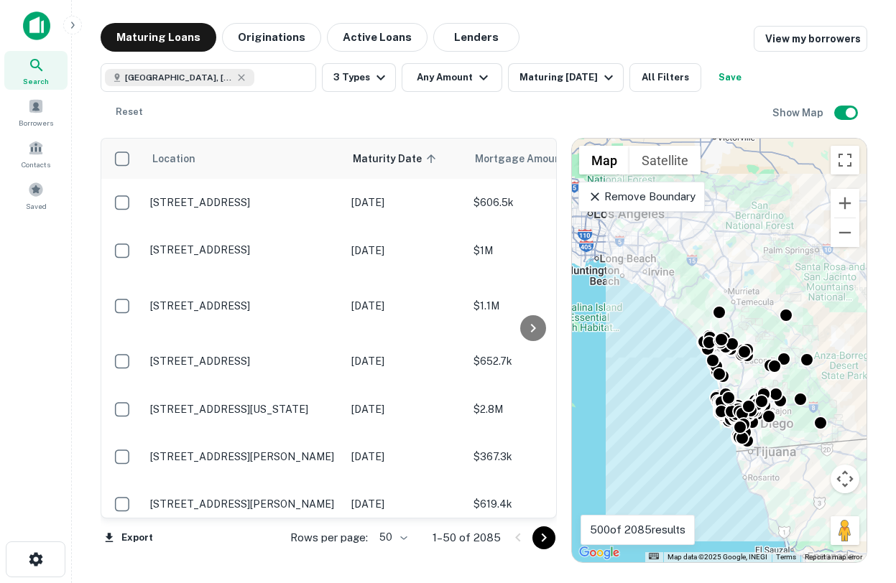
drag, startPoint x: 656, startPoint y: 237, endPoint x: 707, endPoint y: 259, distance: 55.4
click at [707, 259] on div "To activate drag with keyboard, press Alt + Enter. Once in keyboard drag state,…" at bounding box center [719, 351] width 295 height 424
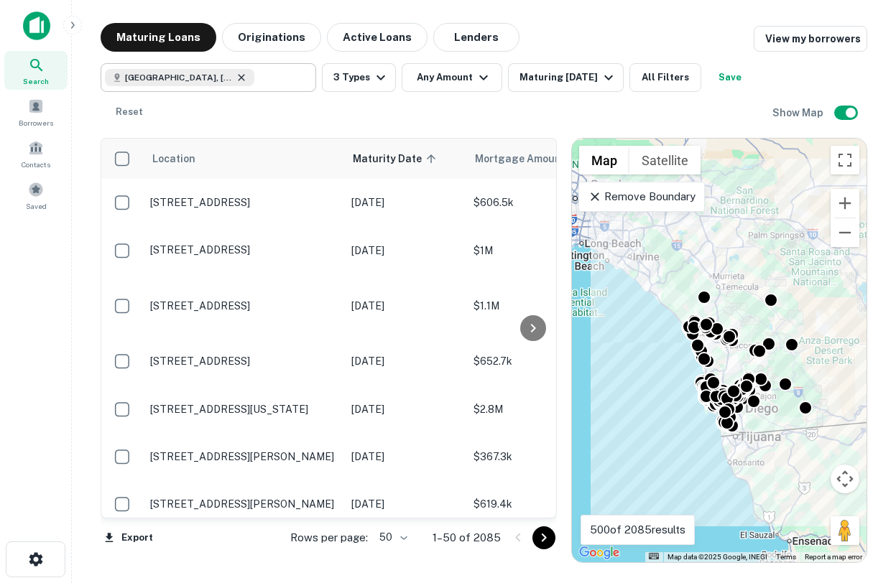
click at [243, 76] on icon at bounding box center [241, 77] width 11 height 11
type input "**********"
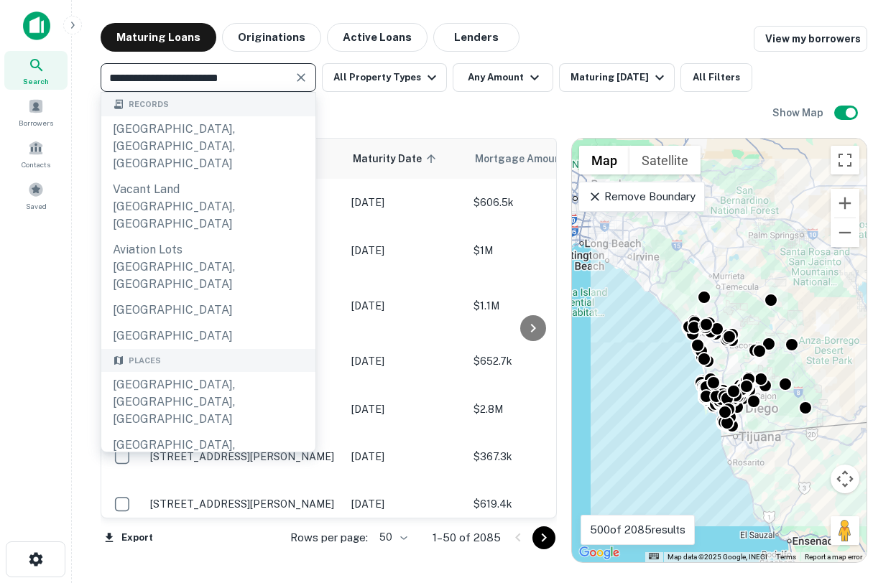
drag, startPoint x: 277, startPoint y: 80, endPoint x: -6, endPoint y: 82, distance: 282.3
click at [0, 82] on html "**********" at bounding box center [448, 291] width 896 height 583
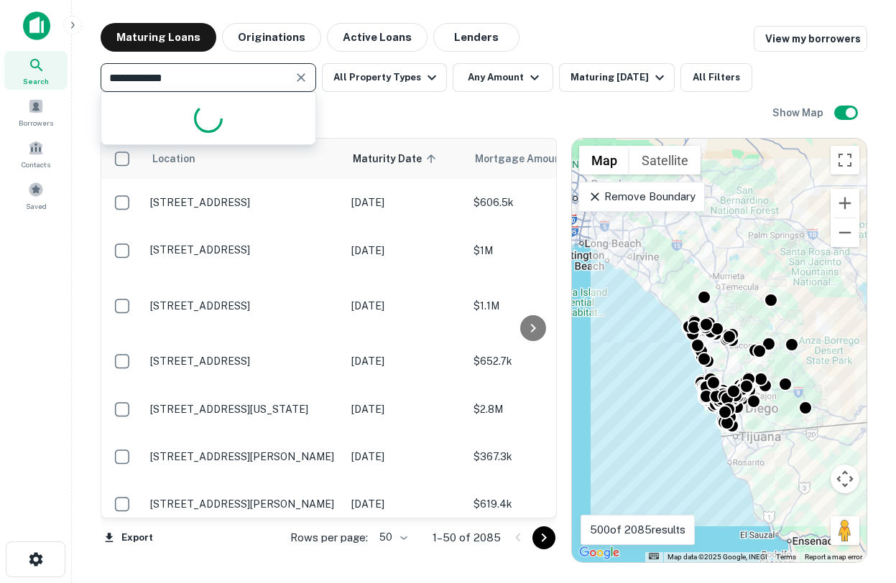
type input "**********"
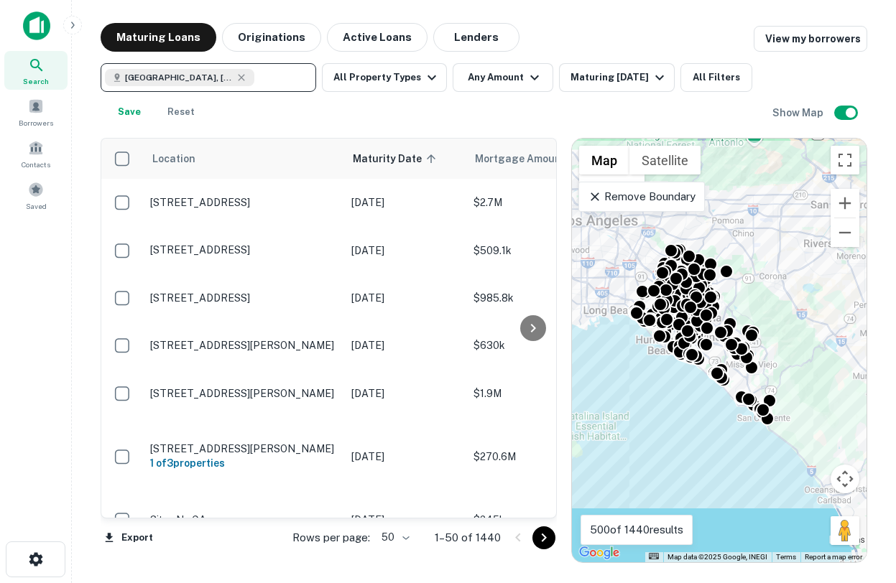
click at [653, 200] on p "Remove Boundary" at bounding box center [641, 196] width 107 height 17
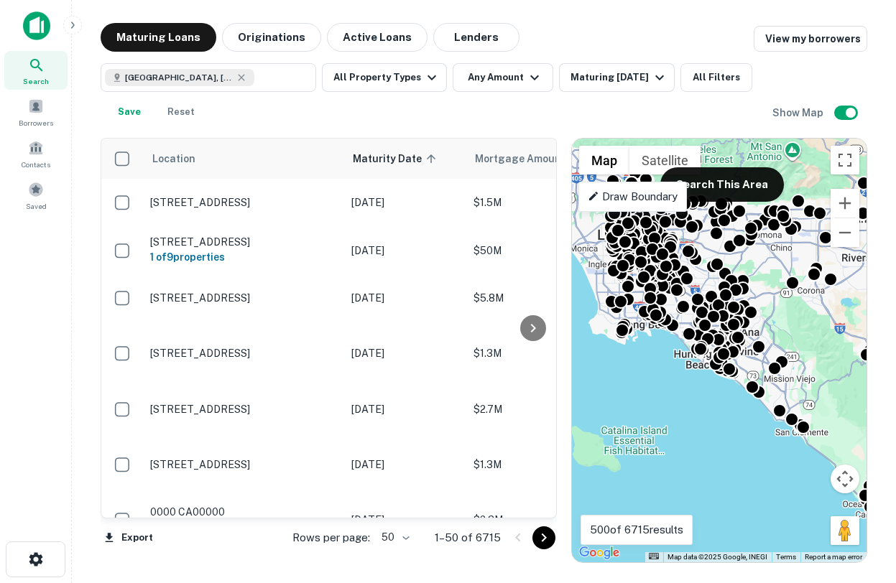
drag, startPoint x: 730, startPoint y: 282, endPoint x: 770, endPoint y: 297, distance: 43.2
click at [770, 297] on div "To activate drag with keyboard, press Alt + Enter. Once in keyboard drag state,…" at bounding box center [719, 351] width 295 height 424
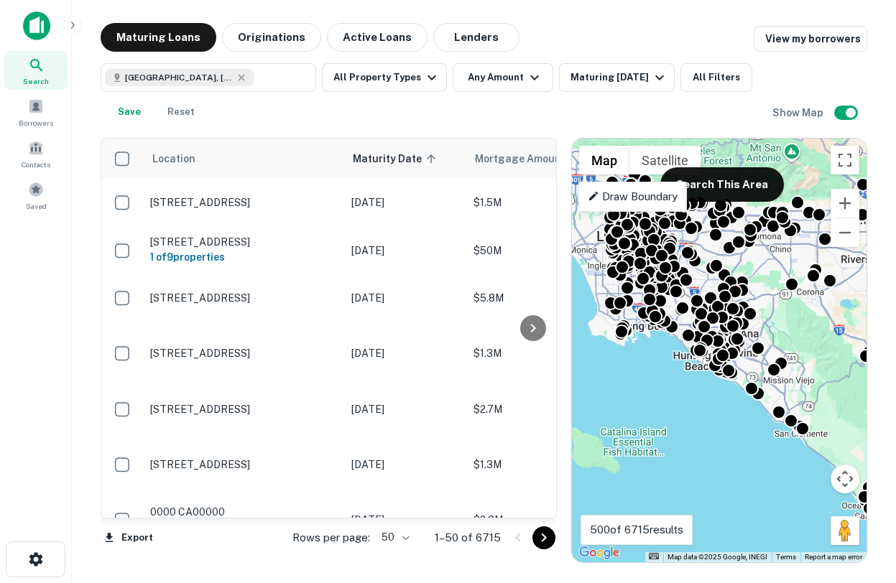
click at [658, 198] on p "Draw Boundary" at bounding box center [633, 196] width 90 height 17
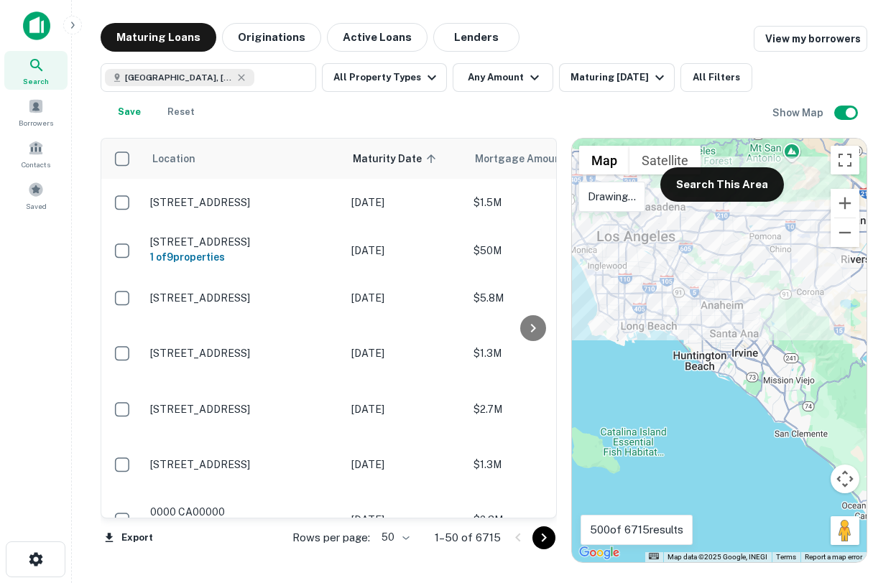
click at [657, 199] on div at bounding box center [719, 351] width 295 height 424
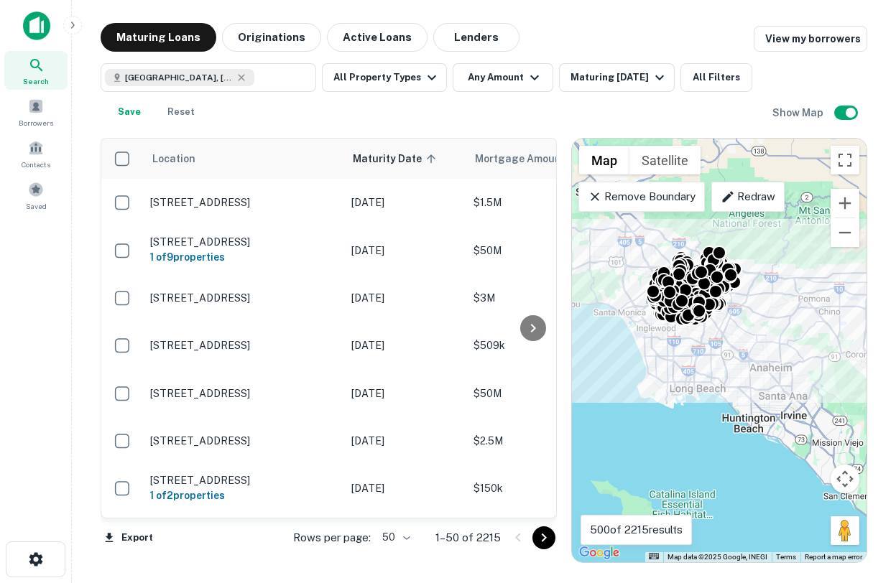
drag, startPoint x: 713, startPoint y: 290, endPoint x: 764, endPoint y: 357, distance: 84.5
click at [764, 357] on div "To activate drag with keyboard, press Alt + Enter. Once in keyboard drag state,…" at bounding box center [719, 351] width 295 height 424
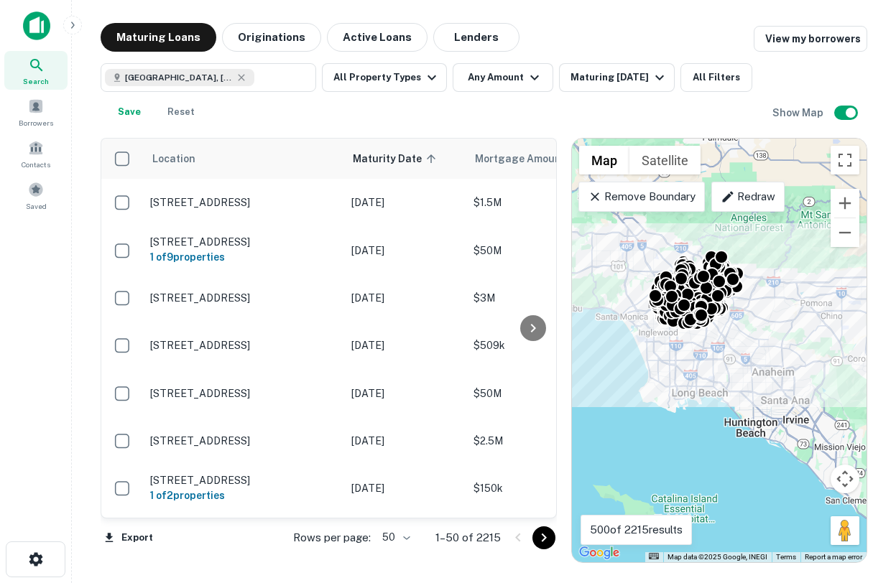
click at [674, 206] on div "Remove Boundary" at bounding box center [641, 197] width 126 height 30
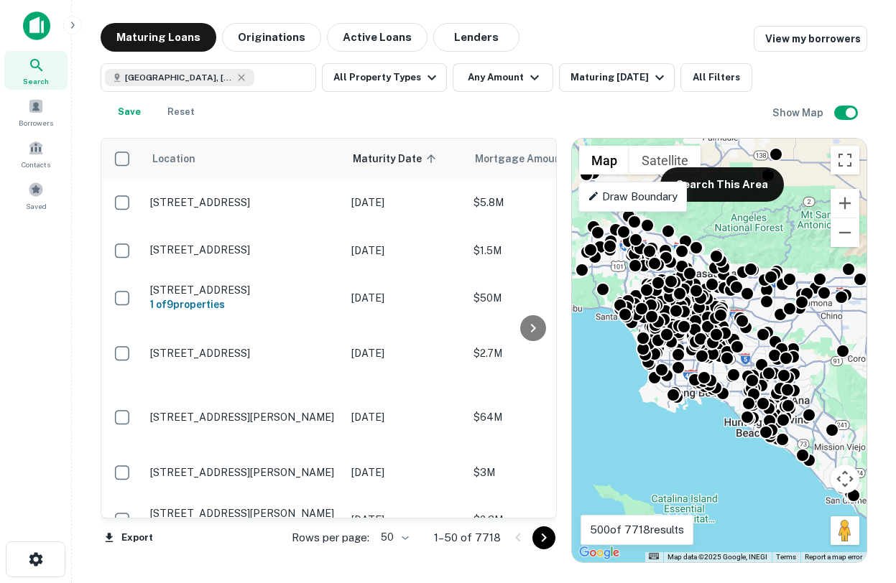
click at [831, 382] on div "To activate drag with keyboard, press Alt + Enter. Once in keyboard drag state,…" at bounding box center [719, 351] width 295 height 424
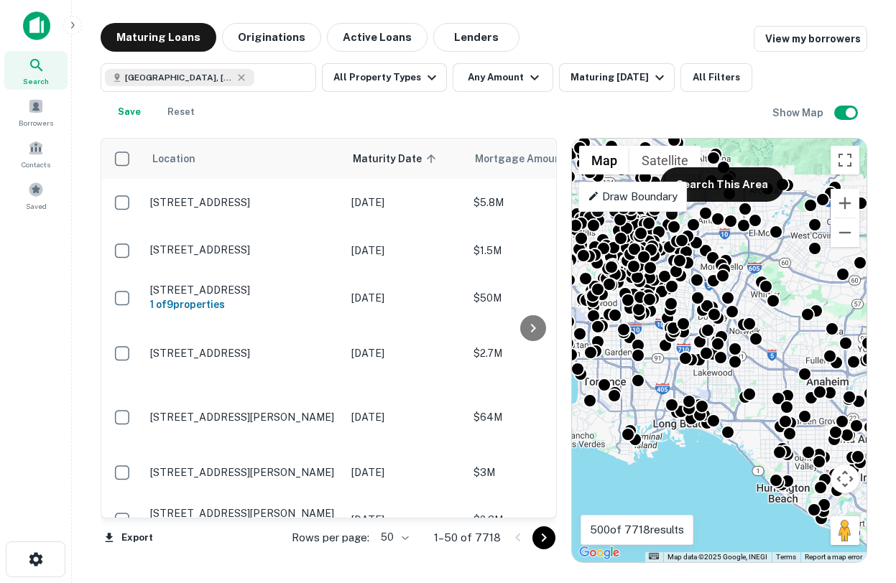
drag, startPoint x: 797, startPoint y: 373, endPoint x: 907, endPoint y: 386, distance: 110.7
click at [896, 386] on html "Search Borrowers Contacts Saved Maturing Loans Originations Active Loans Lender…" at bounding box center [448, 291] width 896 height 583
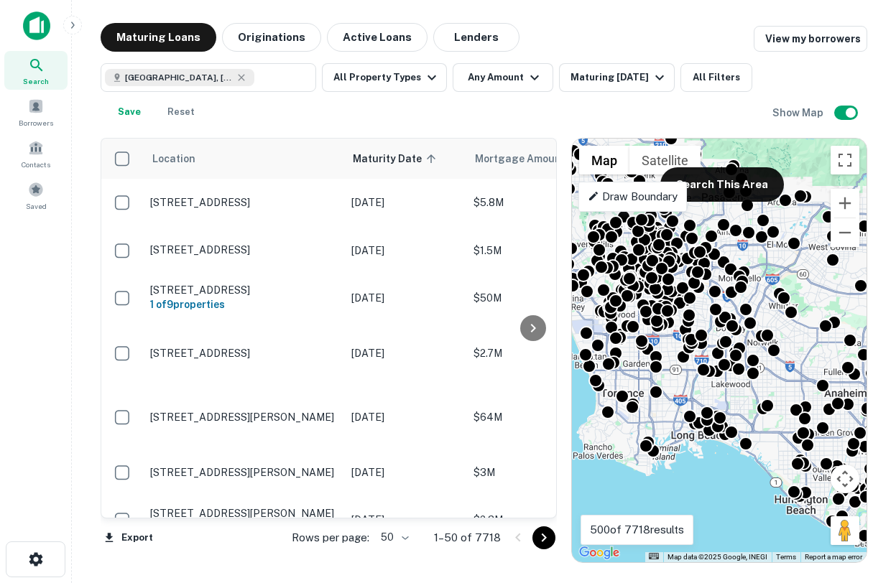
drag, startPoint x: 748, startPoint y: 306, endPoint x: 772, endPoint y: 323, distance: 29.9
click at [772, 323] on div "To navigate, press the arrow keys. To activate drag with keyboard, press Alt + …" at bounding box center [719, 351] width 295 height 424
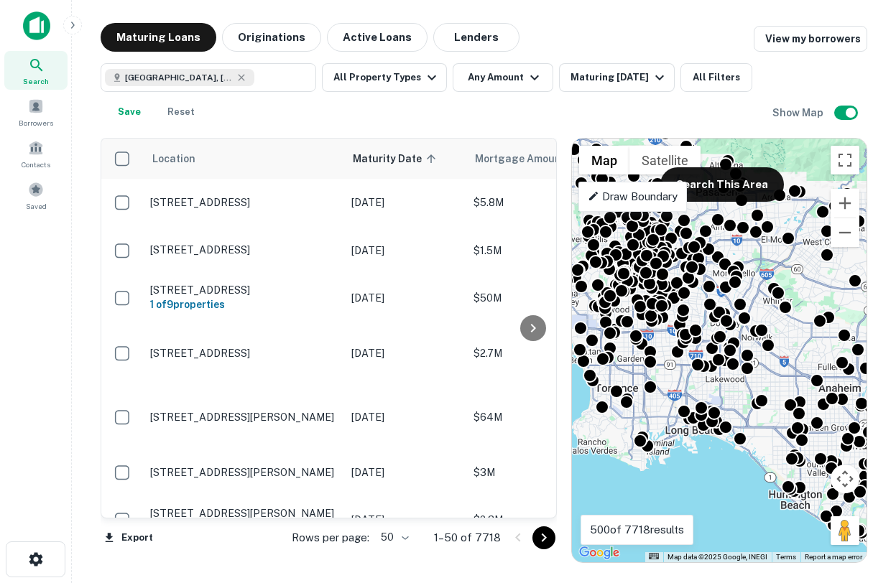
click at [414, 98] on div "Orange County, CA, USA ​ All Property Types Any Amount Maturing In 6 Months All…" at bounding box center [437, 94] width 672 height 63
click at [406, 86] on button "All Property Types" at bounding box center [384, 77] width 125 height 29
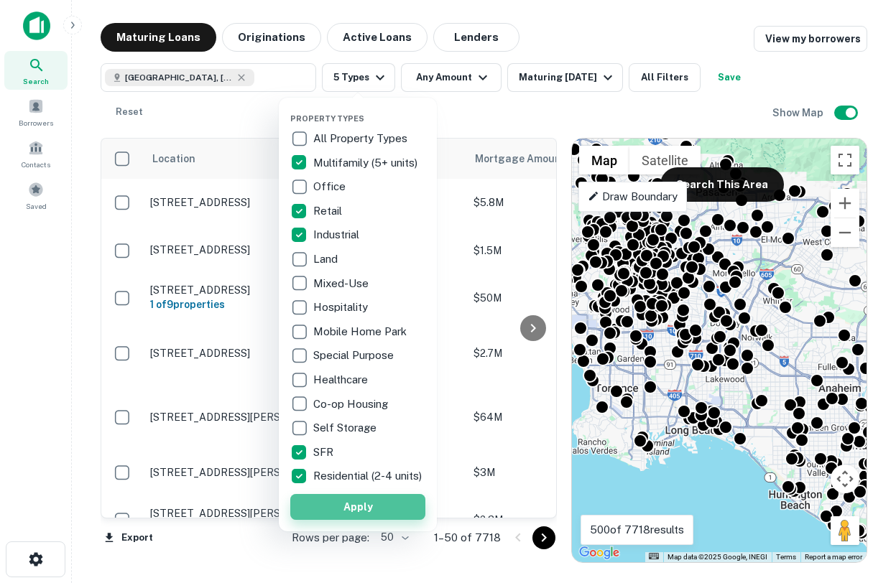
click at [331, 510] on button "Apply" at bounding box center [357, 507] width 135 height 26
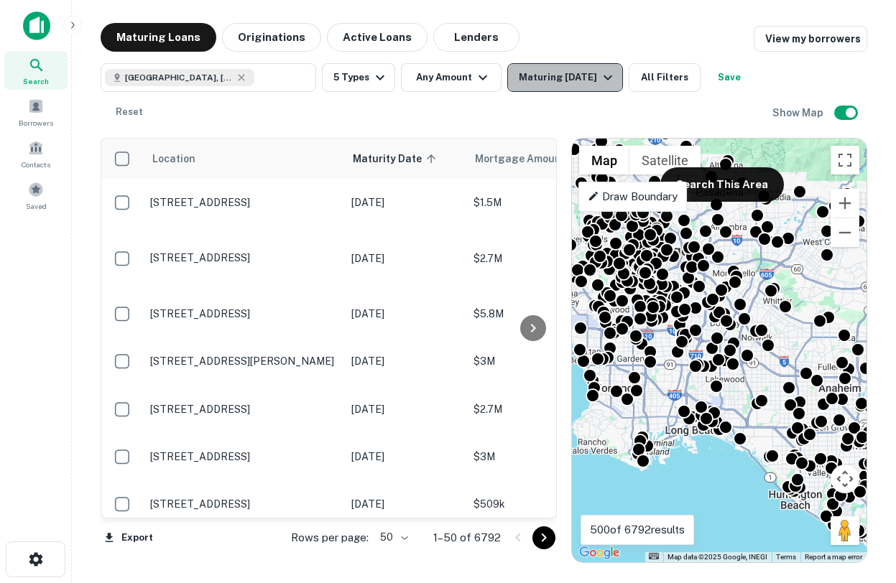
click at [593, 76] on div "Maturing In 6 Months" at bounding box center [568, 77] width 98 height 17
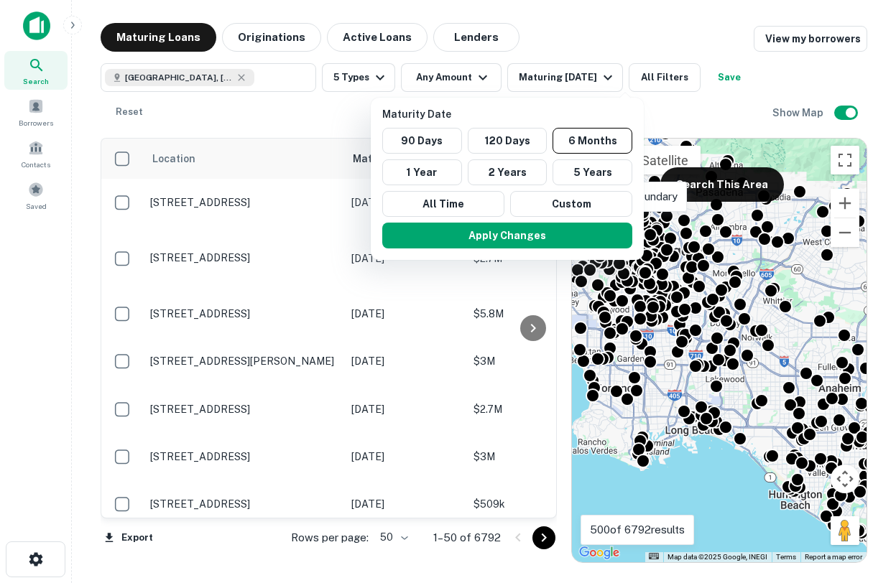
click at [584, 40] on div at bounding box center [448, 291] width 896 height 583
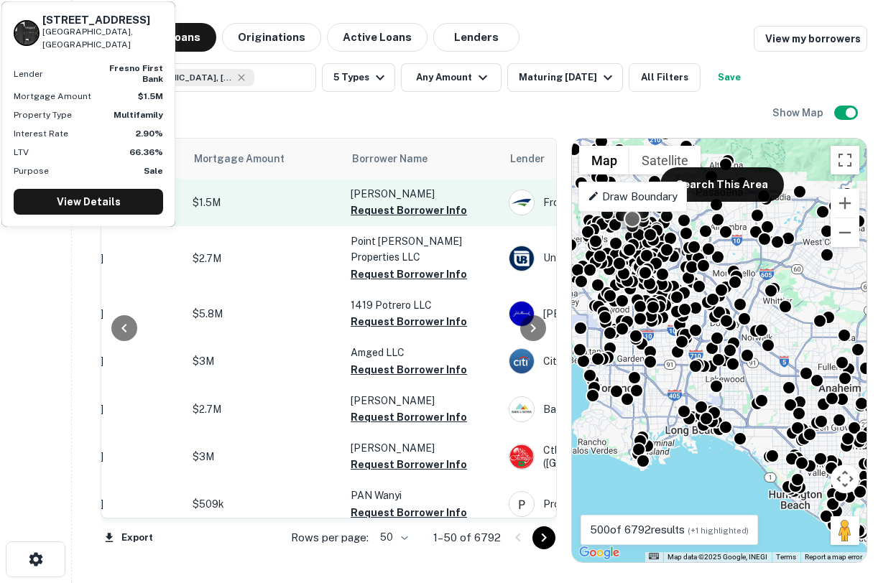
scroll to position [0, 299]
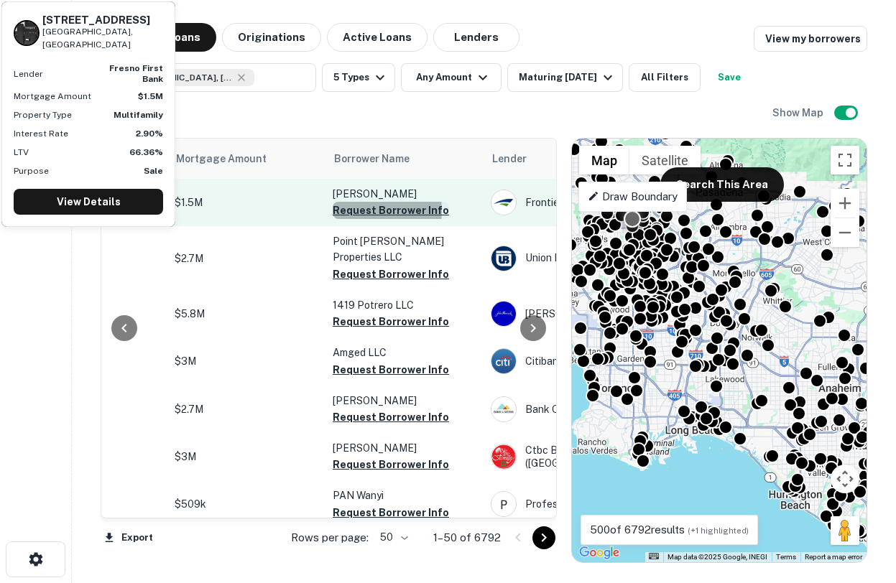
click at [367, 210] on button "Request Borrower Info" at bounding box center [391, 210] width 116 height 17
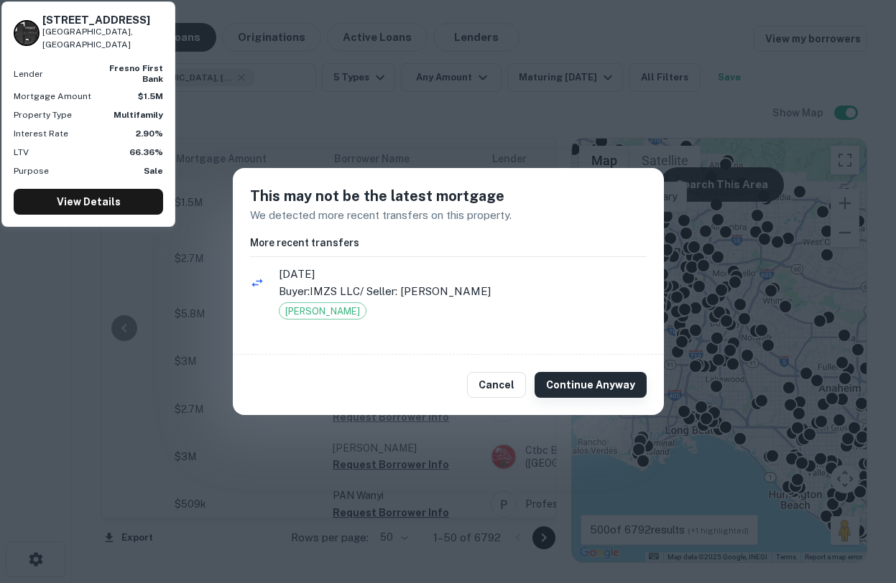
click at [587, 384] on button "Continue Anyway" at bounding box center [590, 385] width 112 height 26
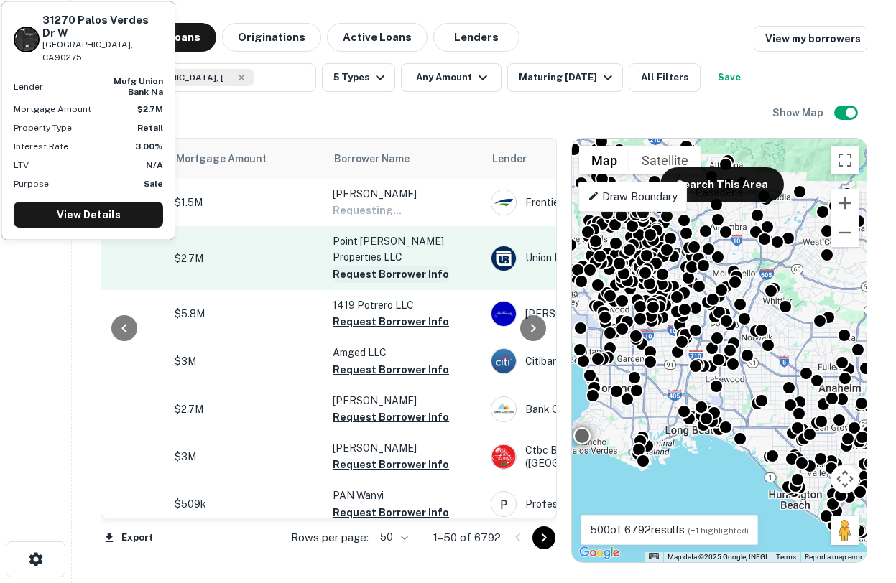
click at [366, 266] on button "Request Borrower Info" at bounding box center [391, 274] width 116 height 17
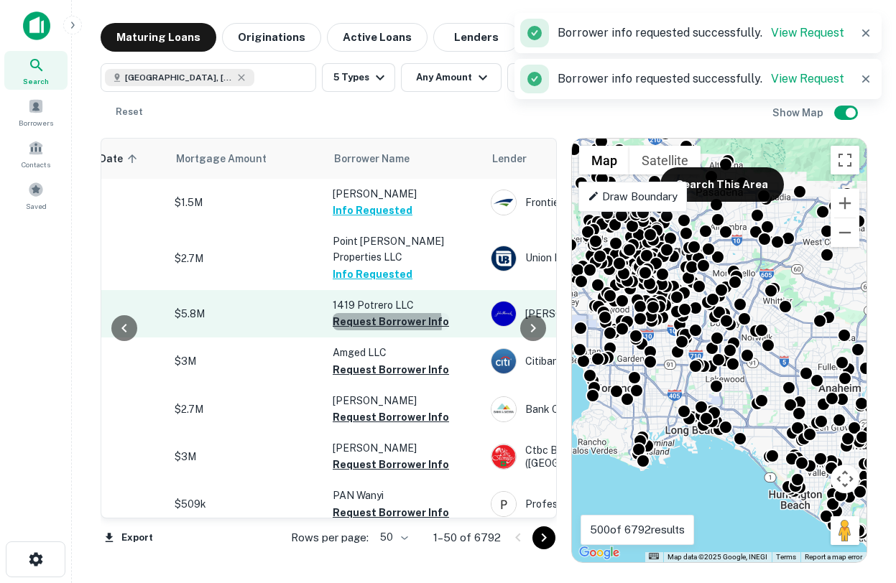
click at [371, 313] on button "Request Borrower Info" at bounding box center [391, 321] width 116 height 17
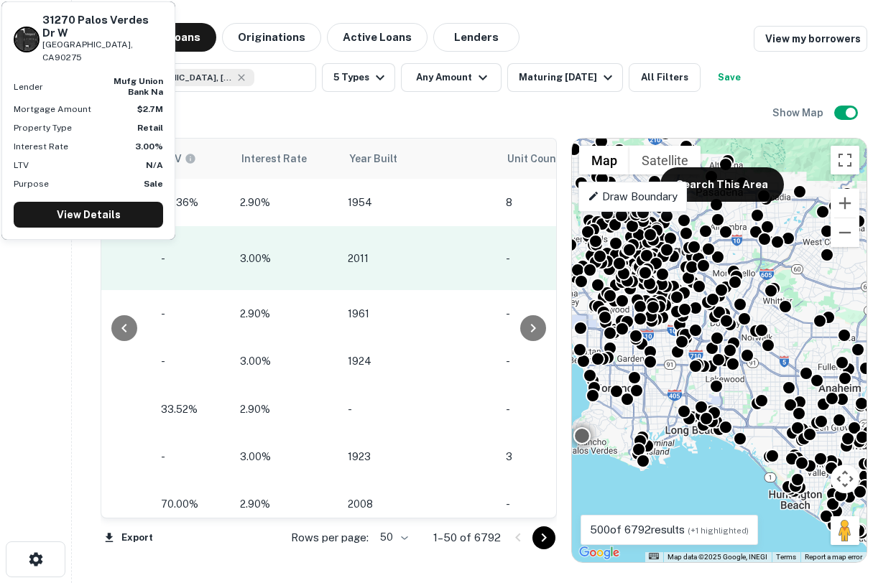
scroll to position [0, 1317]
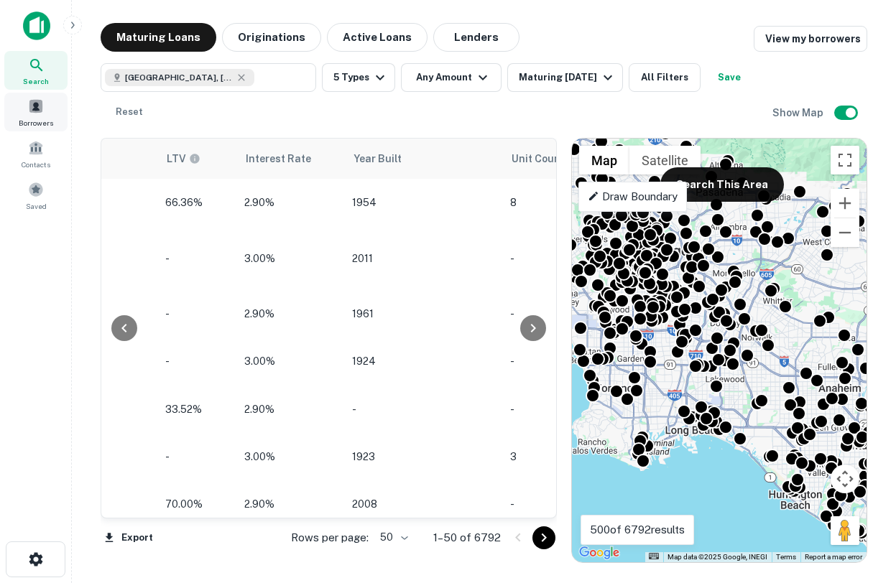
click at [32, 107] on span at bounding box center [36, 106] width 16 height 16
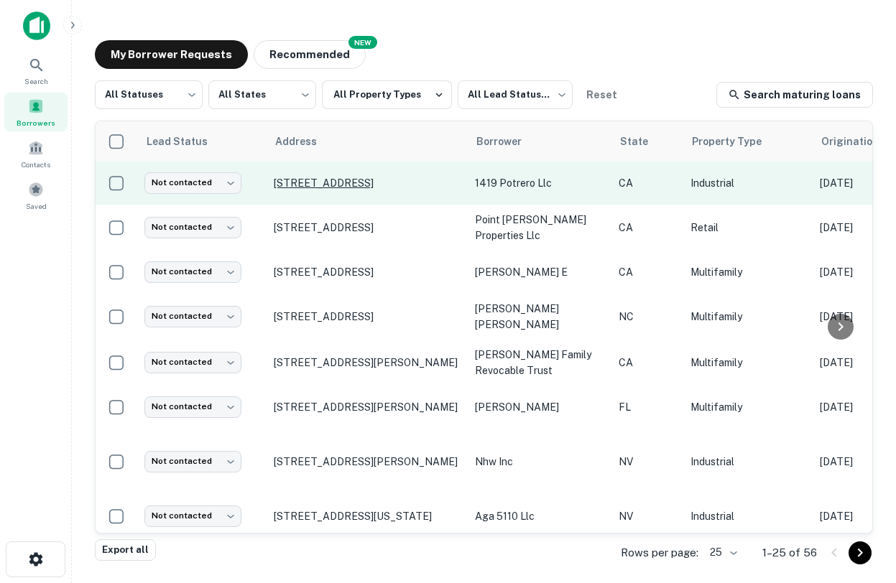
click at [349, 182] on p "[STREET_ADDRESS]" at bounding box center [367, 183] width 187 height 13
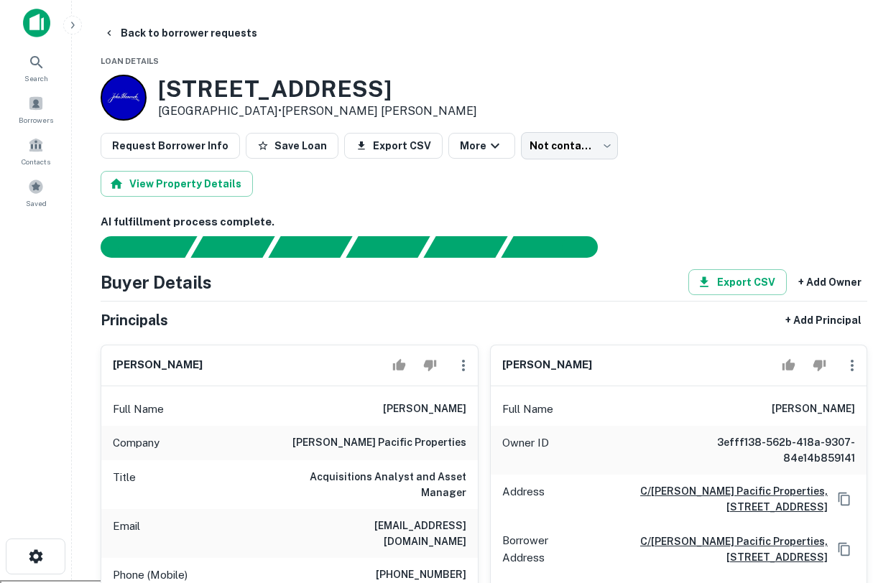
scroll to position [4, 0]
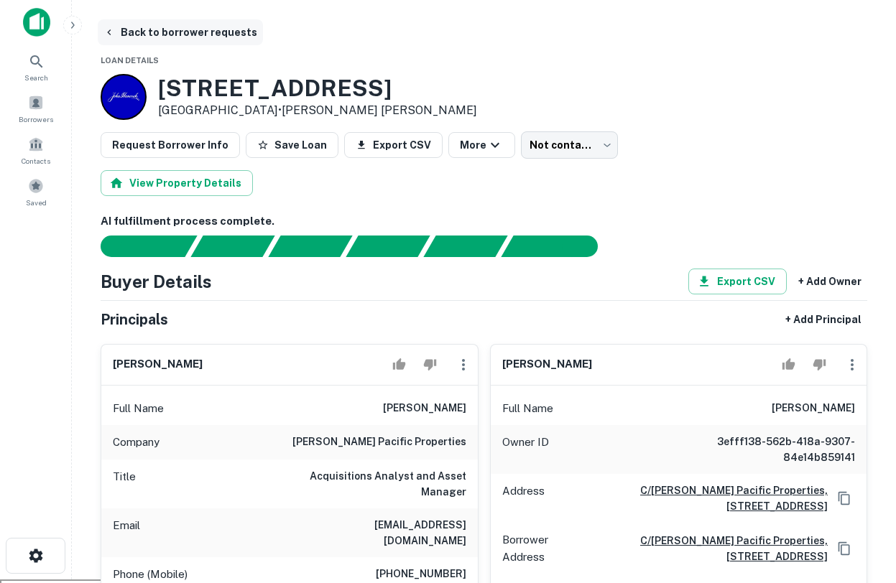
click at [111, 29] on icon "button" at bounding box center [108, 32] width 11 height 11
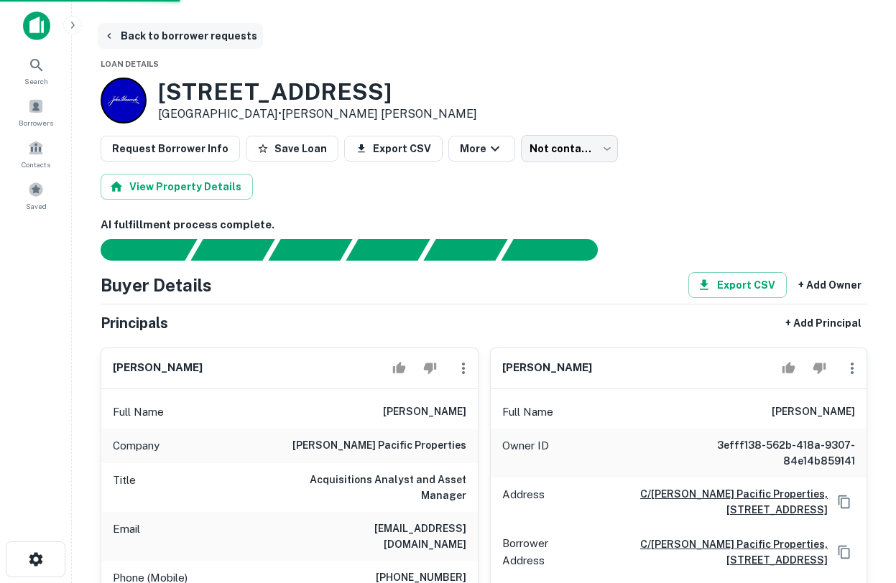
click at [108, 34] on icon "button" at bounding box center [109, 36] width 4 height 6
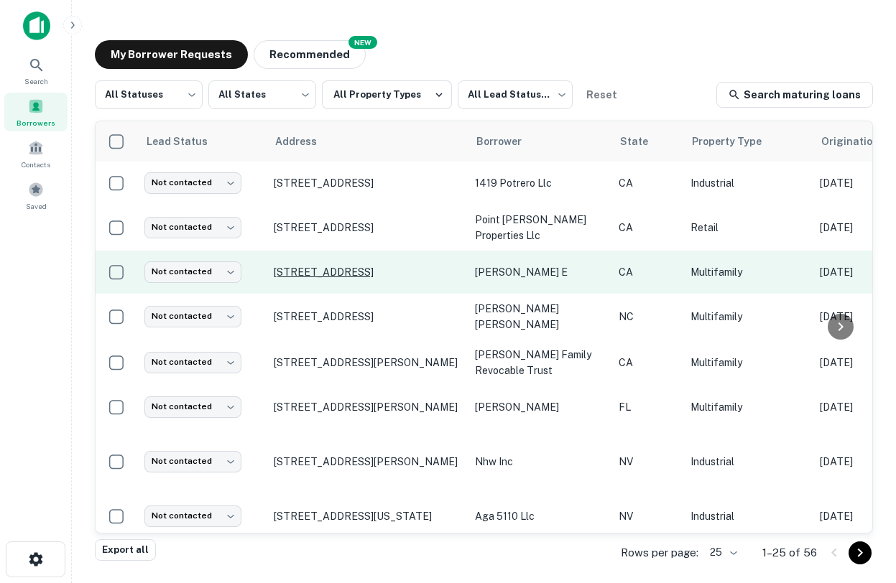
click at [308, 266] on p "[STREET_ADDRESS]" at bounding box center [367, 272] width 187 height 13
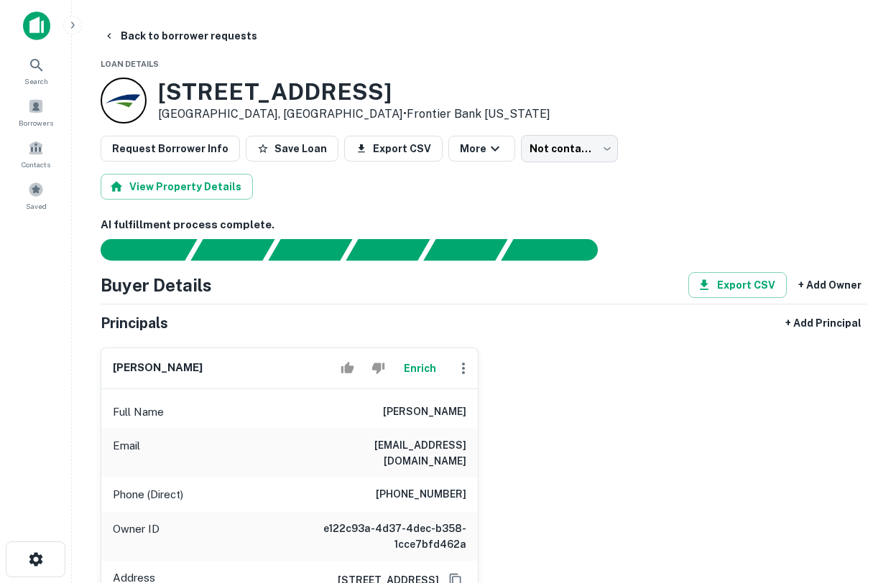
click at [455, 368] on icon "button" at bounding box center [463, 368] width 17 height 17
click at [514, 370] on div at bounding box center [448, 291] width 896 height 583
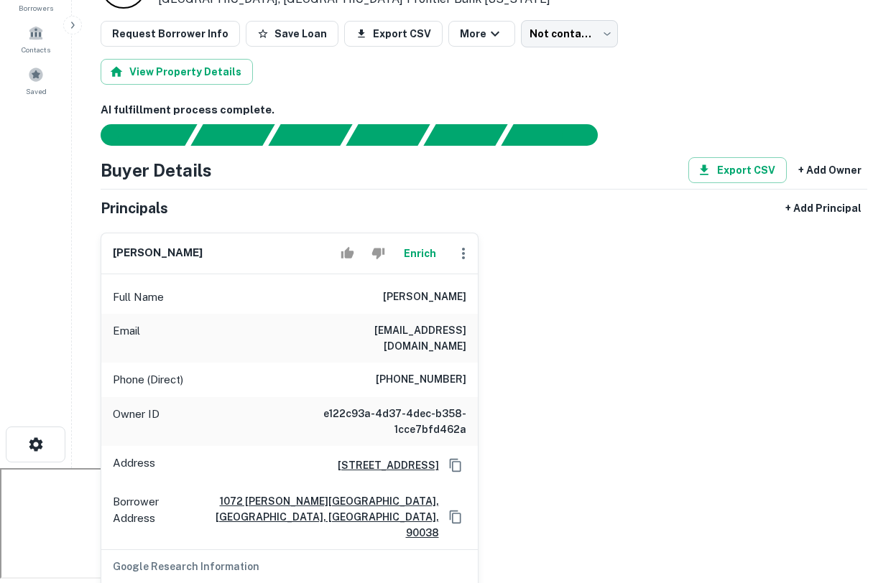
scroll to position [138, 0]
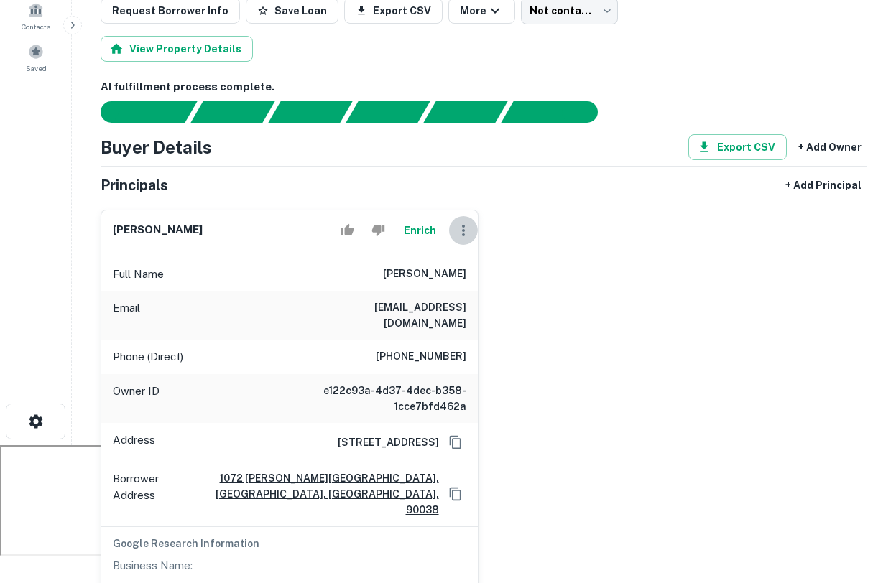
click at [462, 238] on icon "button" at bounding box center [463, 230] width 17 height 17
click at [524, 226] on div at bounding box center [448, 291] width 896 height 583
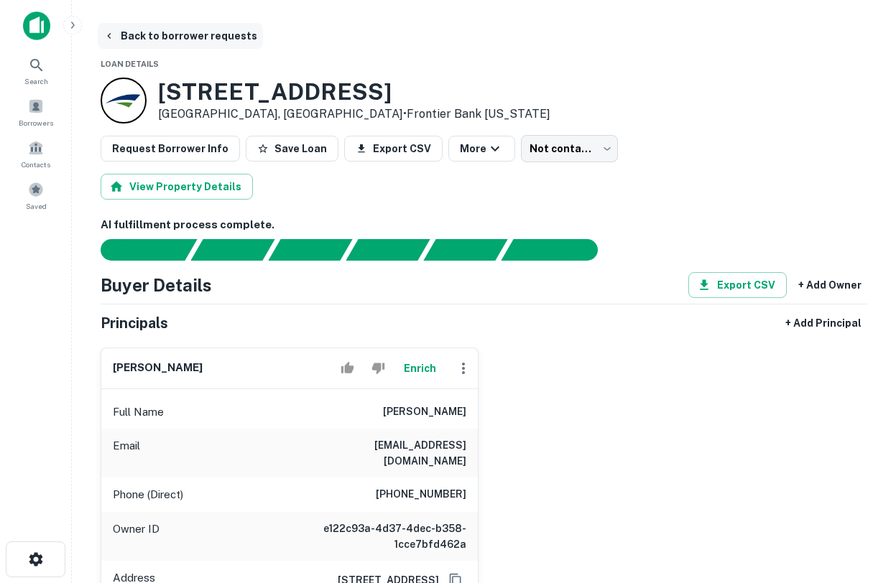
click at [111, 29] on button "Back to borrower requests" at bounding box center [180, 36] width 165 height 26
click at [39, 108] on span at bounding box center [36, 106] width 16 height 16
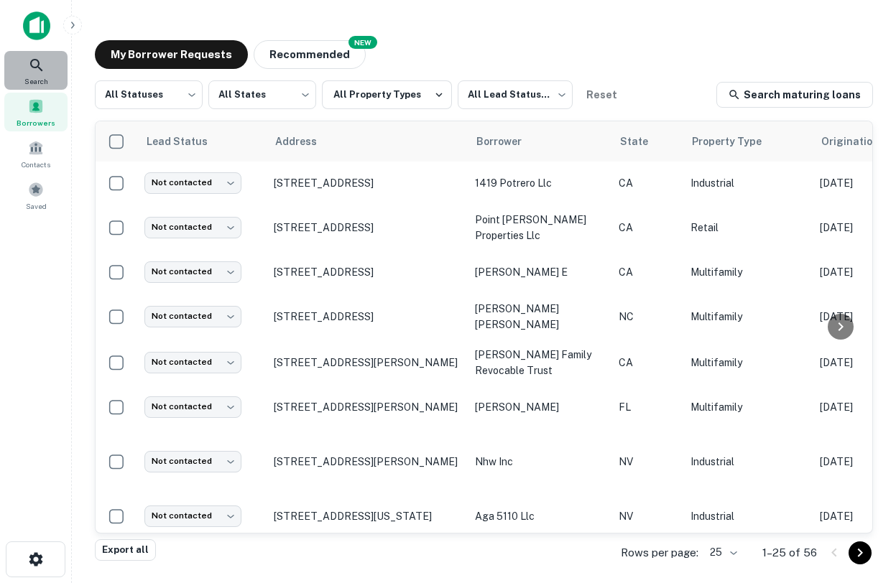
click at [24, 59] on div "Search" at bounding box center [35, 70] width 63 height 39
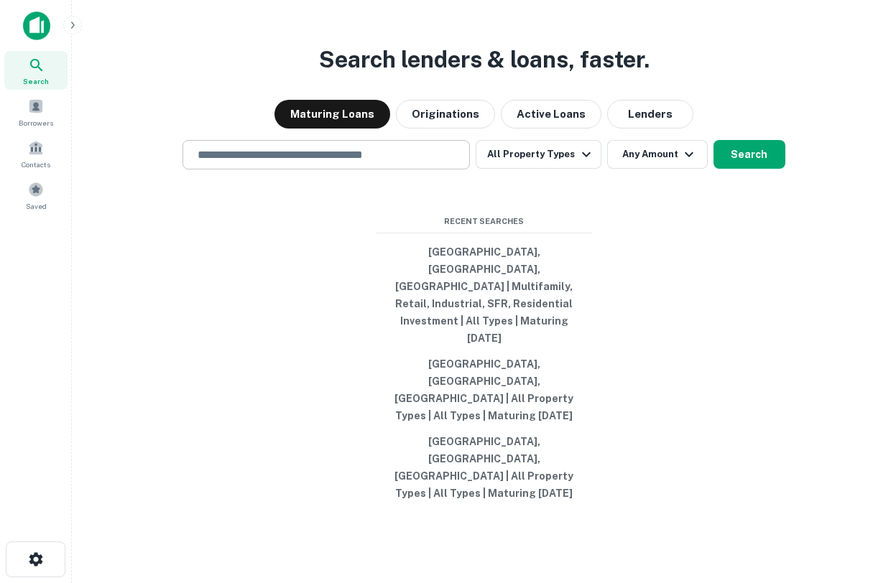
click at [348, 163] on input "text" at bounding box center [326, 155] width 274 height 17
click at [524, 337] on button "[GEOGRAPHIC_DATA], [GEOGRAPHIC_DATA], [GEOGRAPHIC_DATA] | Multifamily, Retail, …" at bounding box center [483, 295] width 215 height 112
type input "**********"
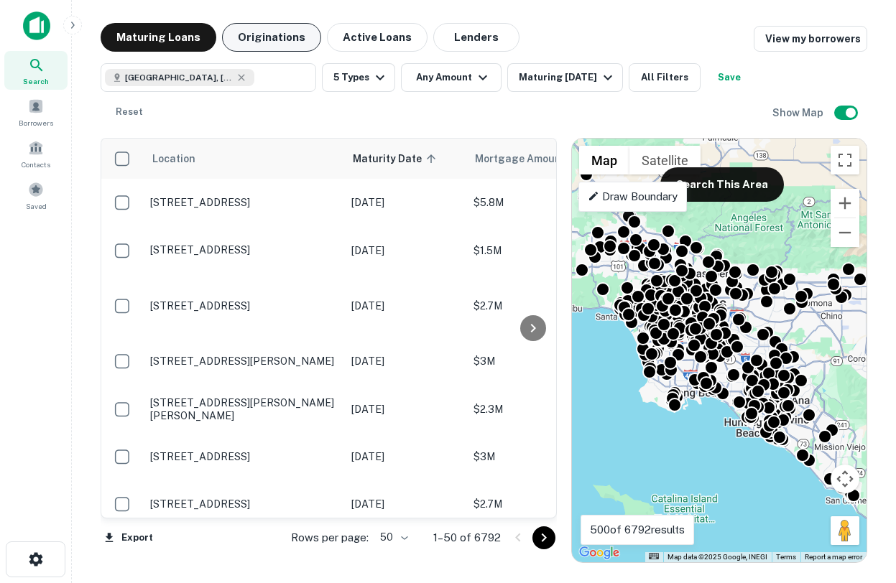
click at [249, 30] on button "Originations" at bounding box center [271, 37] width 99 height 29
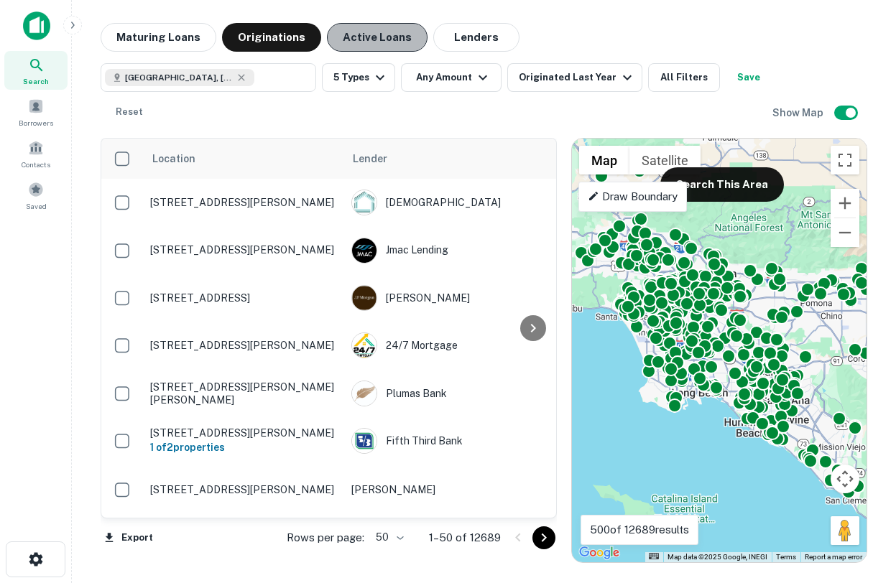
click at [371, 31] on button "Active Loans" at bounding box center [377, 37] width 101 height 29
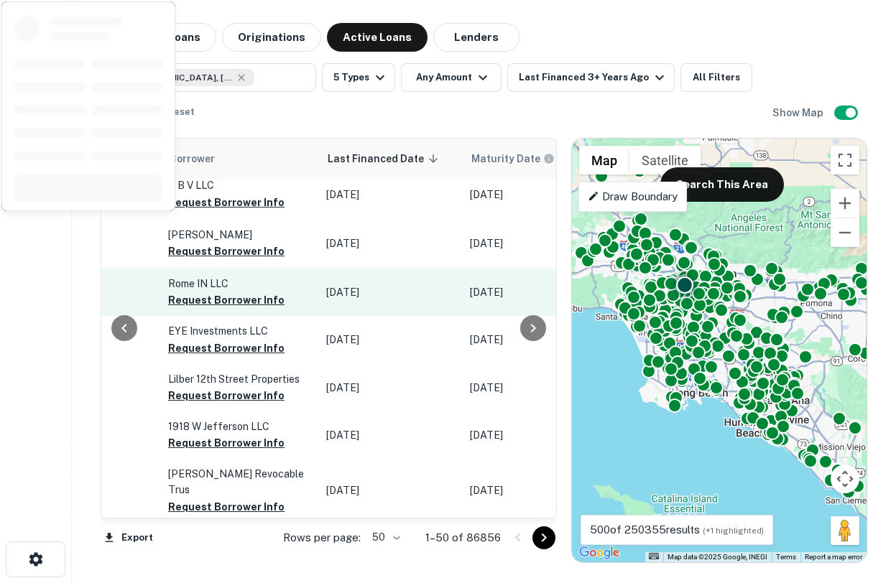
scroll to position [0, 799]
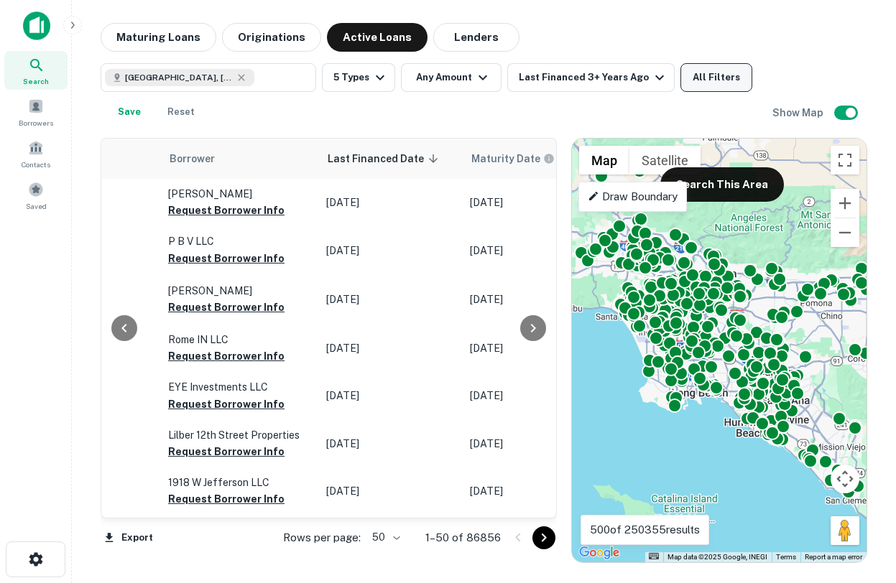
click at [688, 77] on button "All Filters" at bounding box center [716, 77] width 72 height 29
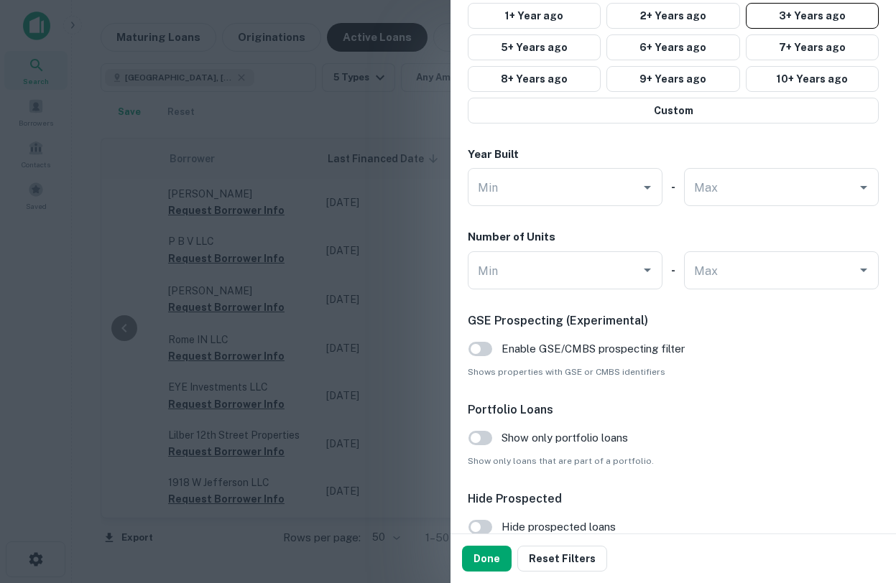
scroll to position [1002, 0]
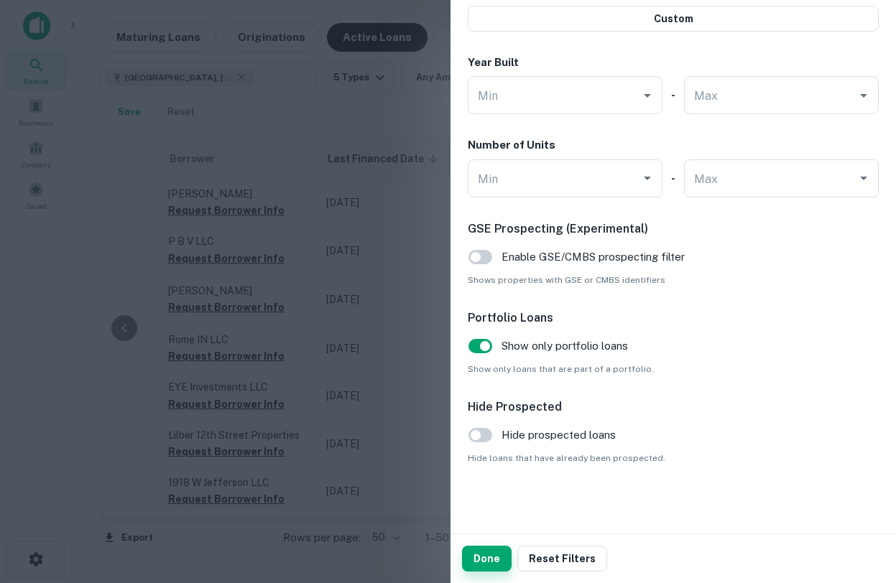
click at [483, 562] on button "Done" at bounding box center [487, 559] width 50 height 26
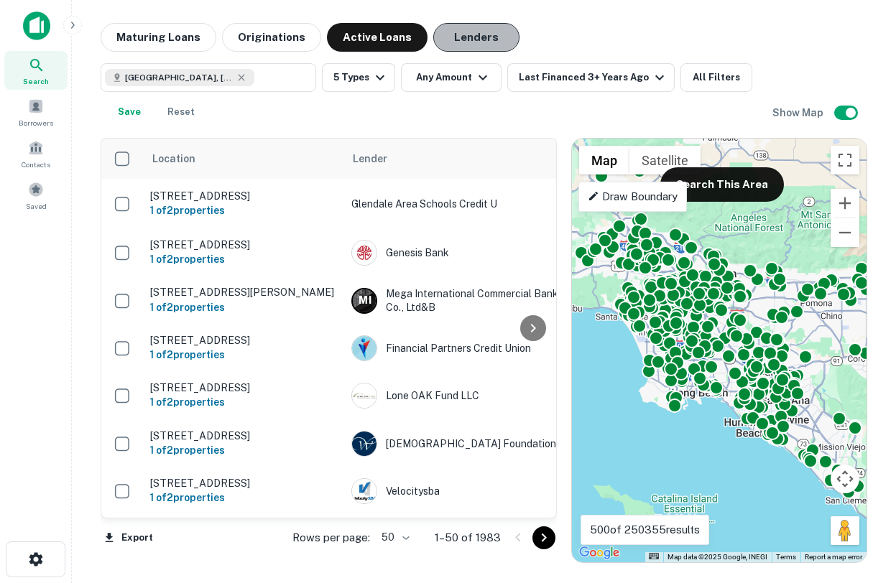
click at [478, 41] on button "Lenders" at bounding box center [476, 37] width 86 height 29
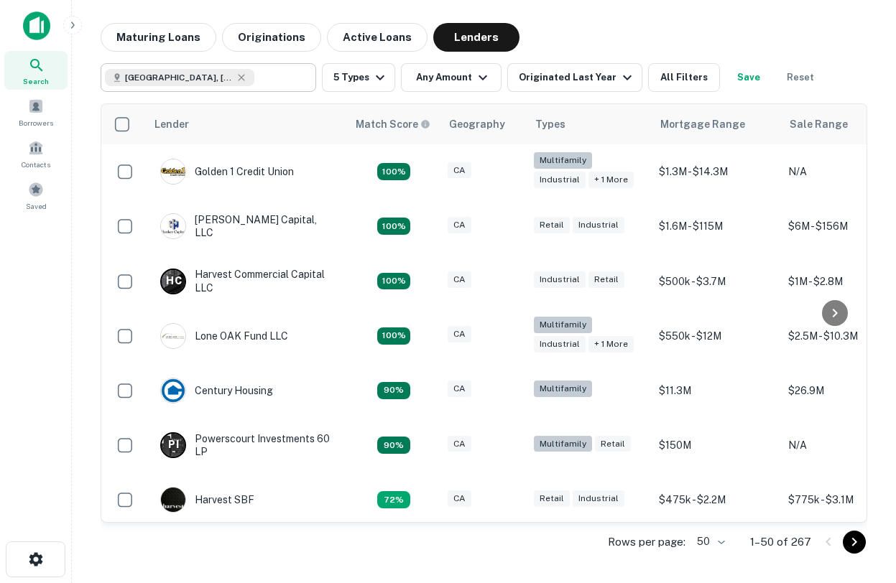
type input "**********"
click at [273, 83] on input "**********" at bounding box center [281, 78] width 55 height 20
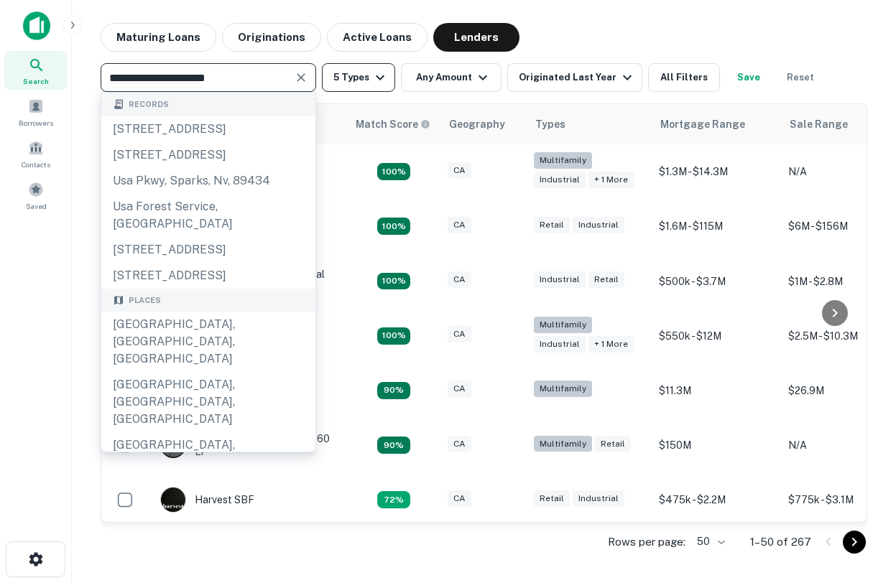
click at [371, 79] on icon "button" at bounding box center [379, 77] width 17 height 17
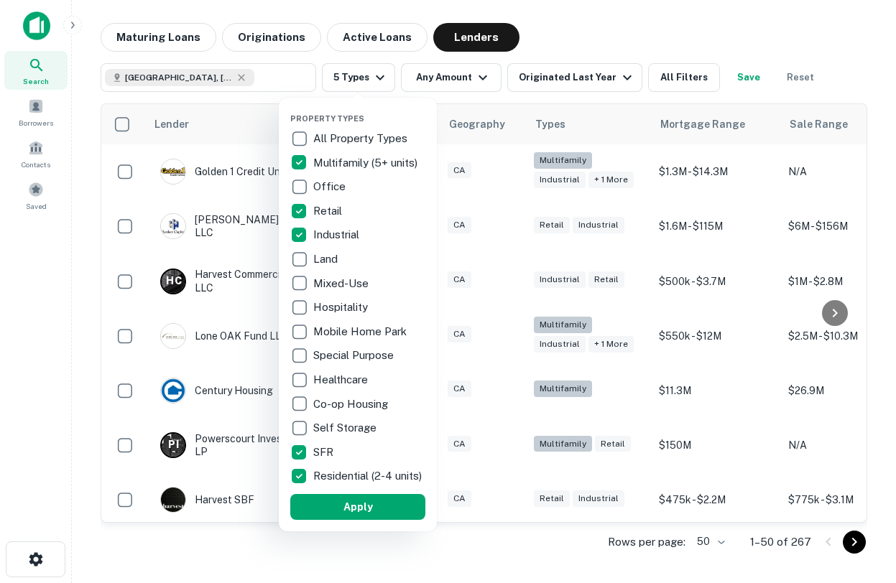
click at [557, 7] on div at bounding box center [448, 291] width 896 height 583
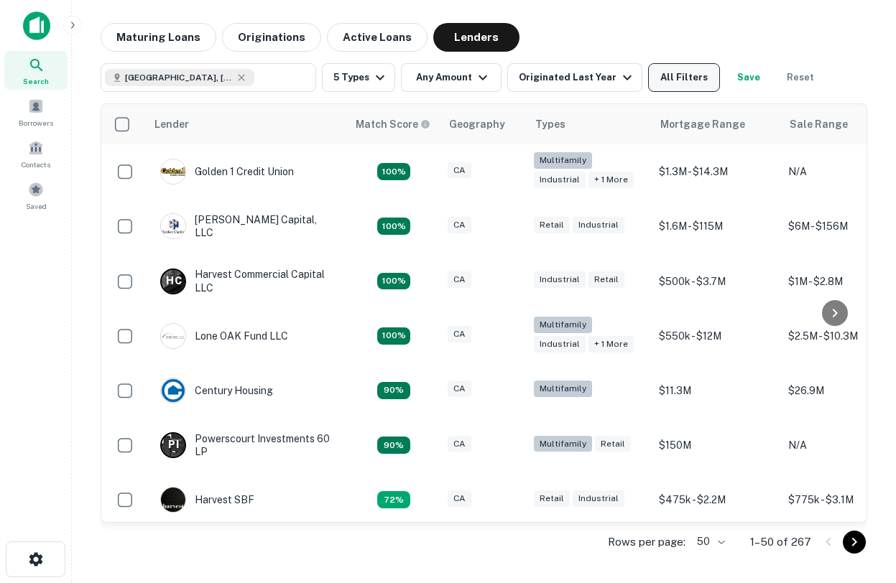
click at [668, 91] on button "All Filters" at bounding box center [684, 77] width 72 height 29
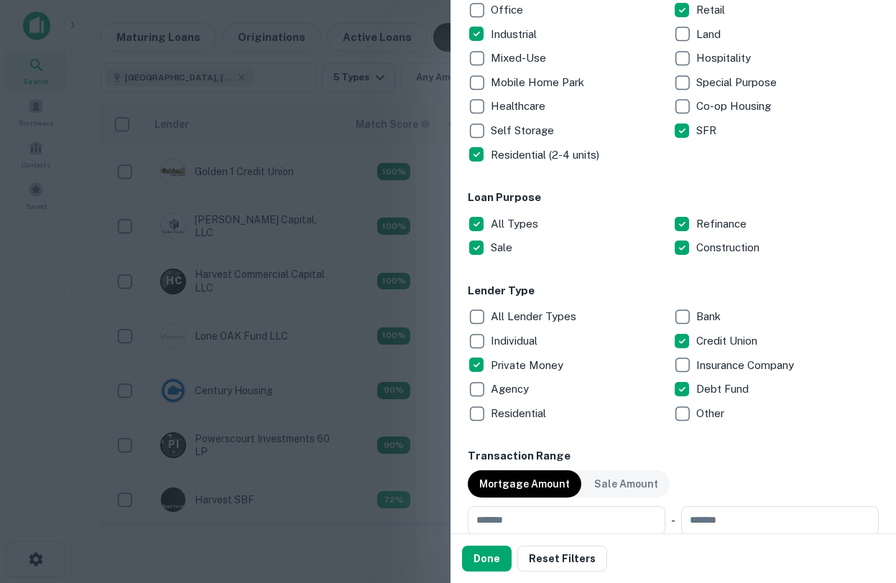
scroll to position [300, 0]
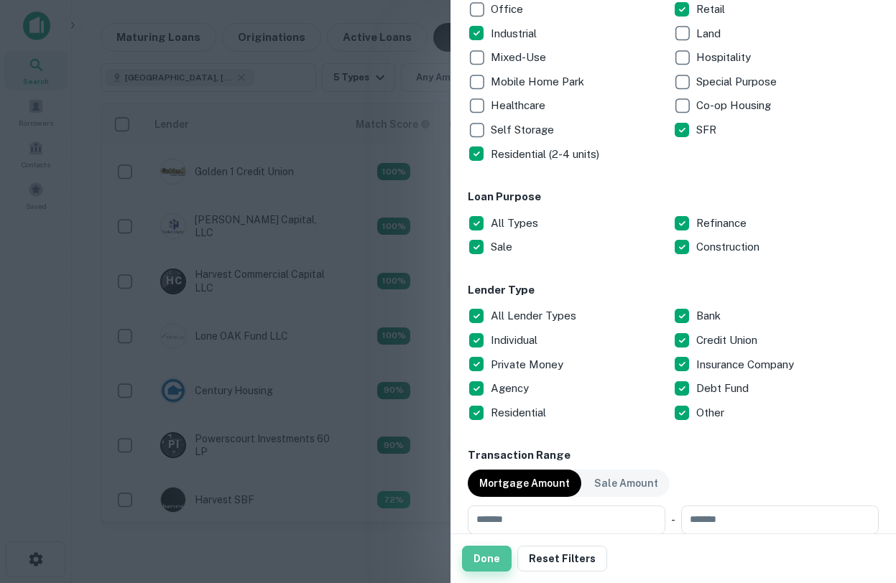
click at [496, 553] on button "Done" at bounding box center [487, 559] width 50 height 26
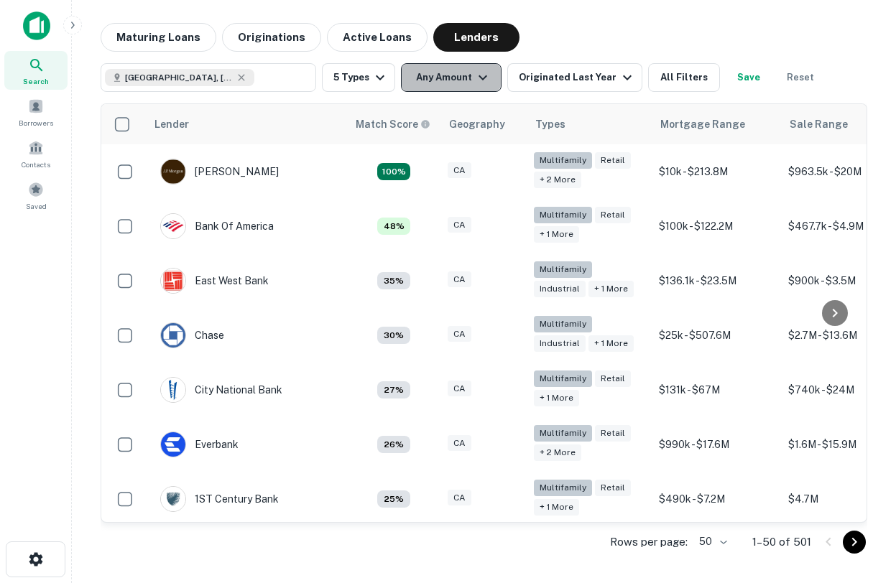
click at [471, 83] on button "Any Amount" at bounding box center [451, 77] width 101 height 29
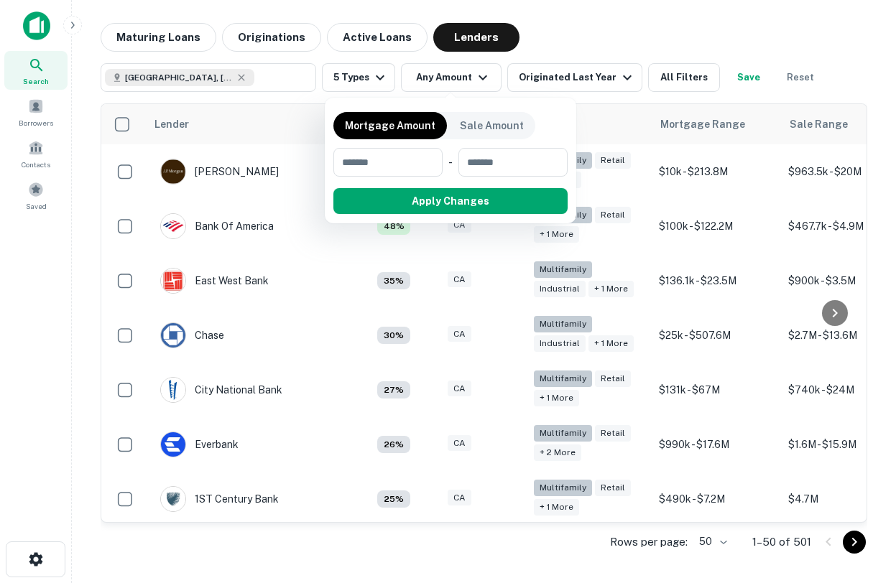
click at [556, 75] on div at bounding box center [448, 291] width 896 height 583
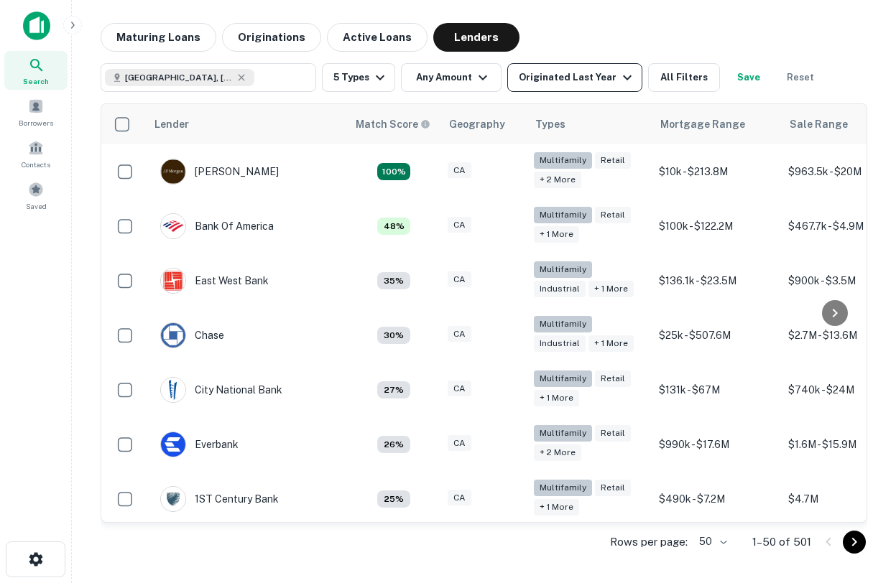
click at [580, 76] on div "Originated Last Year" at bounding box center [577, 77] width 117 height 17
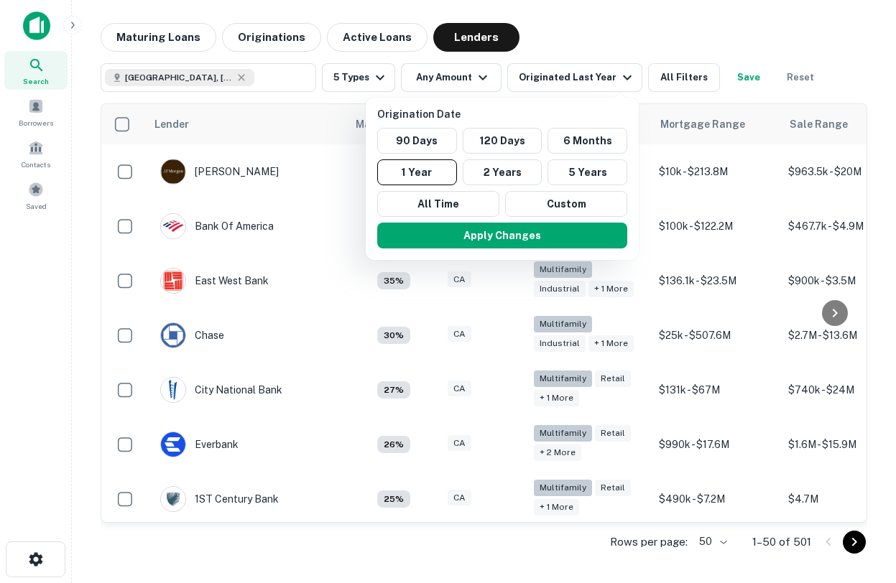
click at [655, 41] on div at bounding box center [448, 291] width 896 height 583
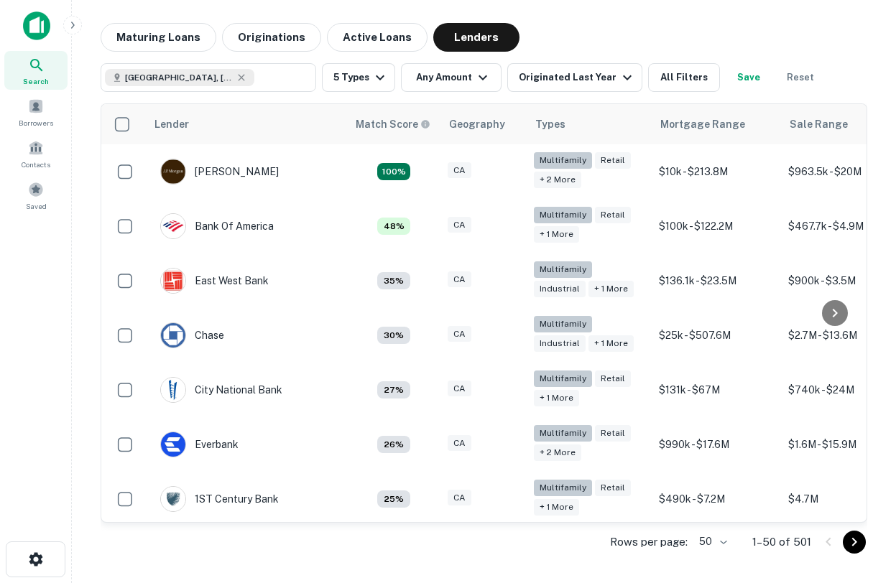
click at [599, 99] on div "Lender Match Score Geography Types Mortgage Range Sale Range J.p. Morgan 100% C…" at bounding box center [484, 327] width 766 height 471
click at [596, 93] on div "Lender Match Score Geography Types Mortgage Range Sale Range J.p. Morgan 100% C…" at bounding box center [484, 327] width 766 height 471
click at [572, 79] on div "Originated Last Year" at bounding box center [577, 77] width 117 height 17
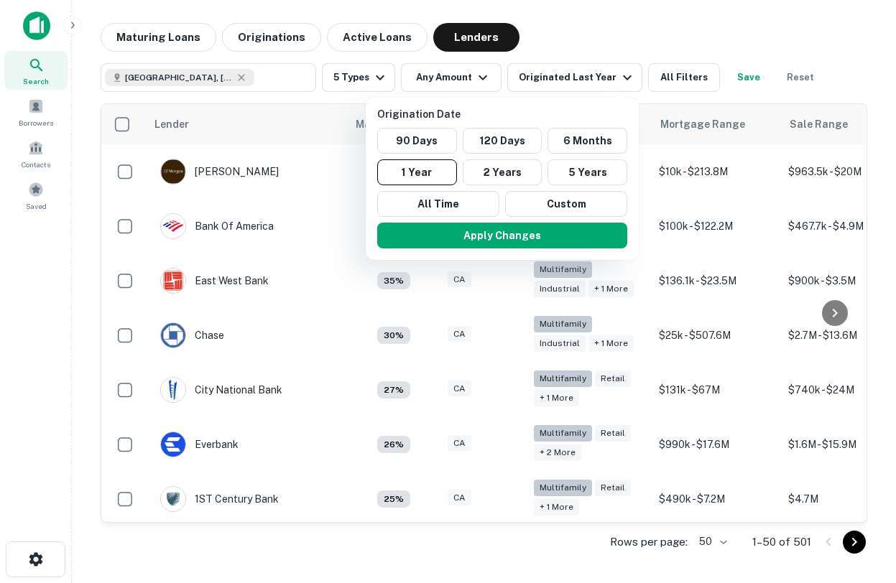
click at [488, 80] on div at bounding box center [448, 291] width 896 height 583
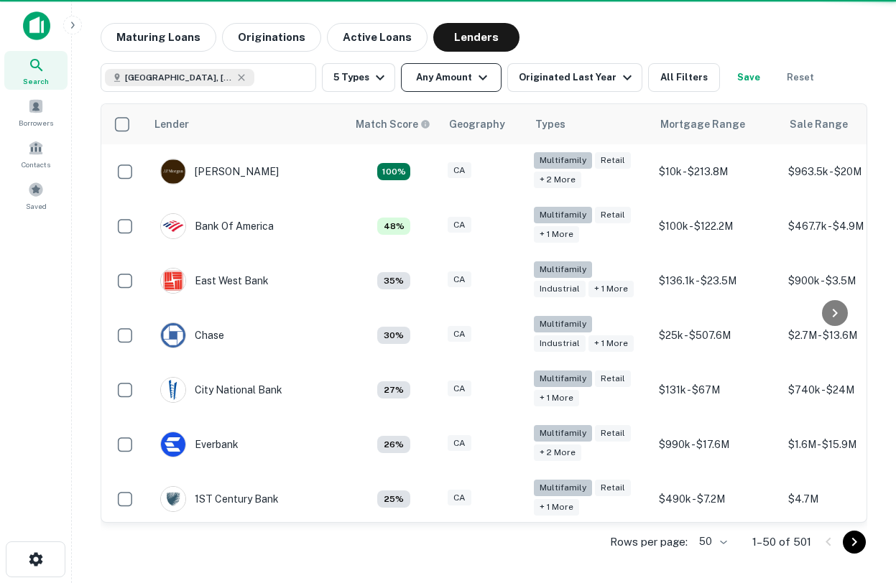
click at [470, 74] on button "Any Amount" at bounding box center [451, 77] width 101 height 29
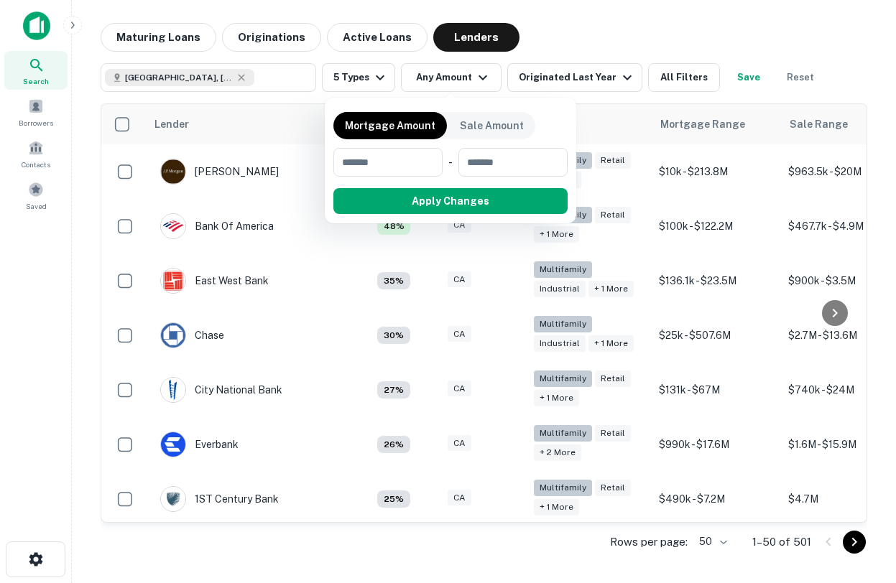
click at [675, 83] on div at bounding box center [448, 291] width 896 height 583
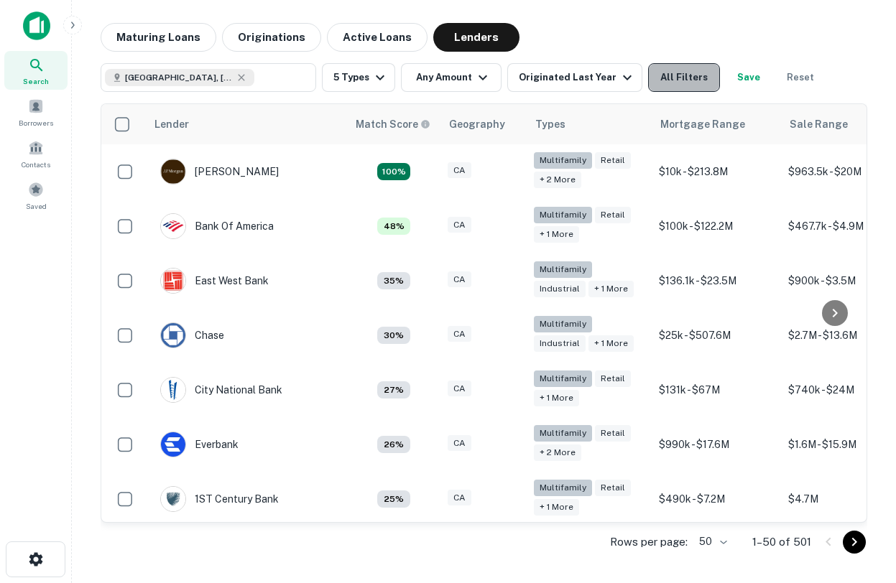
click at [659, 78] on button "All Filters" at bounding box center [684, 77] width 72 height 29
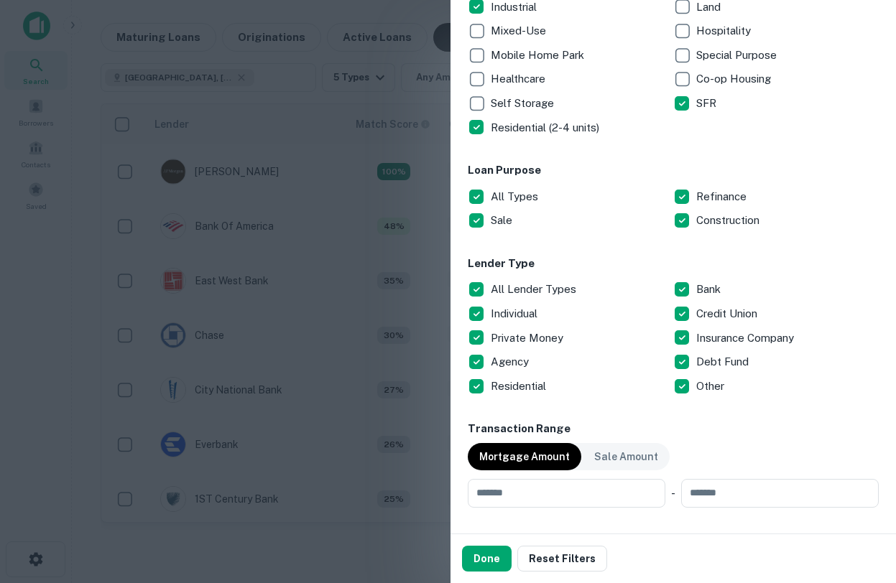
scroll to position [361, 0]
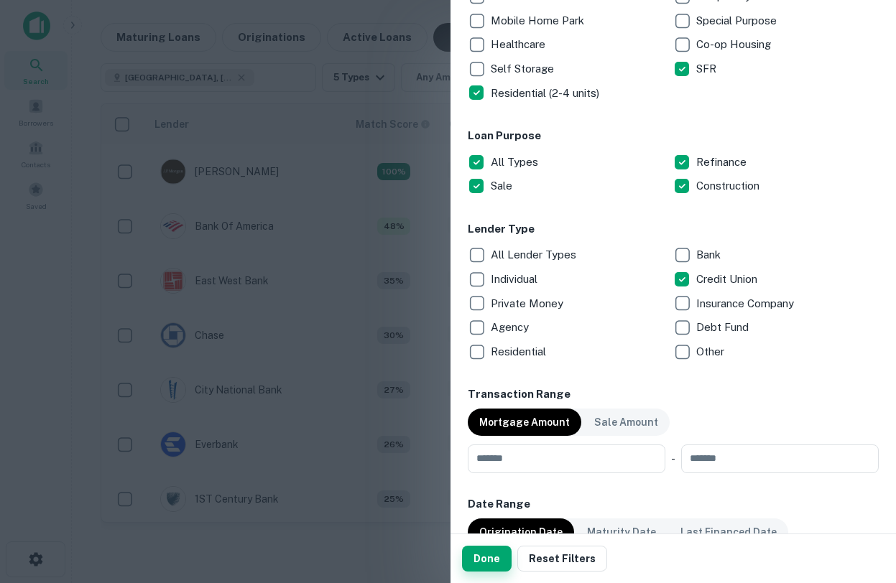
click at [495, 559] on button "Done" at bounding box center [487, 559] width 50 height 26
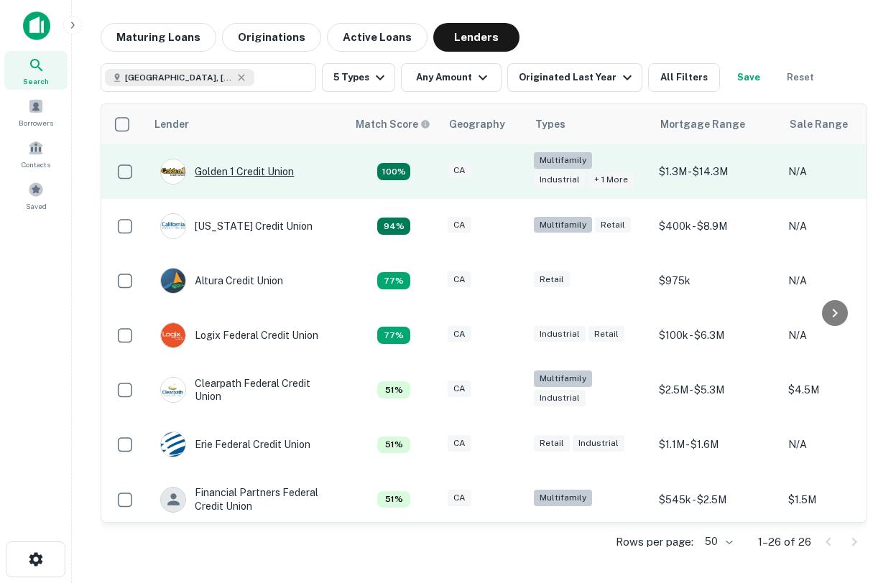
click at [205, 171] on div "Golden 1 Credit Union" at bounding box center [227, 172] width 134 height 26
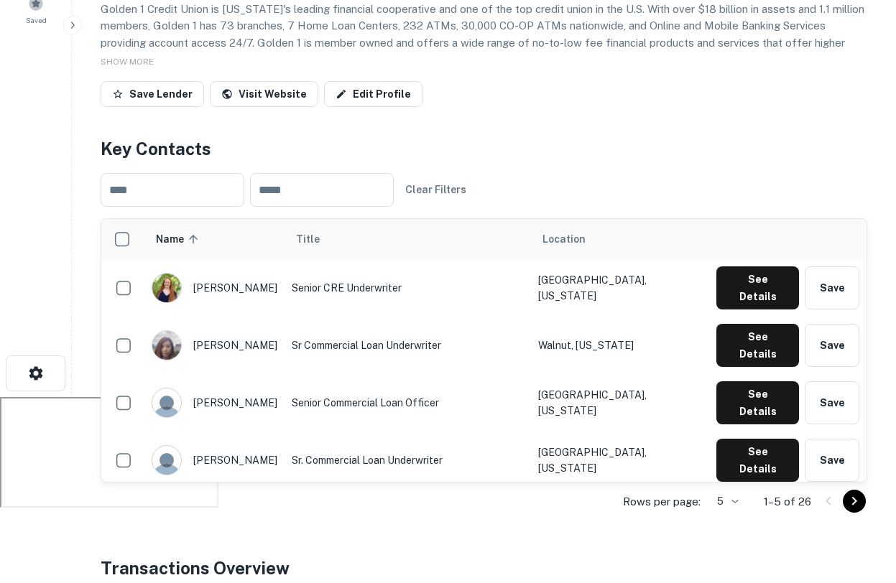
scroll to position [187, 0]
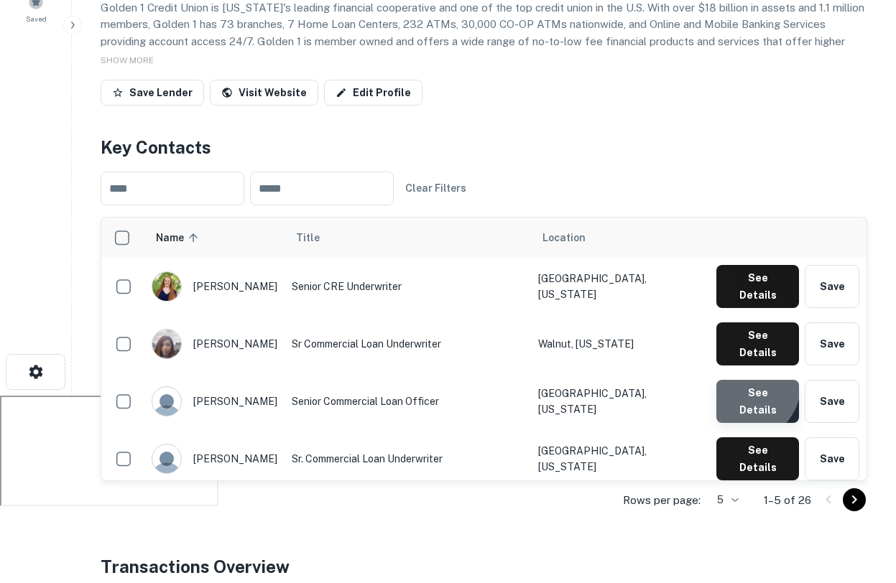
click at [744, 308] on button "See Details" at bounding box center [757, 286] width 83 height 43
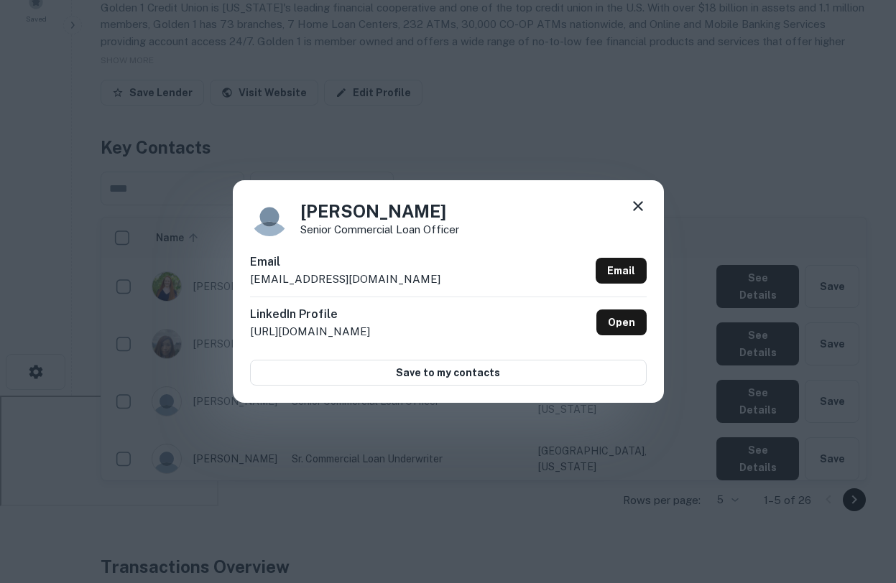
click at [634, 208] on icon at bounding box center [637, 206] width 17 height 17
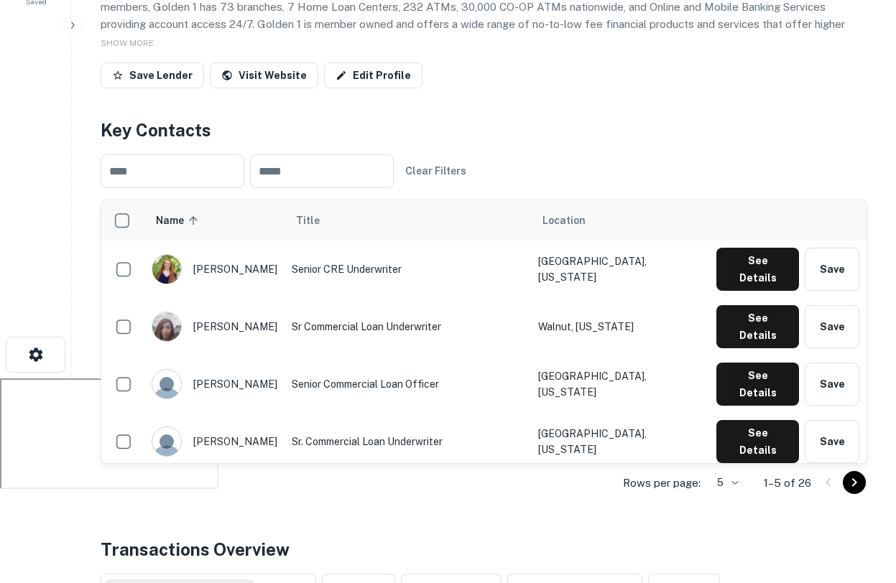
scroll to position [221, 0]
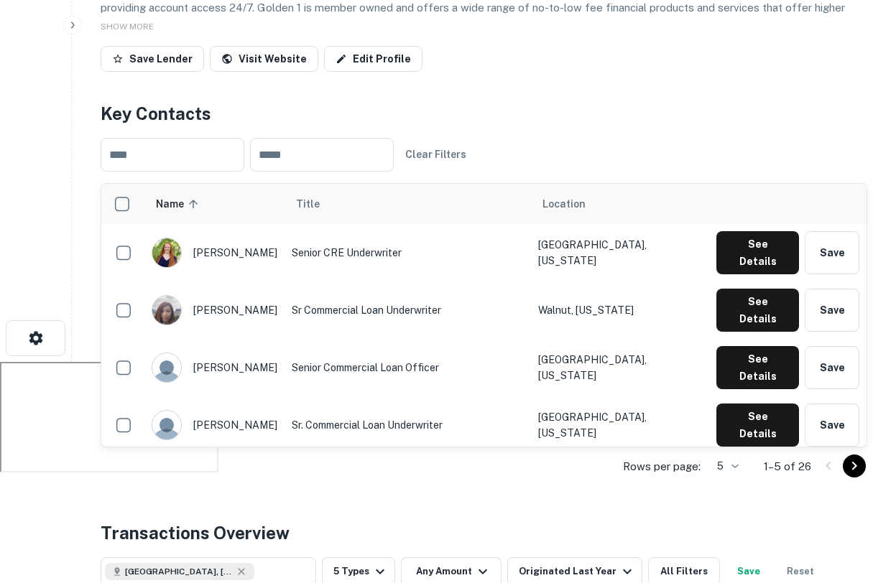
click at [853, 465] on icon "Go to next page" at bounding box center [853, 466] width 17 height 17
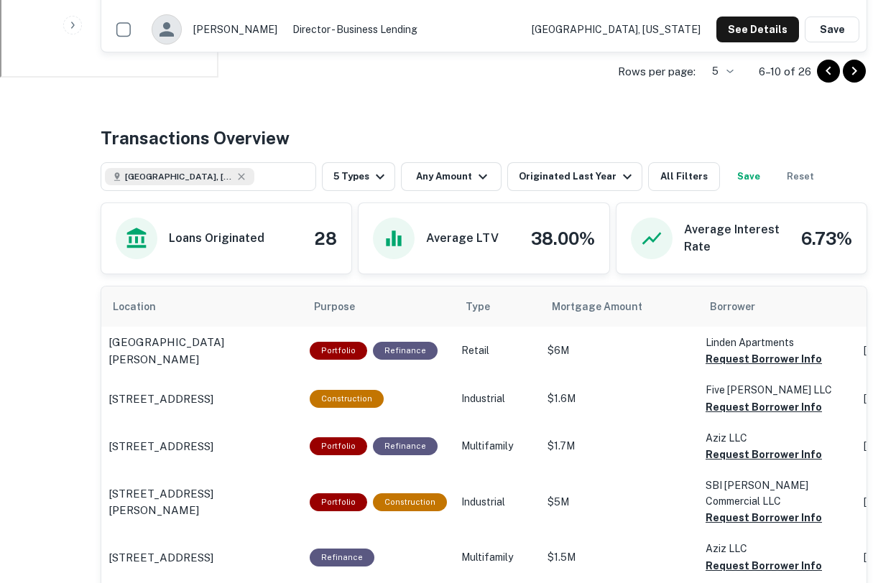
scroll to position [629, 0]
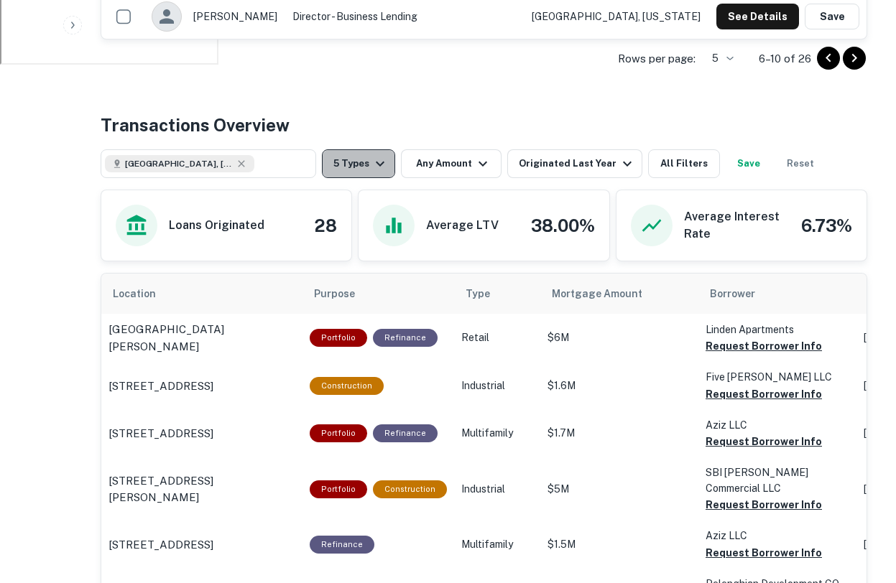
click at [362, 162] on button "5 Types" at bounding box center [358, 163] width 73 height 29
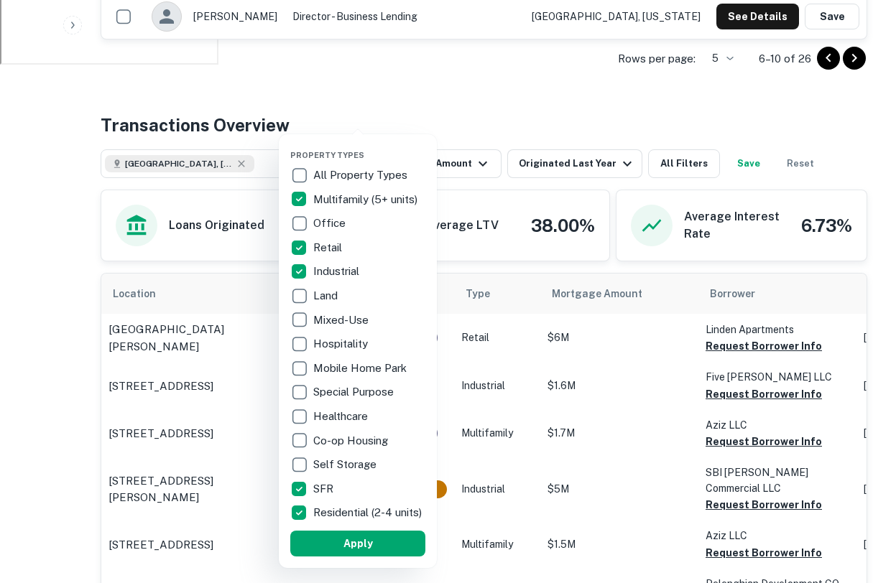
click at [412, 74] on div at bounding box center [448, 291] width 896 height 583
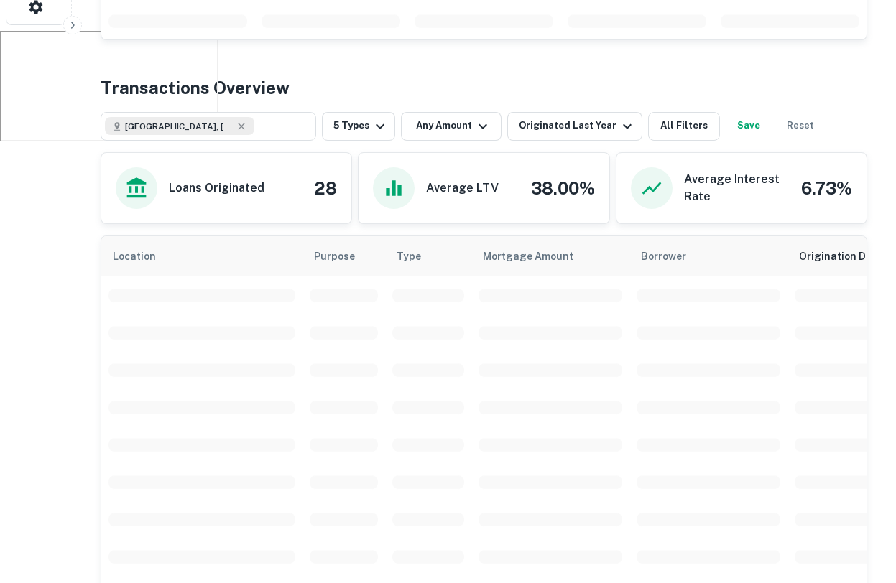
scroll to position [532, 0]
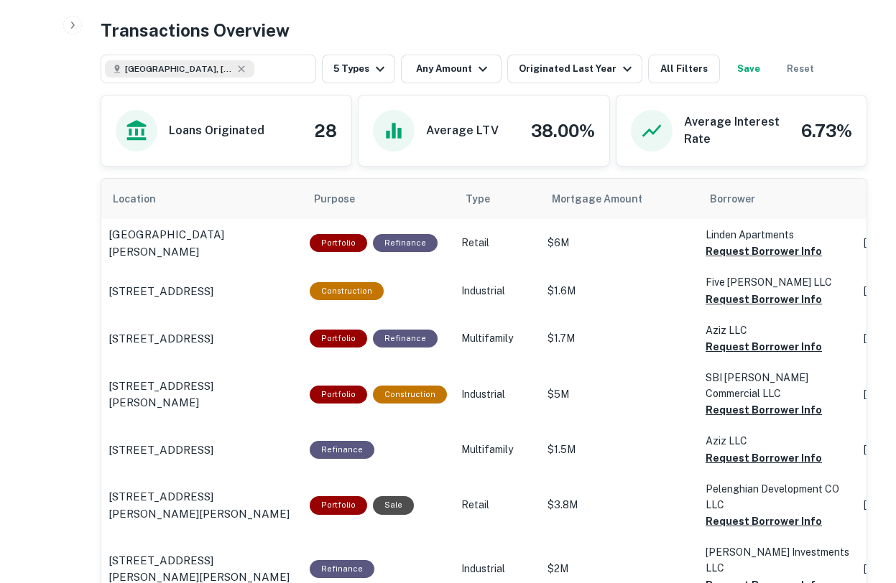
scroll to position [725, 0]
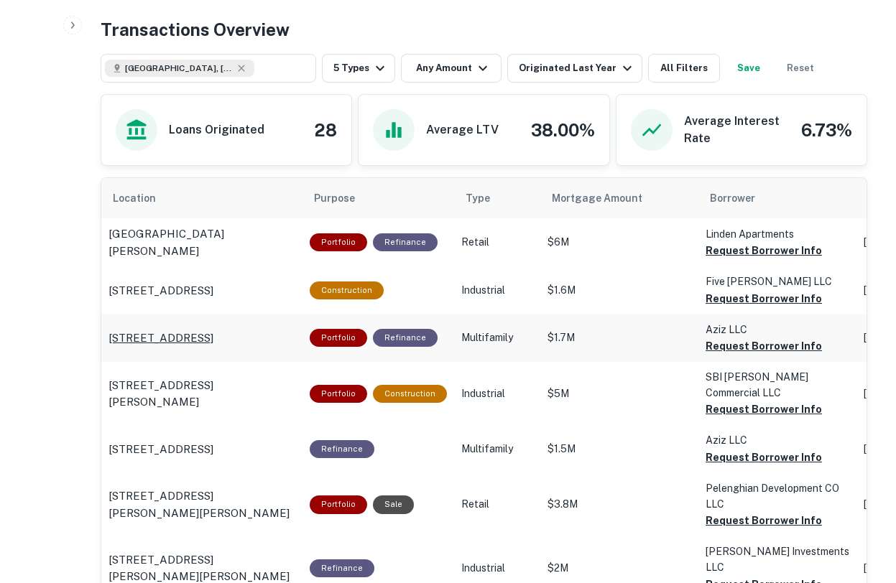
click at [210, 333] on p "[STREET_ADDRESS]" at bounding box center [160, 338] width 105 height 17
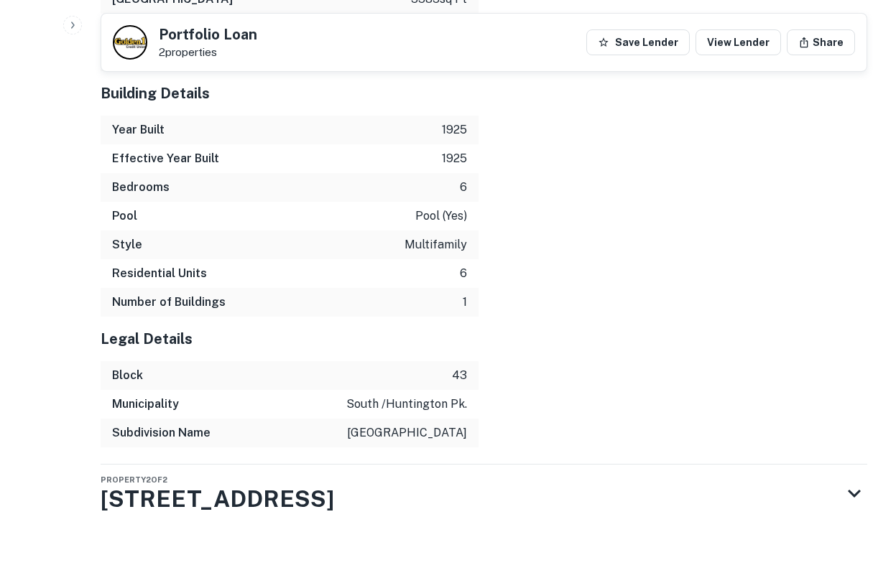
scroll to position [1899, 0]
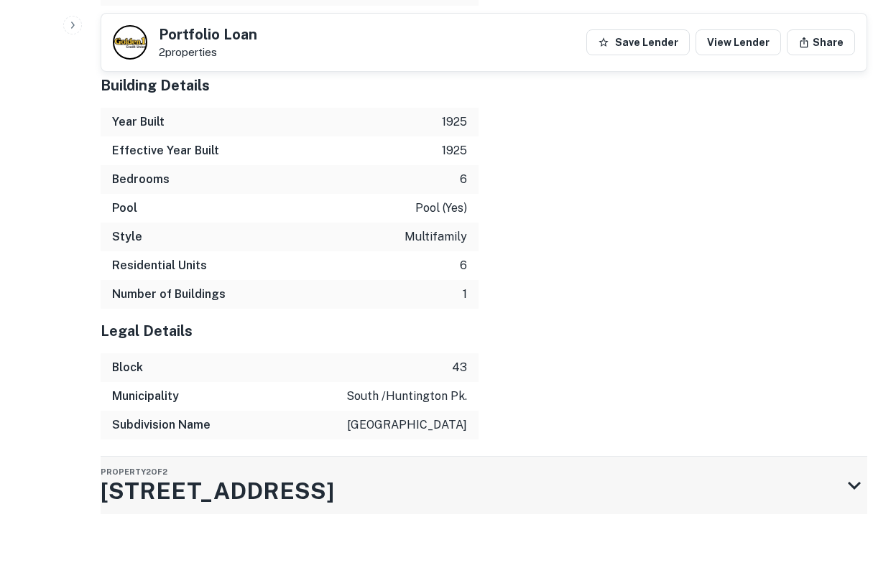
click at [478, 490] on div "Property 2 of 2 [STREET_ADDRESS]" at bounding box center [471, 485] width 741 height 57
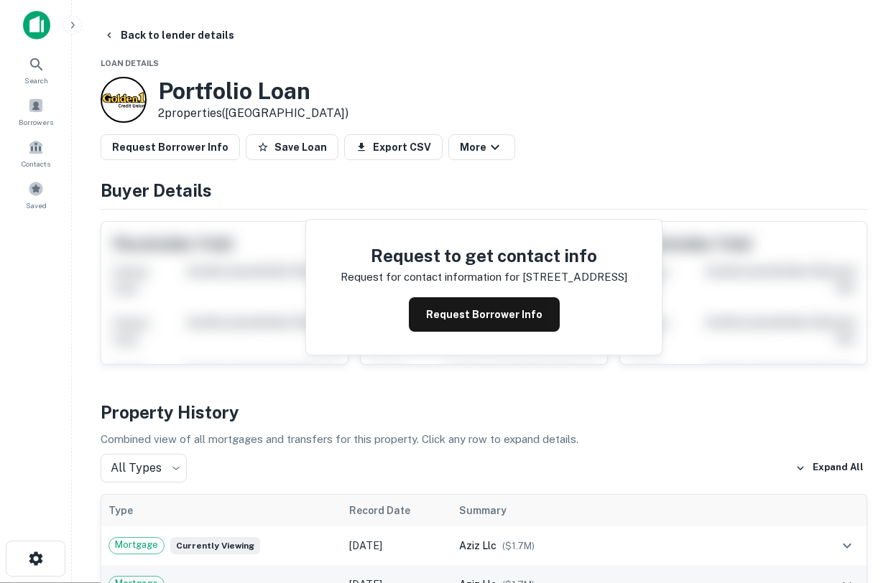
scroll to position [0, 0]
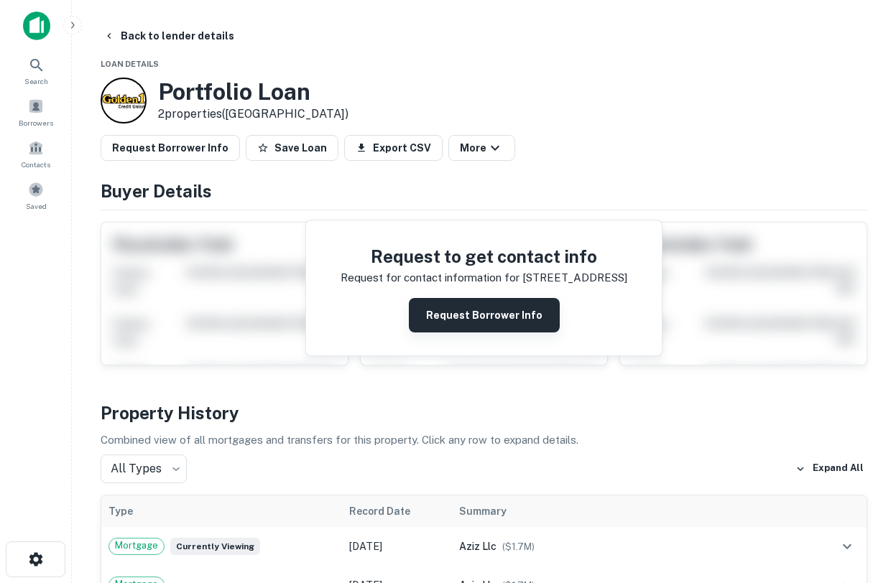
click at [453, 319] on button "Request Borrower Info" at bounding box center [484, 315] width 151 height 34
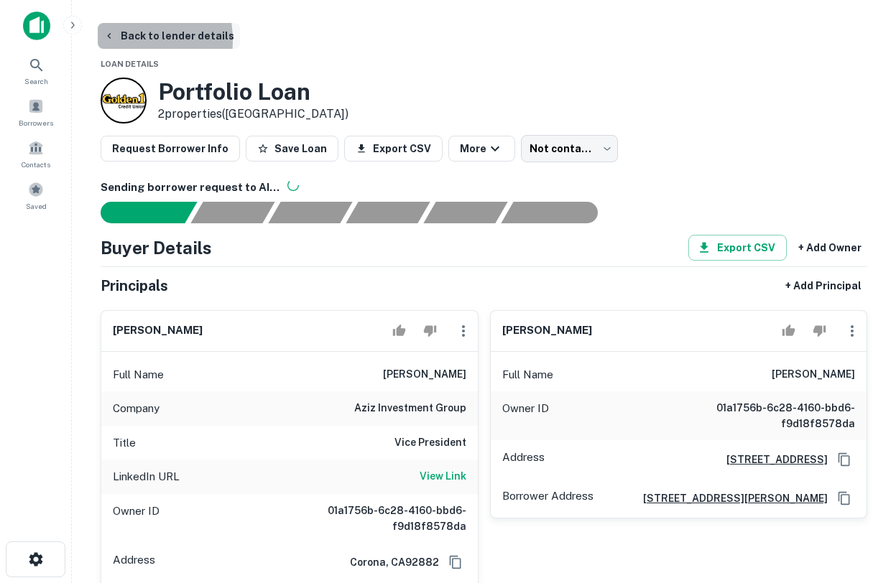
click at [116, 40] on button "Back to lender details" at bounding box center [169, 36] width 142 height 26
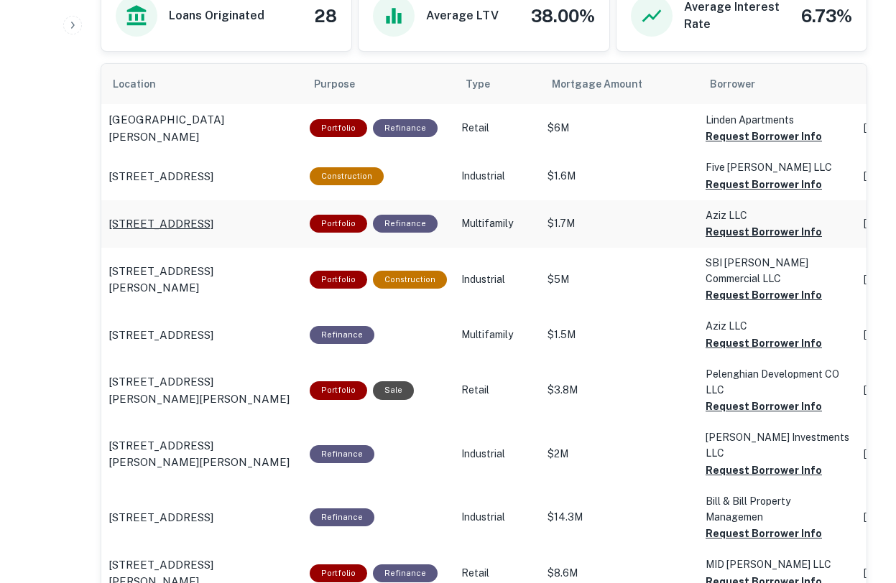
scroll to position [725, 0]
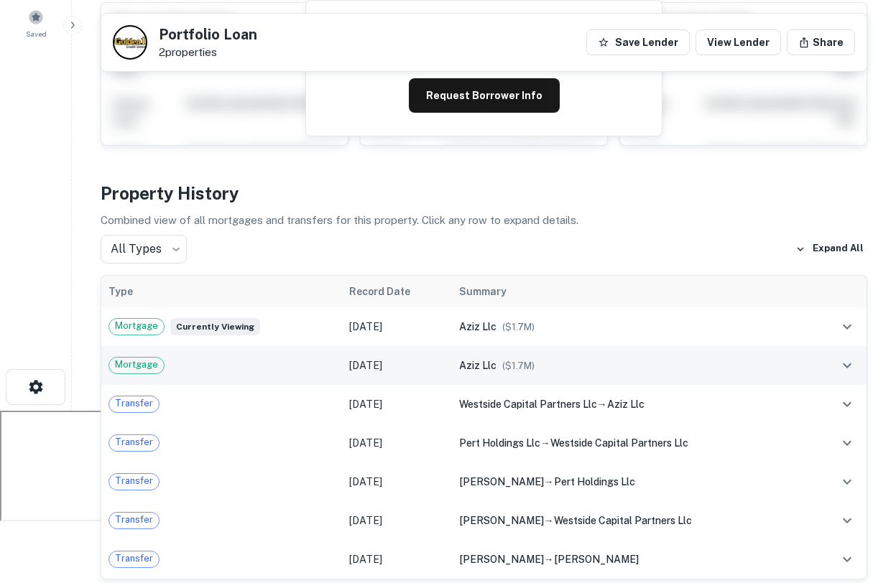
scroll to position [17, 0]
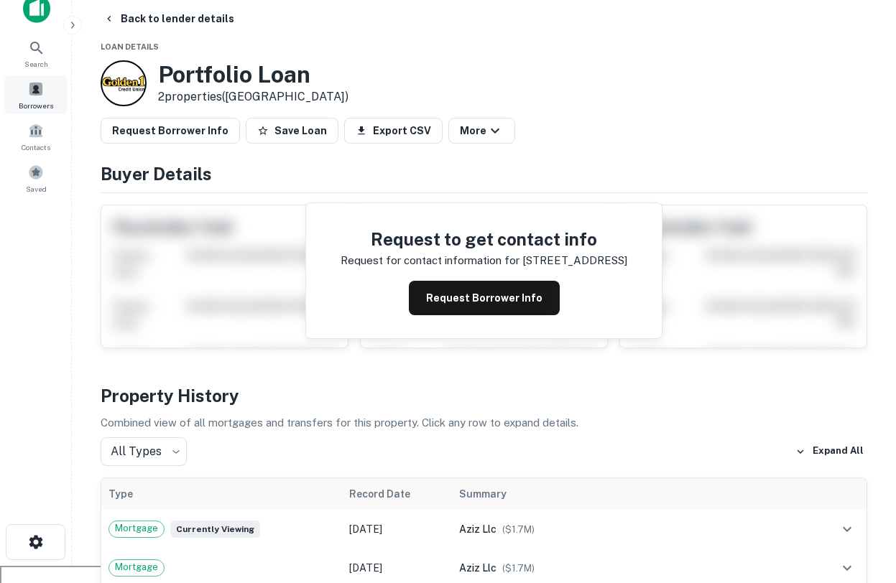
click at [32, 95] on span at bounding box center [36, 89] width 16 height 16
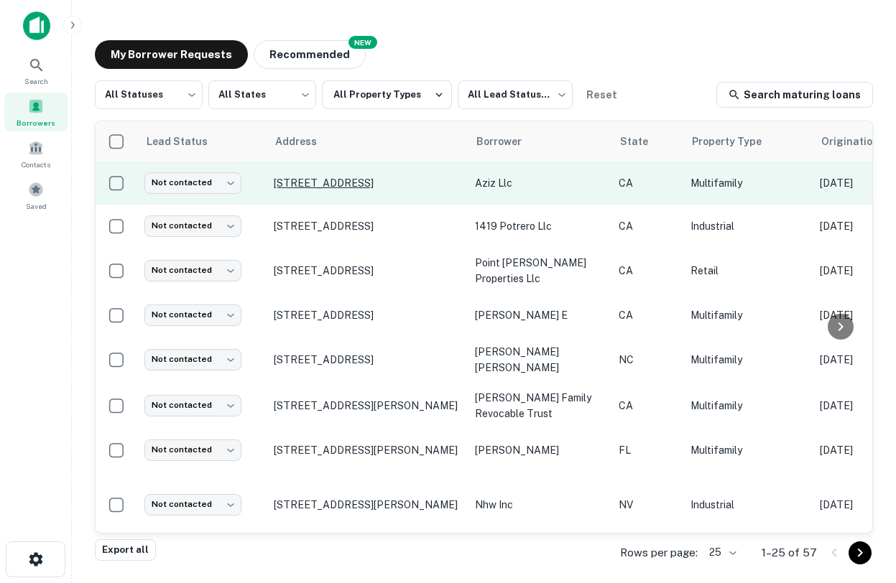
click at [313, 181] on p "[STREET_ADDRESS]" at bounding box center [367, 183] width 187 height 13
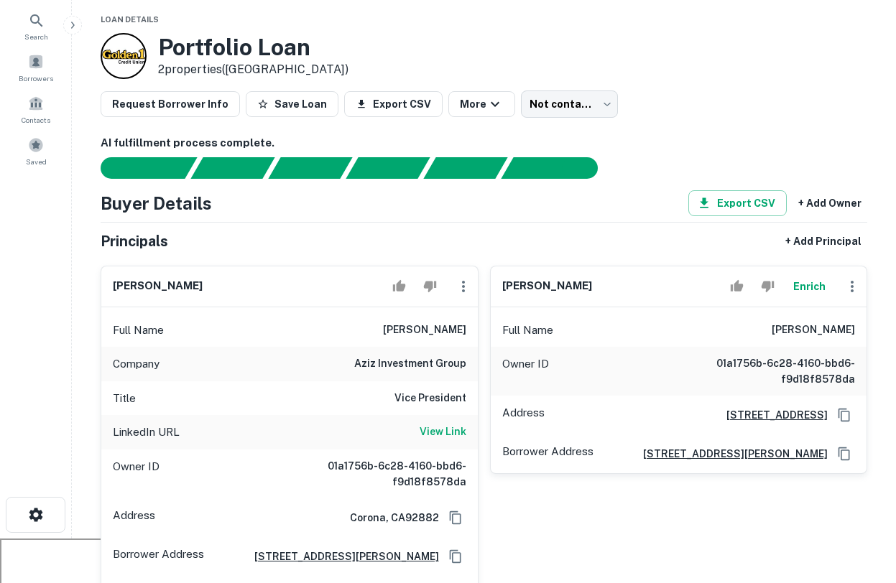
scroll to position [45, 0]
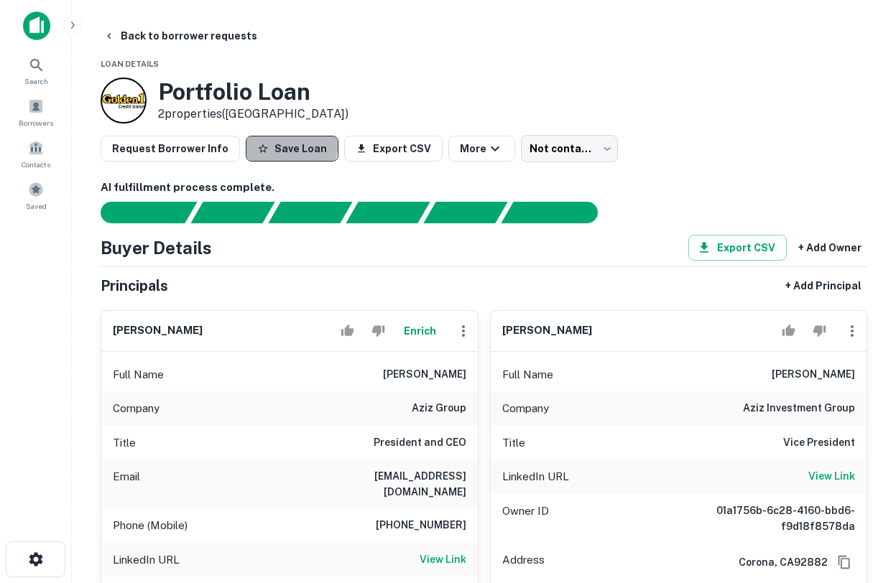
click at [279, 146] on button "Save Loan" at bounding box center [292, 149] width 93 height 26
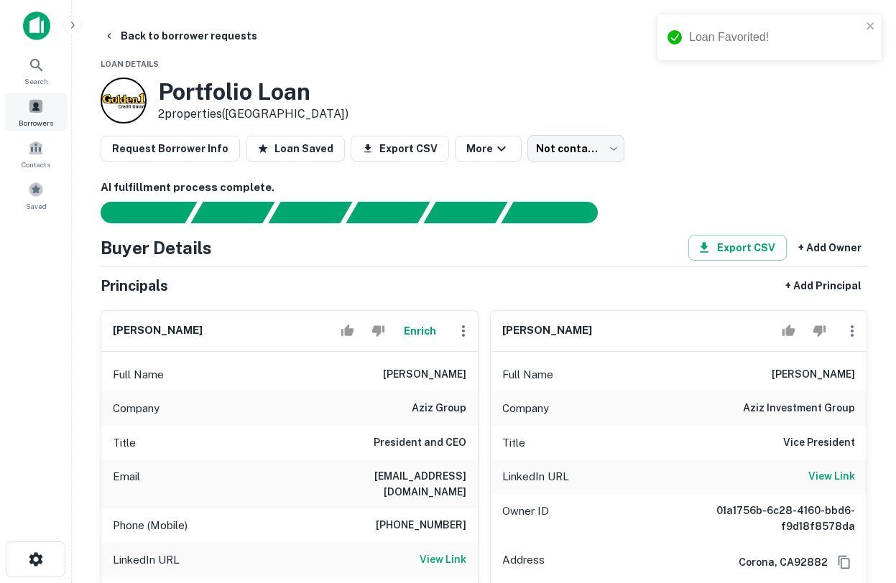
click at [45, 111] on div "Borrowers" at bounding box center [35, 112] width 63 height 39
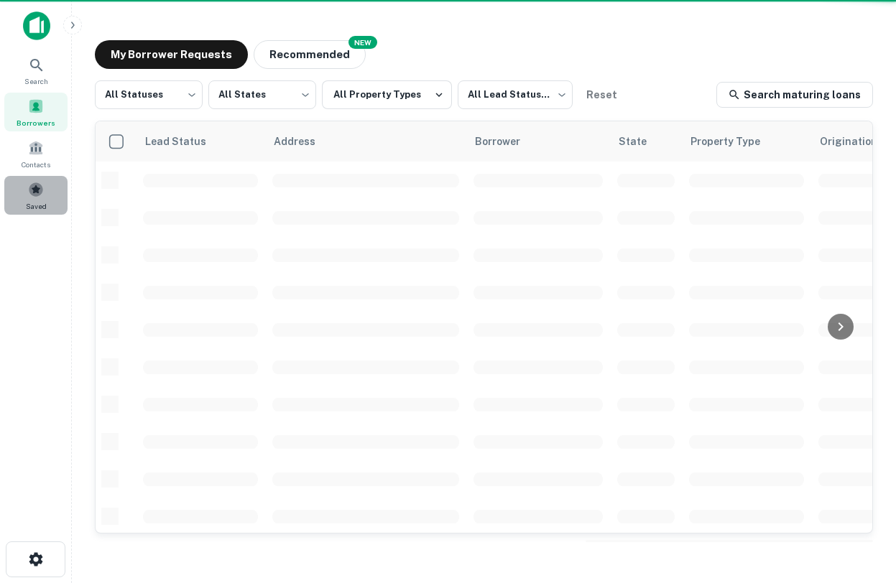
click at [42, 191] on span at bounding box center [36, 190] width 16 height 16
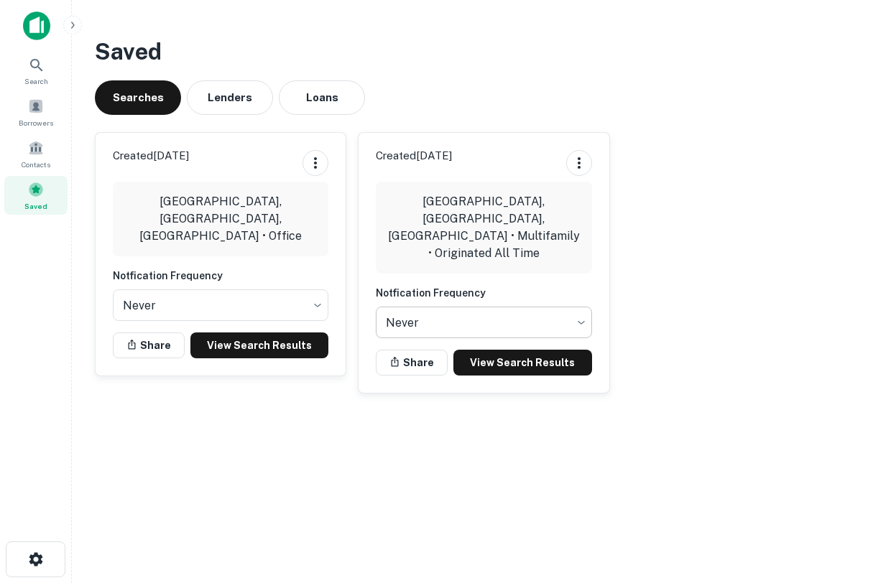
click at [543, 293] on body "Search Borrowers Contacts Saved Saved Searches Lenders Loans Created [DATE] [GE…" at bounding box center [448, 291] width 896 height 583
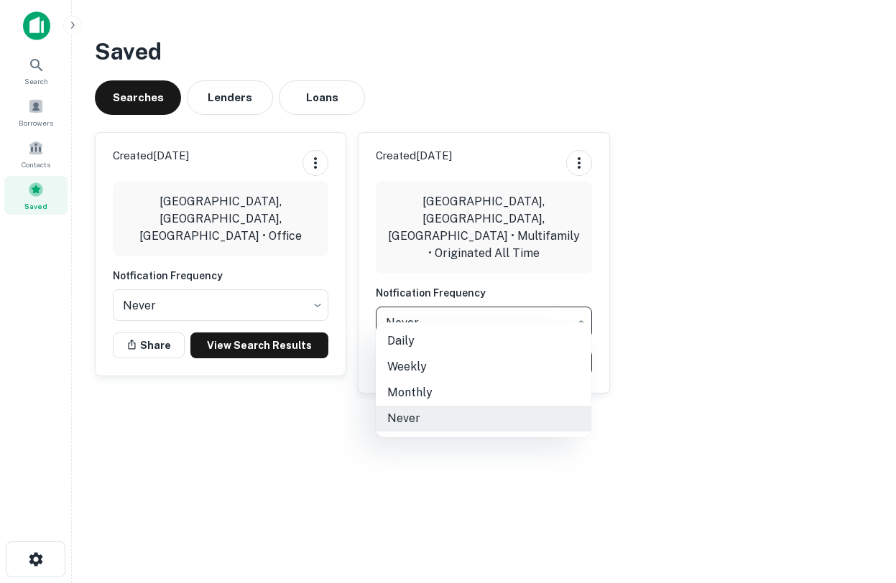
click at [672, 294] on div at bounding box center [448, 291] width 896 height 583
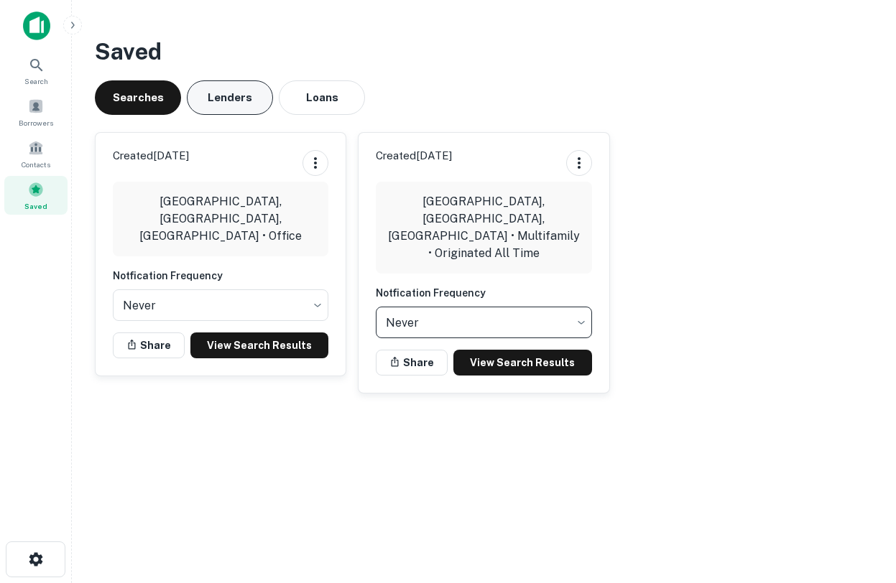
click at [235, 91] on button "Lenders" at bounding box center [230, 97] width 86 height 34
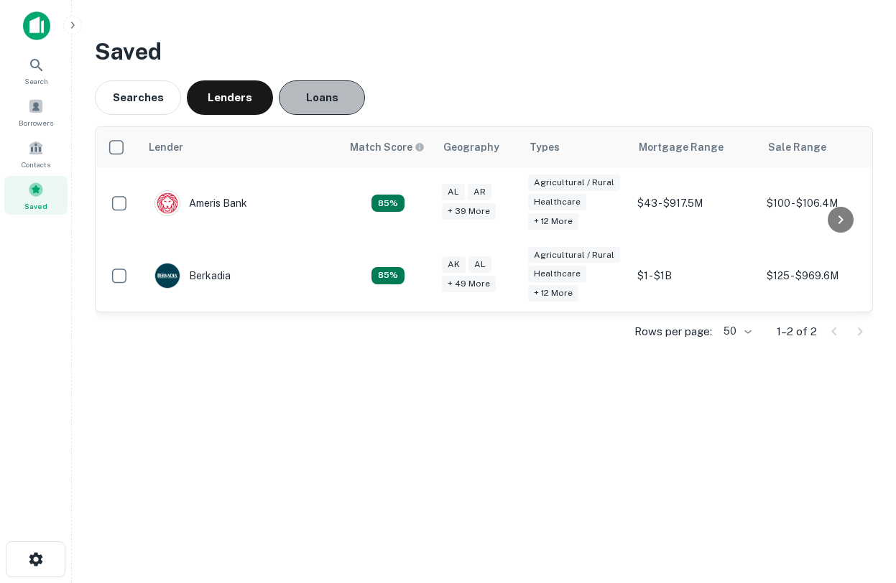
click at [333, 81] on button "Loans" at bounding box center [322, 97] width 86 height 34
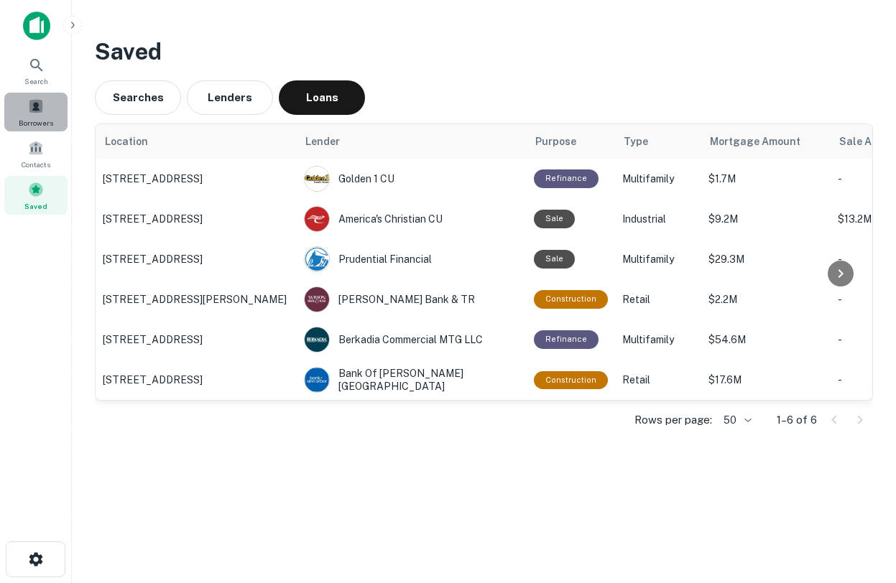
click at [44, 117] on span "Borrowers" at bounding box center [36, 122] width 34 height 11
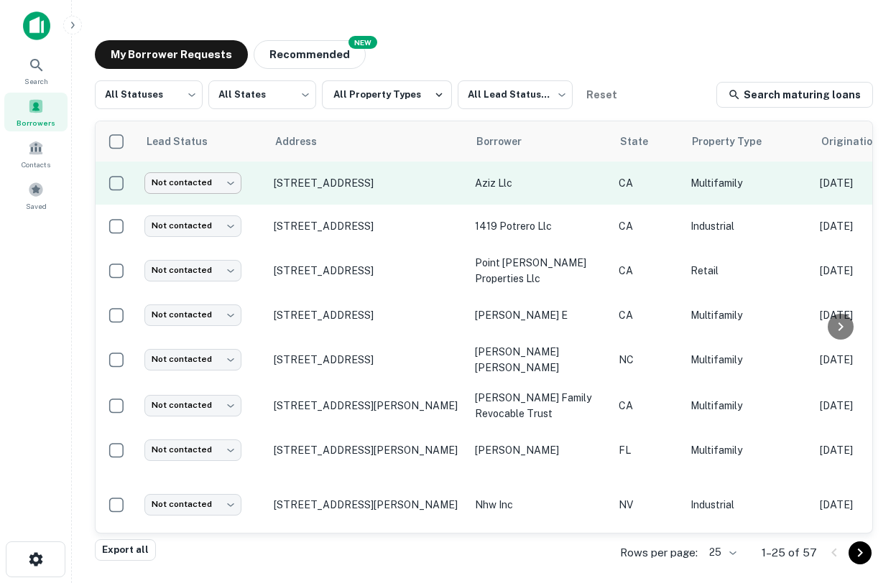
click at [193, 190] on body "Search Borrowers Contacts Saved My Borrower Requests NEW Recommended All Status…" at bounding box center [448, 291] width 896 height 583
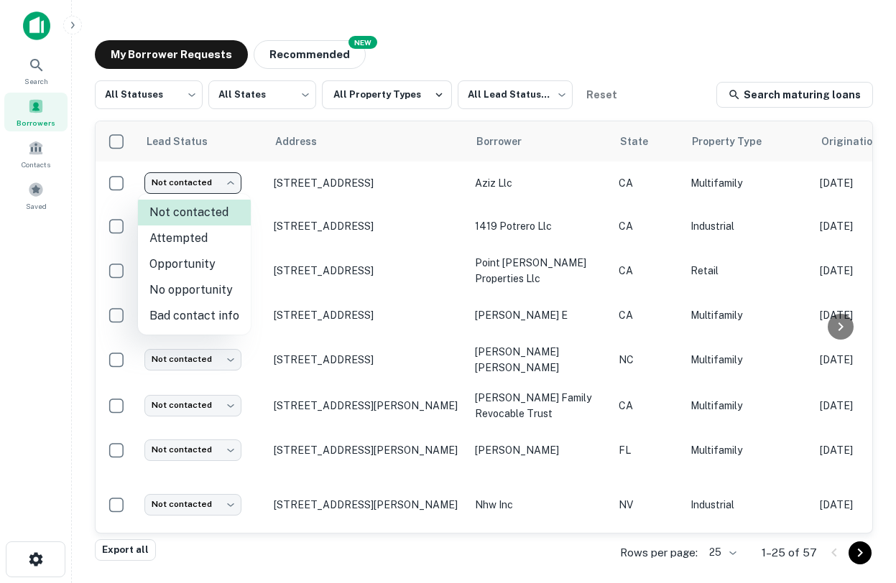
click at [205, 264] on li "Opportunity" at bounding box center [194, 264] width 113 height 26
type input "**********"
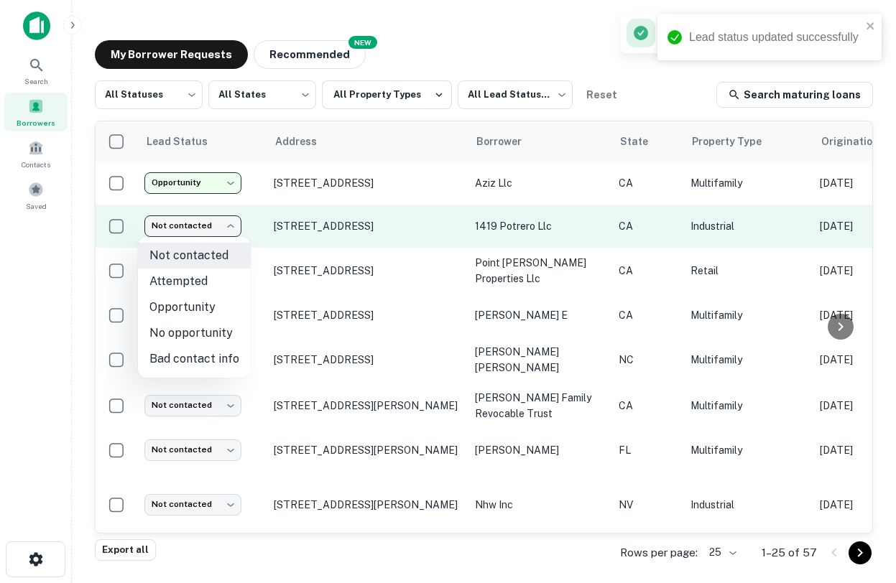
click at [209, 225] on body "**********" at bounding box center [448, 291] width 896 height 583
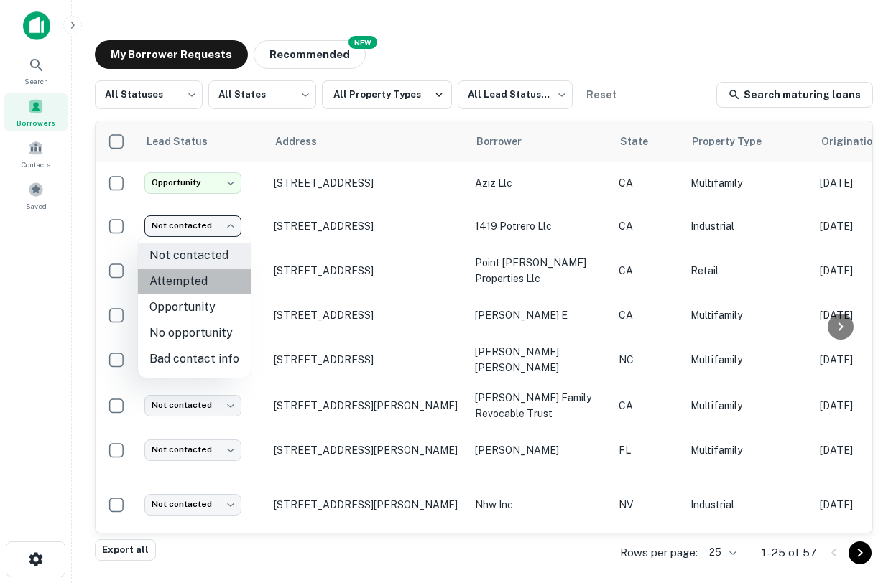
click at [213, 283] on li "Attempted" at bounding box center [194, 282] width 113 height 26
type input "*********"
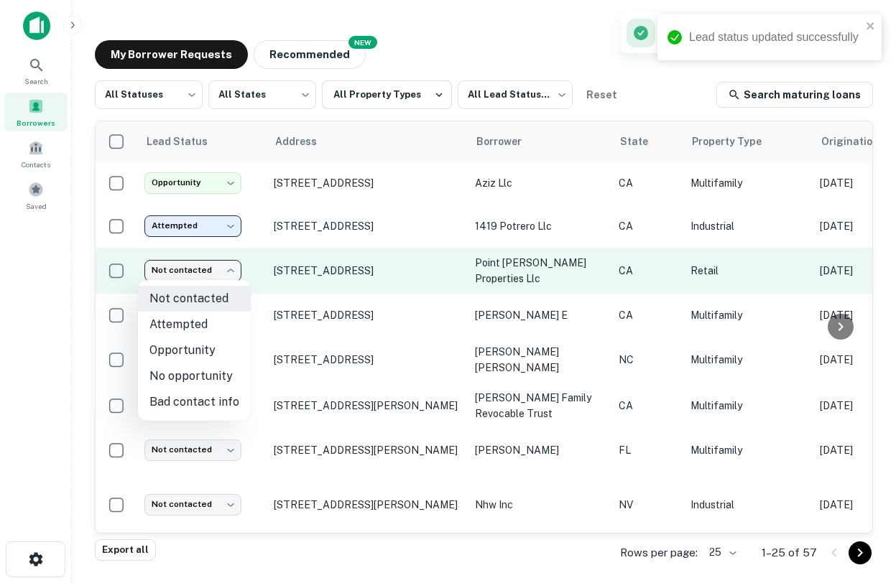
click at [208, 267] on body "**********" at bounding box center [448, 291] width 896 height 583
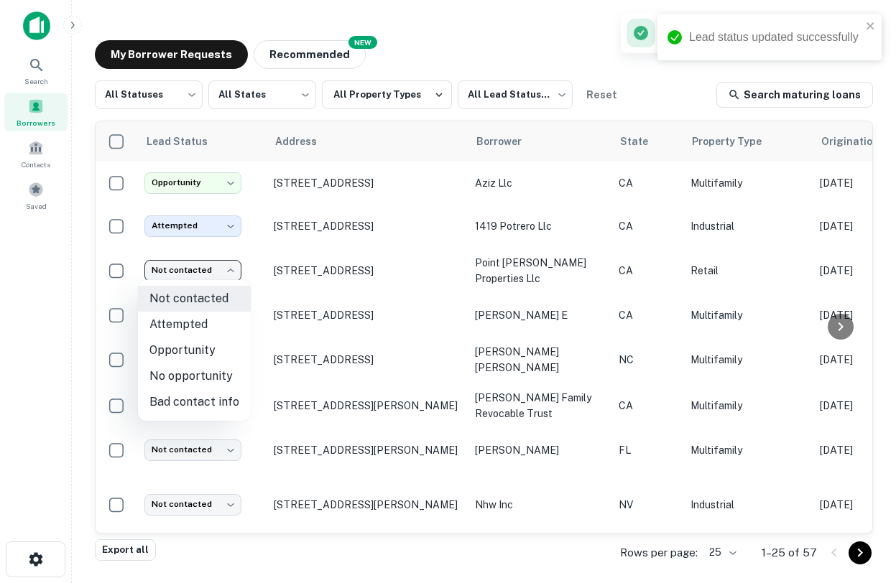
click at [57, 468] on div at bounding box center [448, 291] width 896 height 583
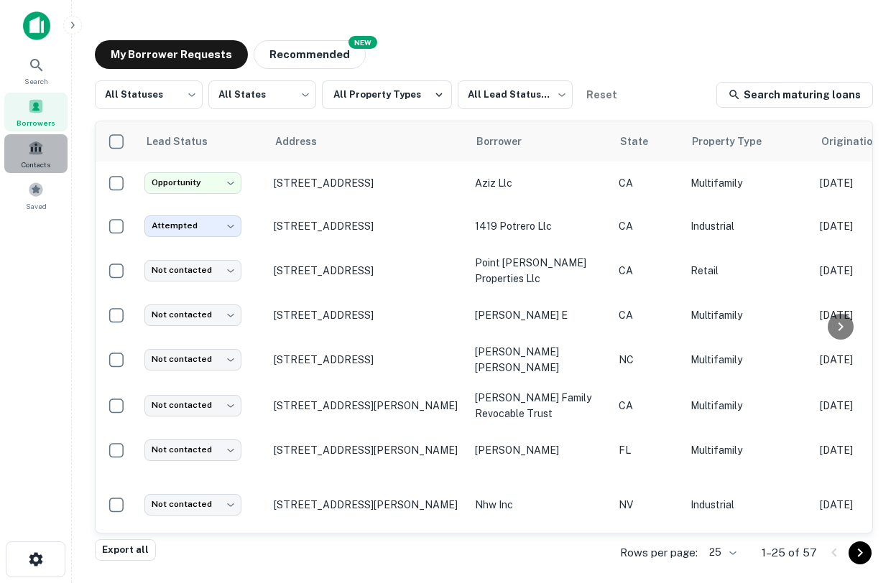
click at [50, 159] on span "Contacts" at bounding box center [36, 164] width 29 height 11
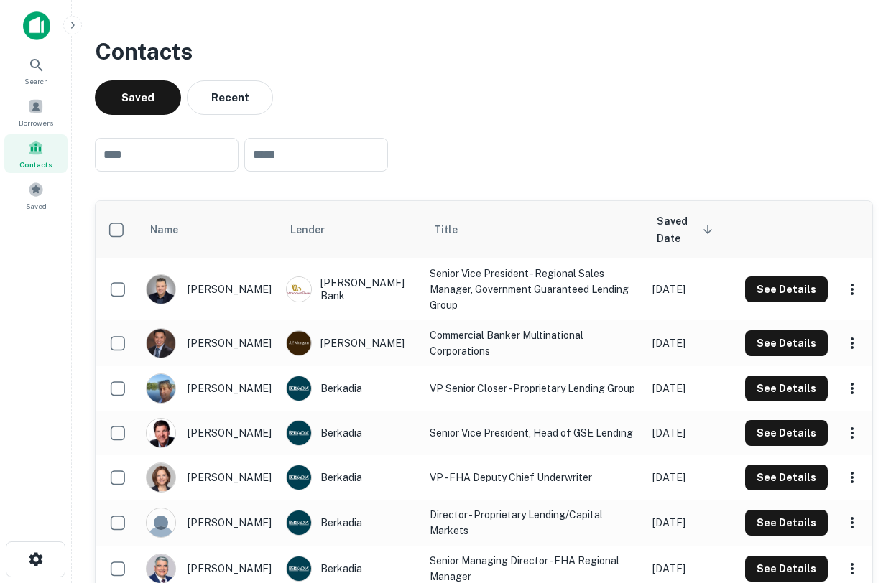
click at [17, 17] on div at bounding box center [36, 31] width 72 height 40
click at [45, 24] on img at bounding box center [36, 25] width 27 height 29
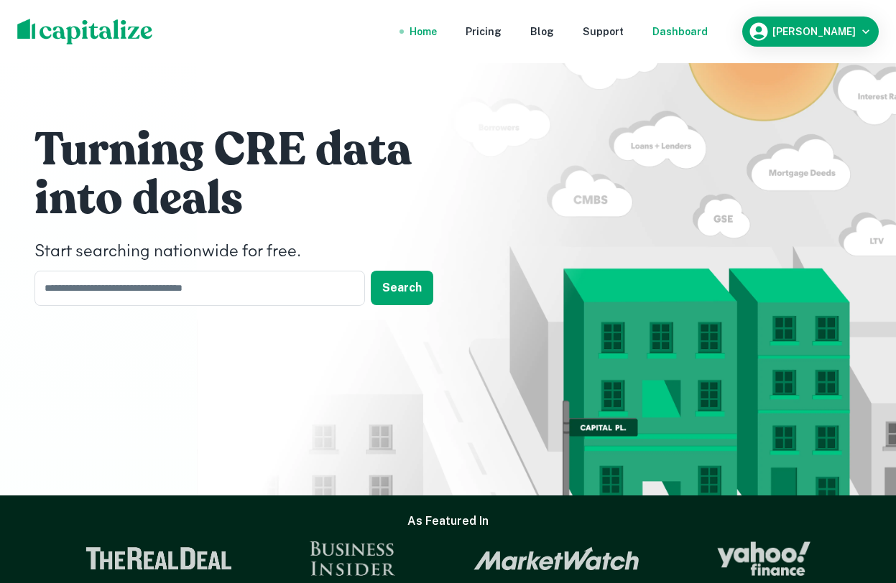
click at [708, 36] on div "Dashboard" at bounding box center [679, 32] width 55 height 16
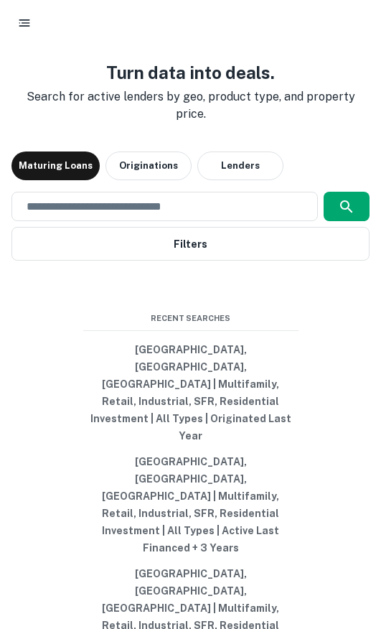
click at [96, 93] on div "Turn data into deals. Search for active lenders by geo, product type, and prope…" at bounding box center [190, 366] width 358 height 629
